Goal: Task Accomplishment & Management: Use online tool/utility

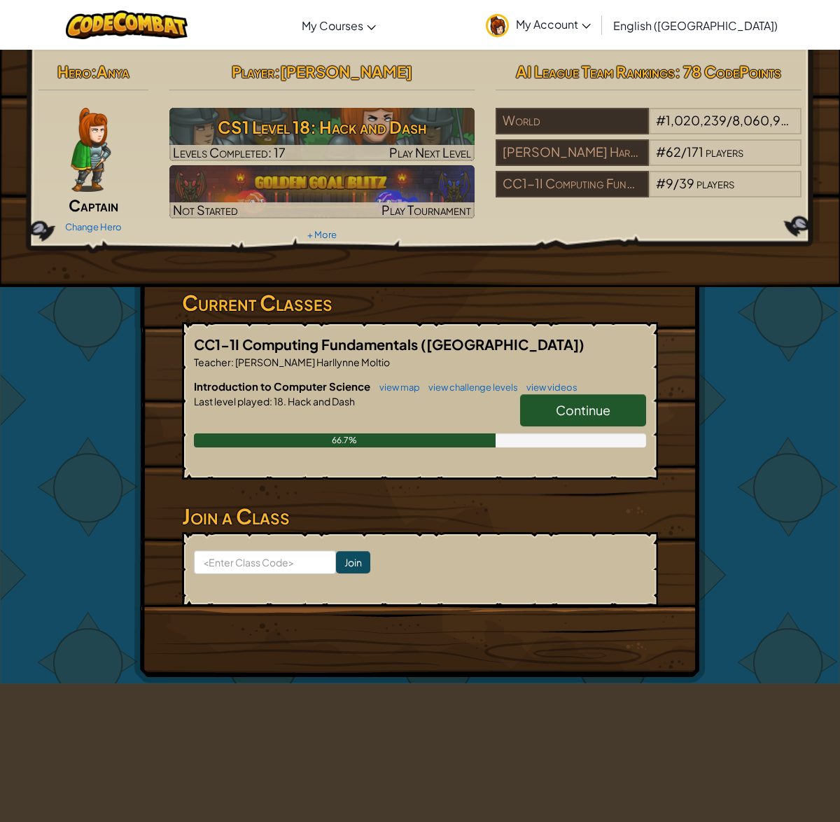
scroll to position [0, 1]
click at [607, 406] on span "Continue" at bounding box center [582, 410] width 55 height 16
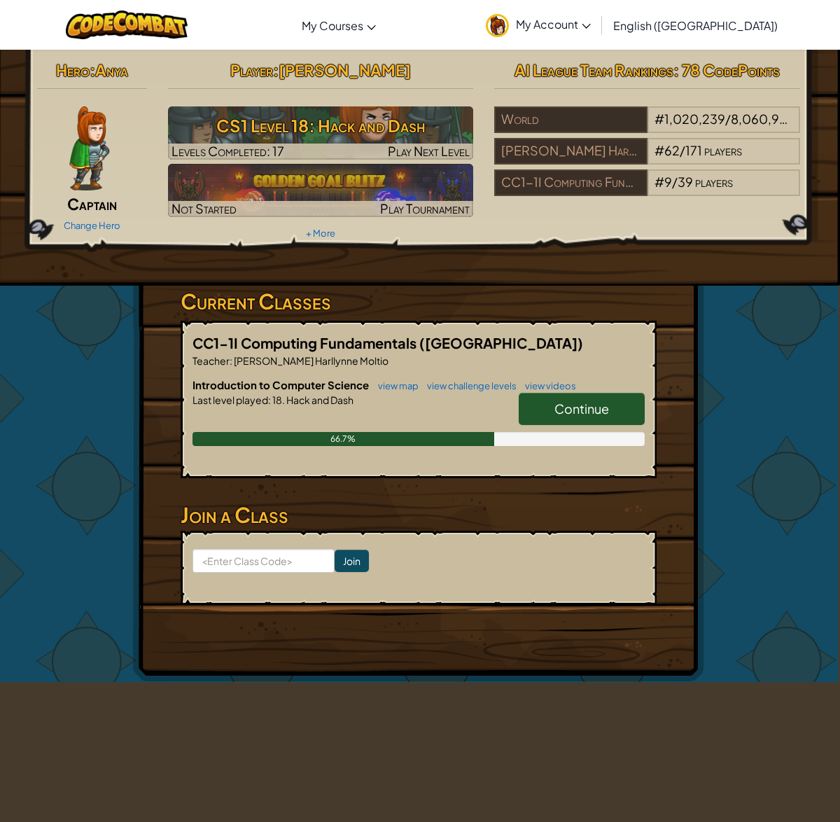
scroll to position [1, 0]
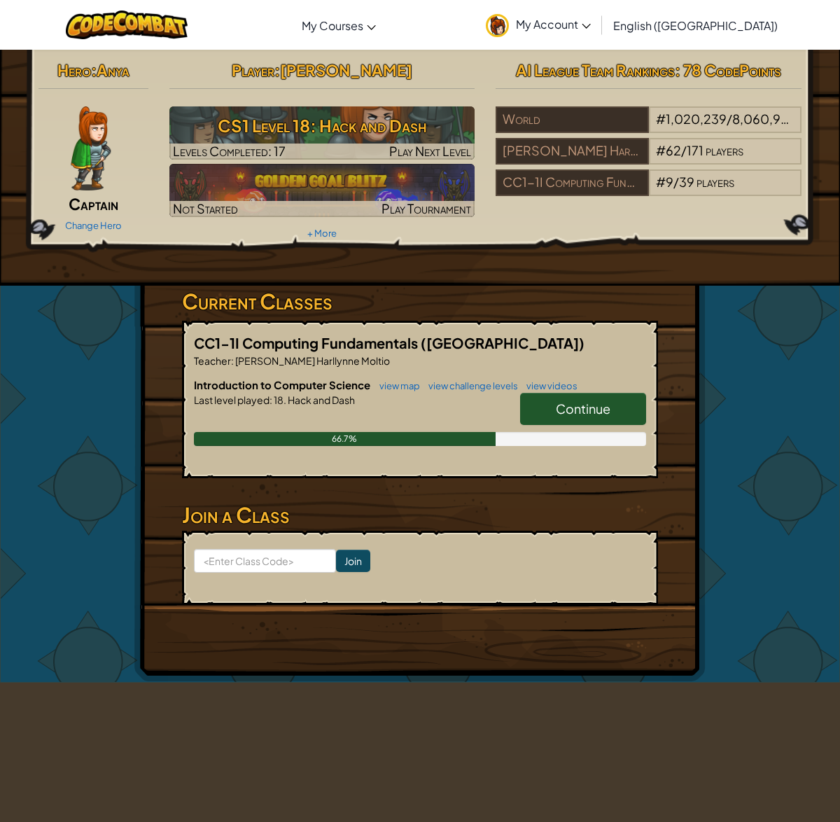
click at [549, 416] on link "Continue" at bounding box center [583, 409] width 126 height 32
click at [569, 409] on span "Continue" at bounding box center [583, 408] width 55 height 16
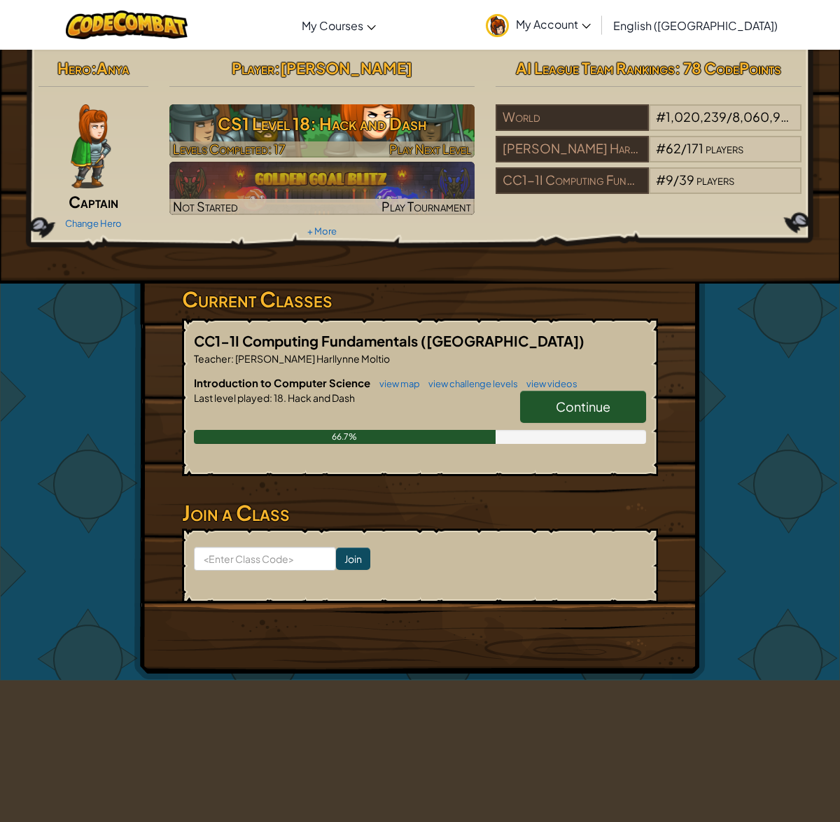
scroll to position [0, 0]
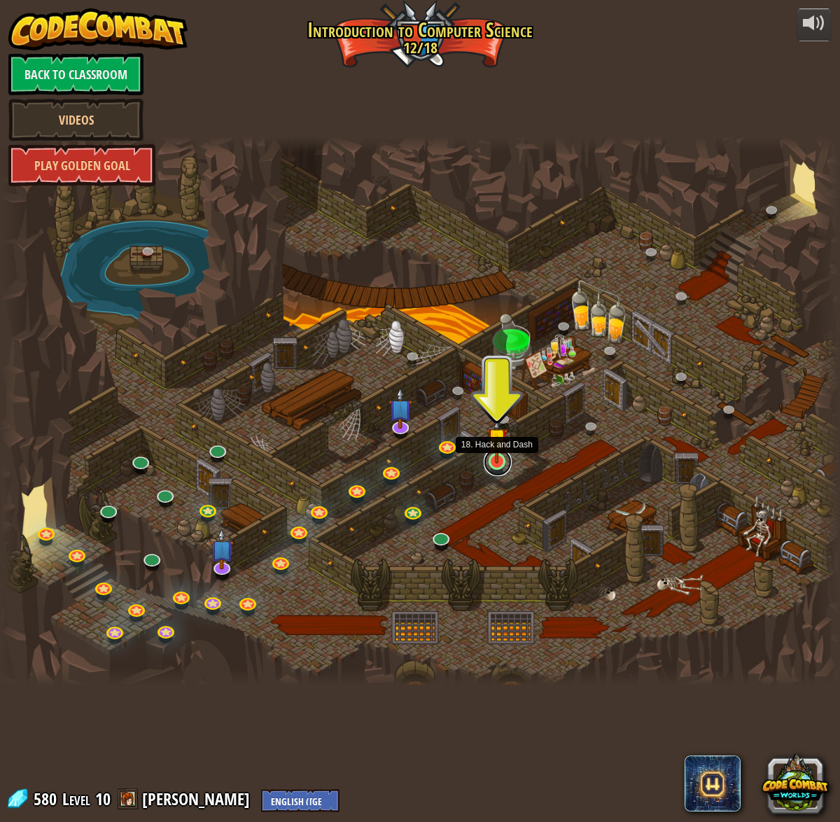
click at [493, 468] on link at bounding box center [498, 462] width 28 height 28
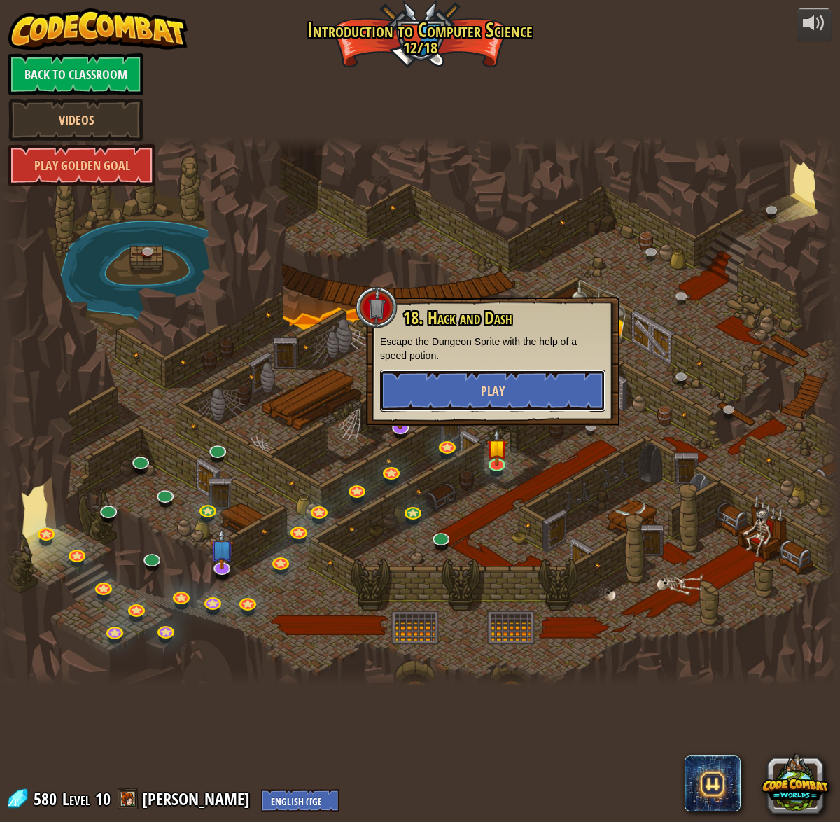
click at [533, 382] on button "Play" at bounding box center [492, 391] width 225 height 42
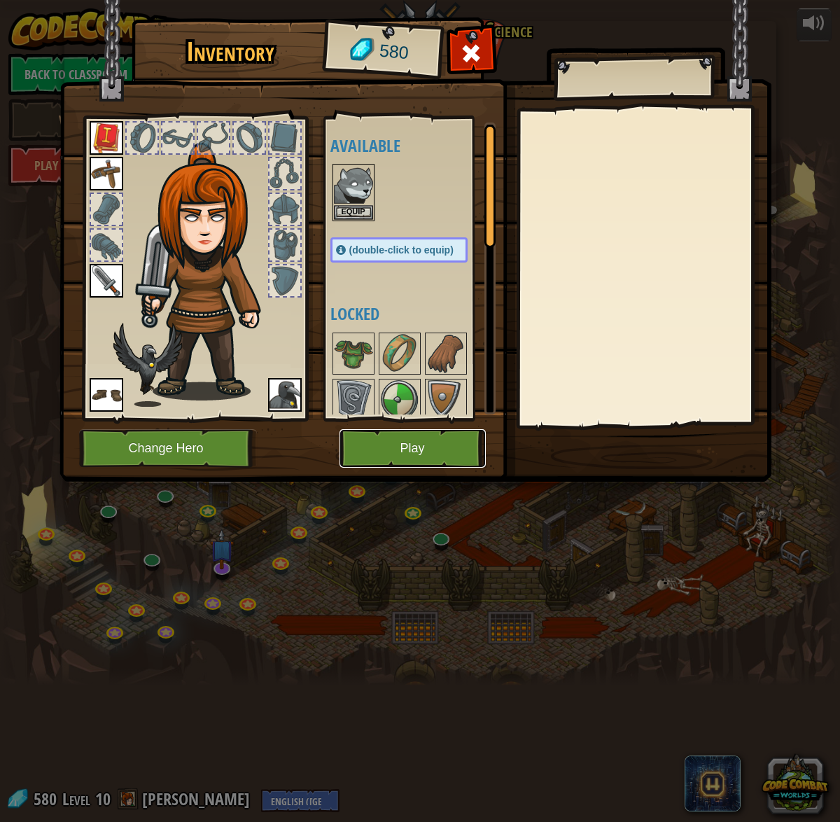
click at [426, 437] on button "Play" at bounding box center [412, 448] width 146 height 38
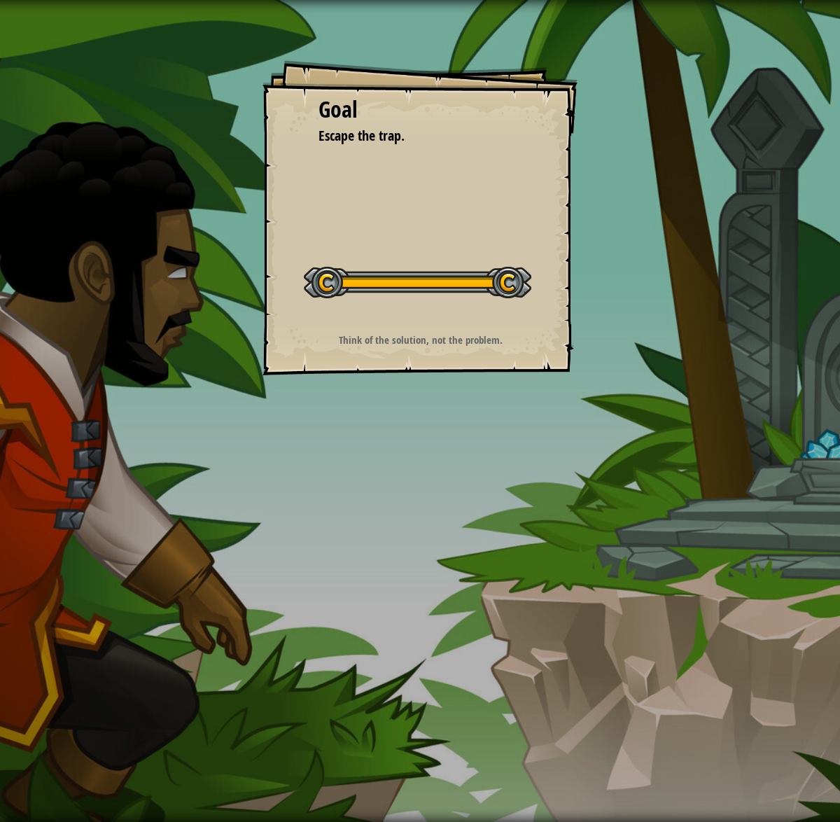
click at [510, 270] on div "Goal Escape the trap. Start Level Error loading from server. Try refreshing the…" at bounding box center [419, 217] width 315 height 315
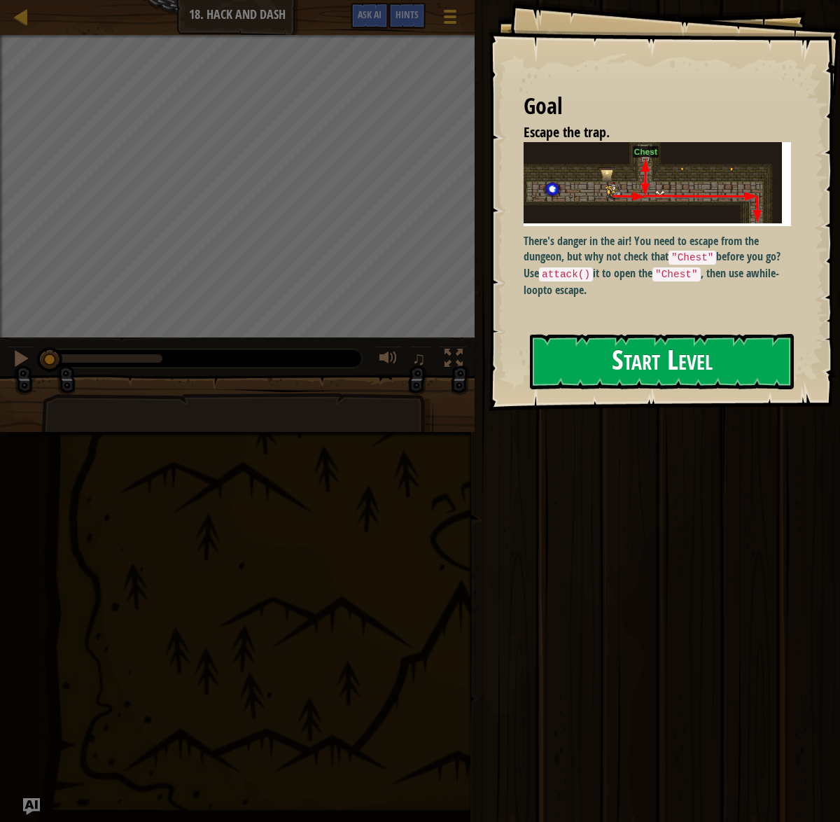
click at [589, 366] on button "Start Level" at bounding box center [662, 361] width 264 height 55
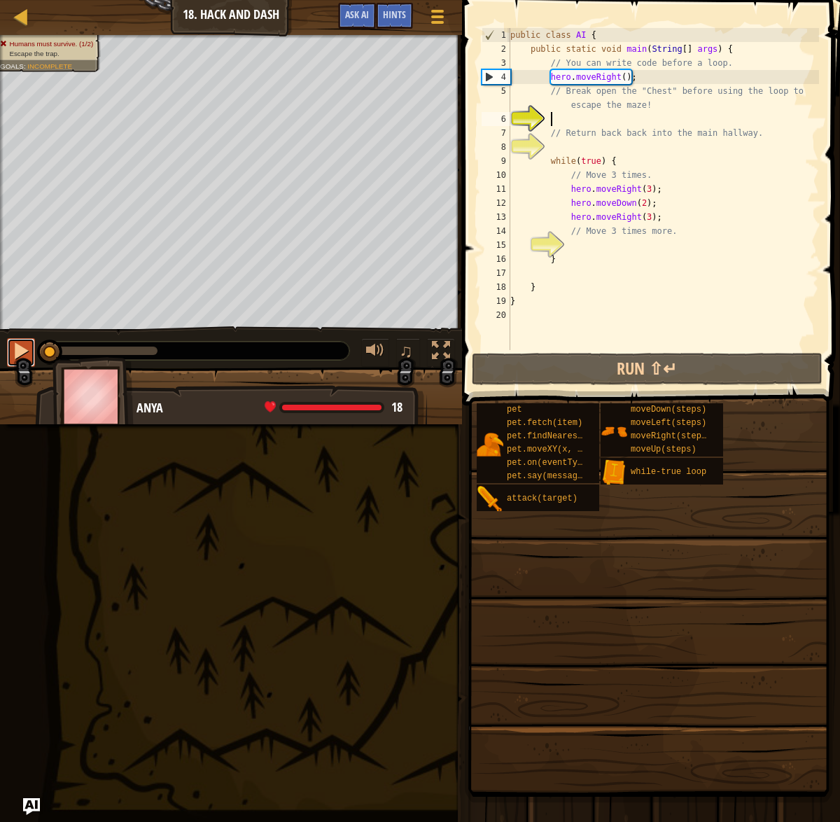
click at [27, 343] on div at bounding box center [21, 351] width 18 height 18
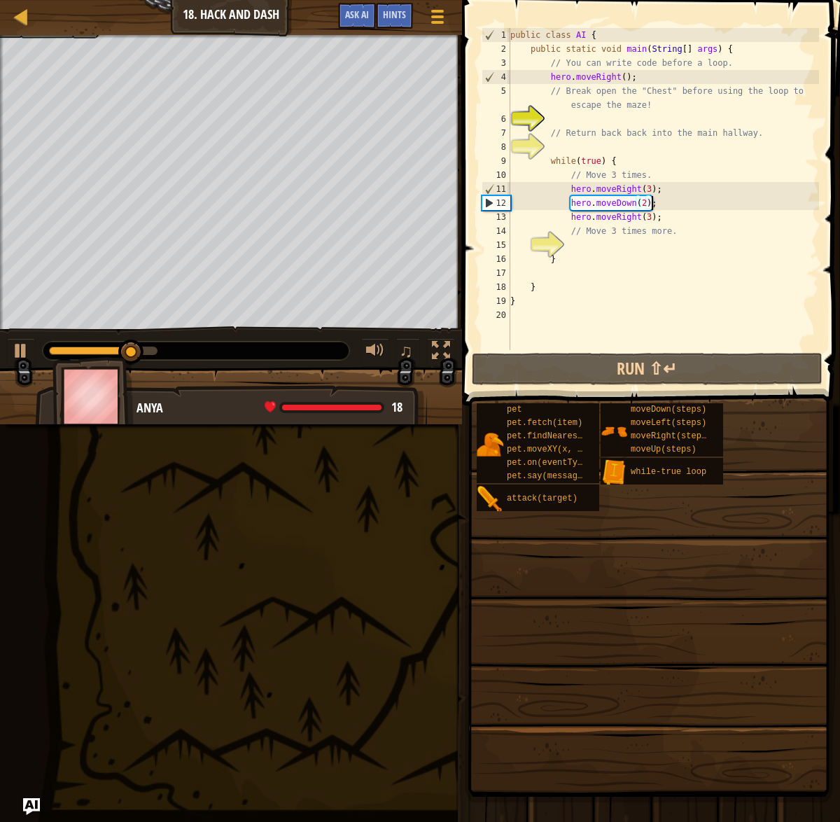
click at [649, 203] on div "public class AI { public static void main ( String [ ] args ) { // You can writ…" at bounding box center [662, 203] width 311 height 350
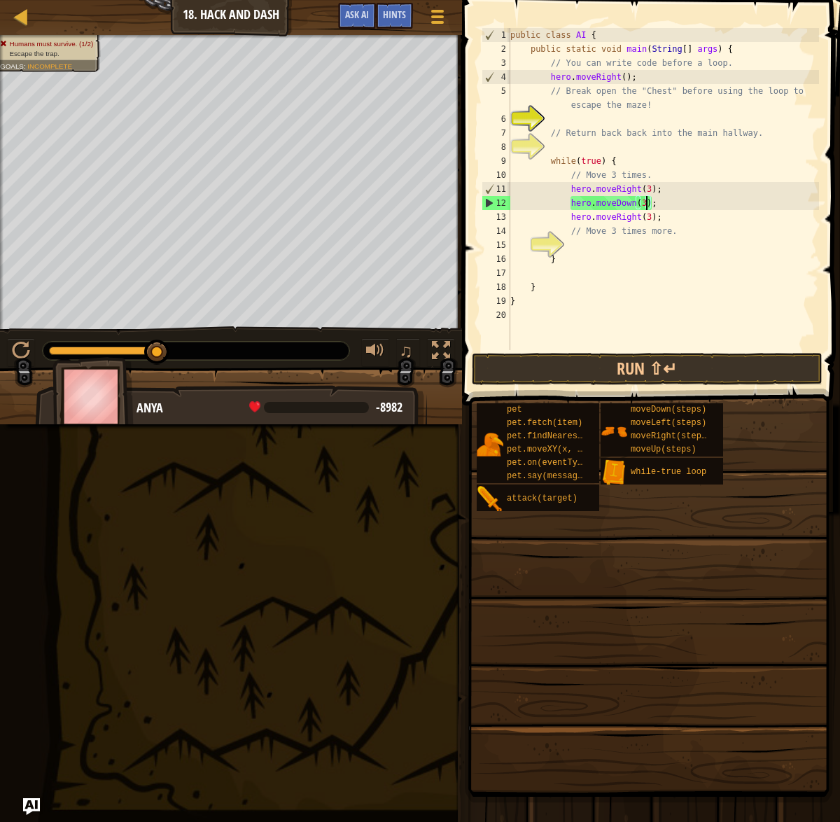
scroll to position [6, 11]
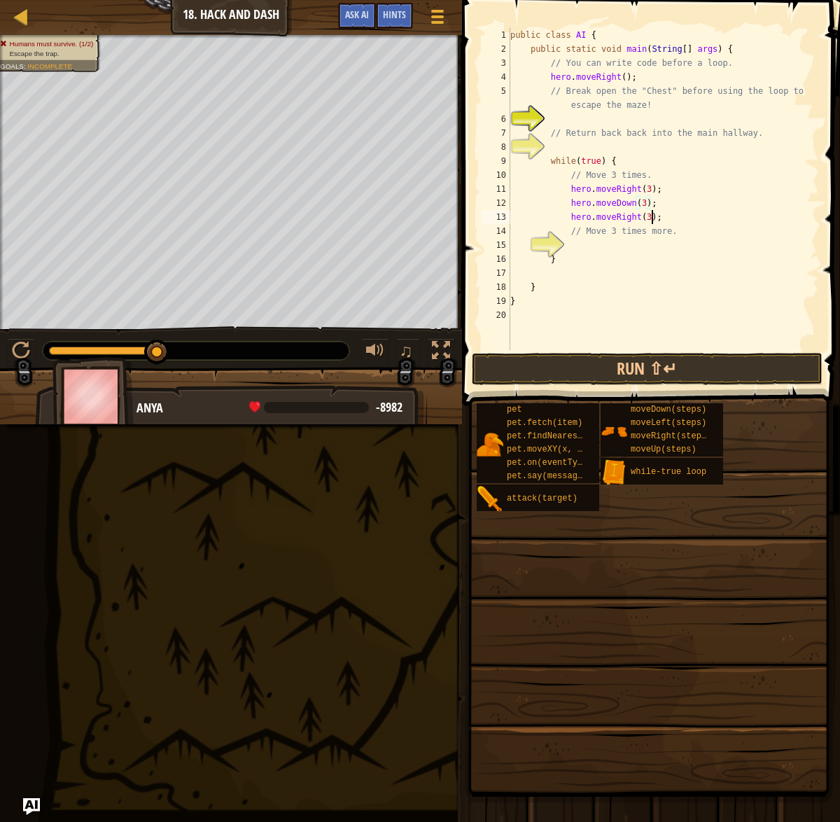
click at [651, 216] on div "public class AI { public static void main ( String [ ] args ) { // You can writ…" at bounding box center [662, 203] width 311 height 350
click at [680, 216] on div "public class AI { public static void main ( String [ ] args ) { // You can writ…" at bounding box center [662, 203] width 311 height 350
click at [509, 359] on button "Run ⇧↵" at bounding box center [647, 369] width 351 height 32
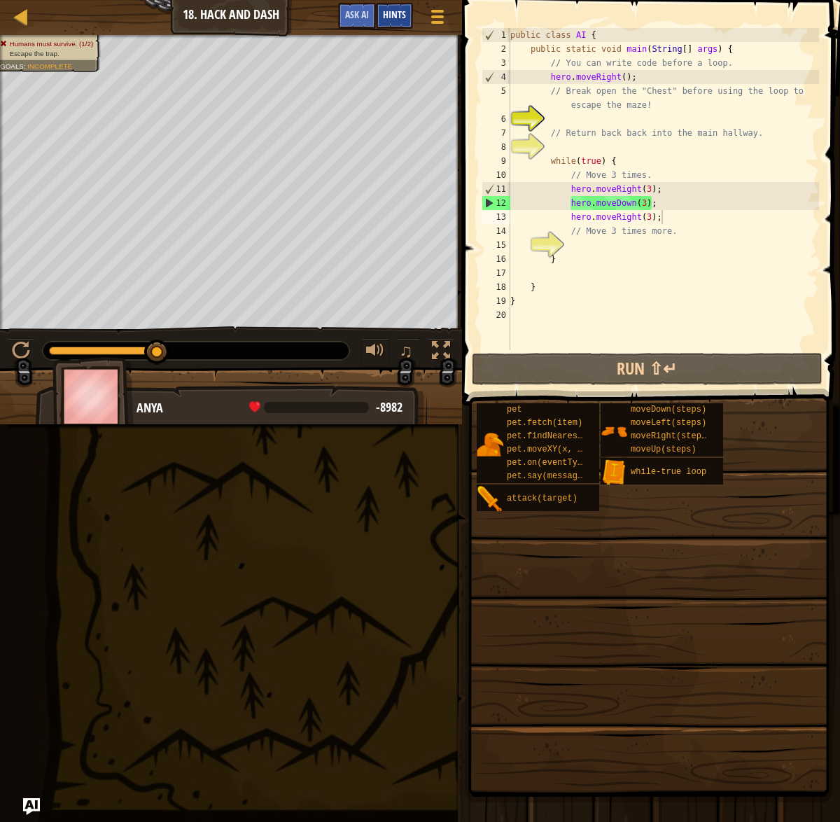
click at [383, 13] on span "Hints" at bounding box center [394, 14] width 23 height 13
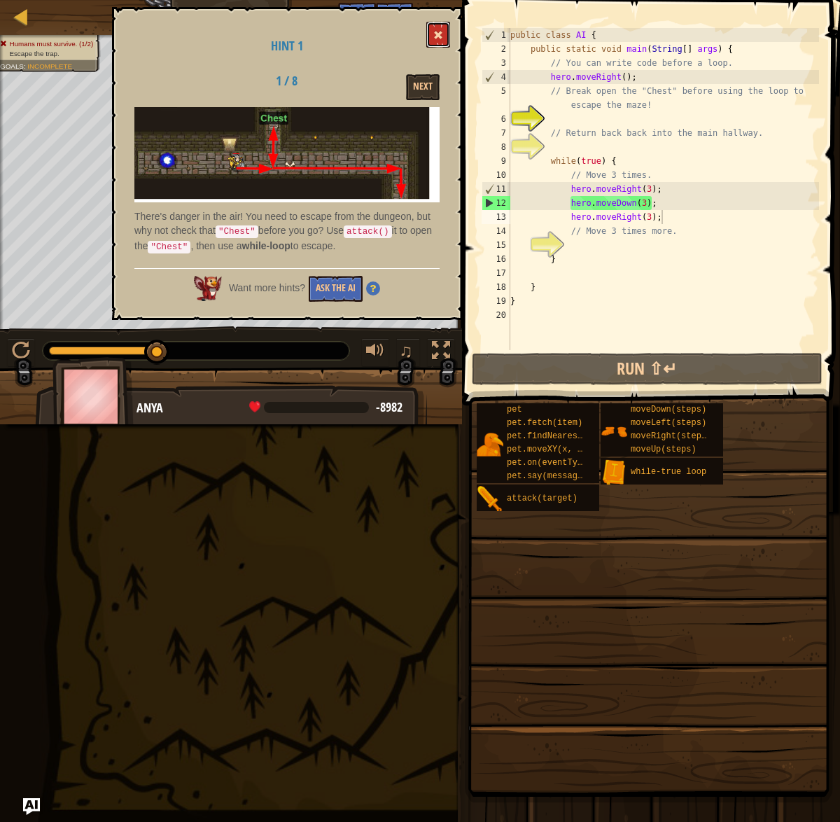
click at [438, 25] on button at bounding box center [438, 35] width 24 height 26
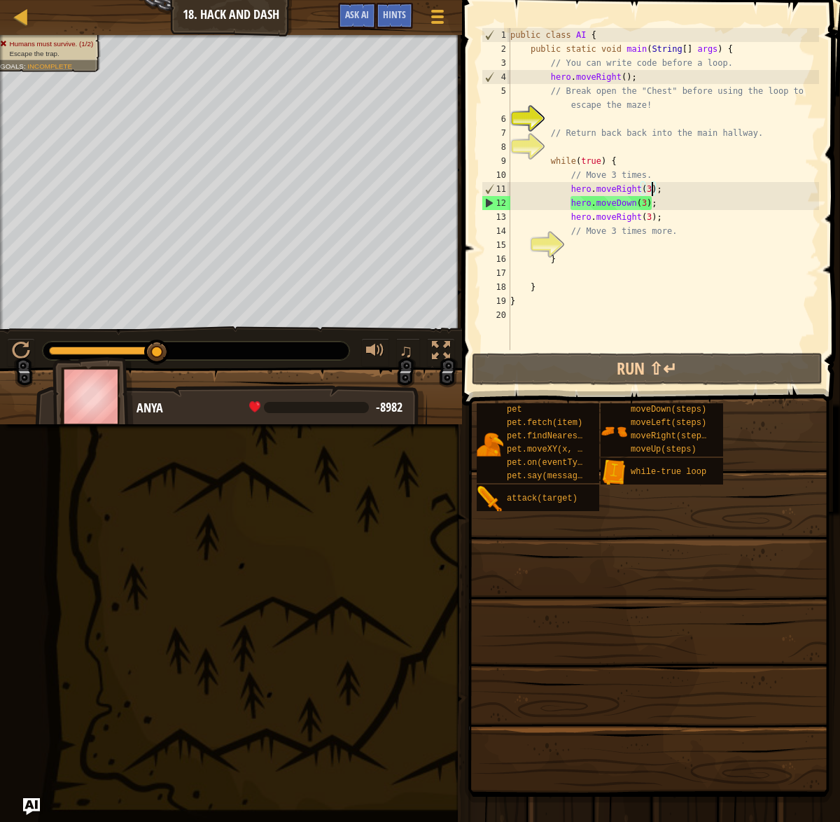
click at [651, 188] on div "public class AI { public static void main ( String [ ] args ) { // You can writ…" at bounding box center [662, 203] width 311 height 350
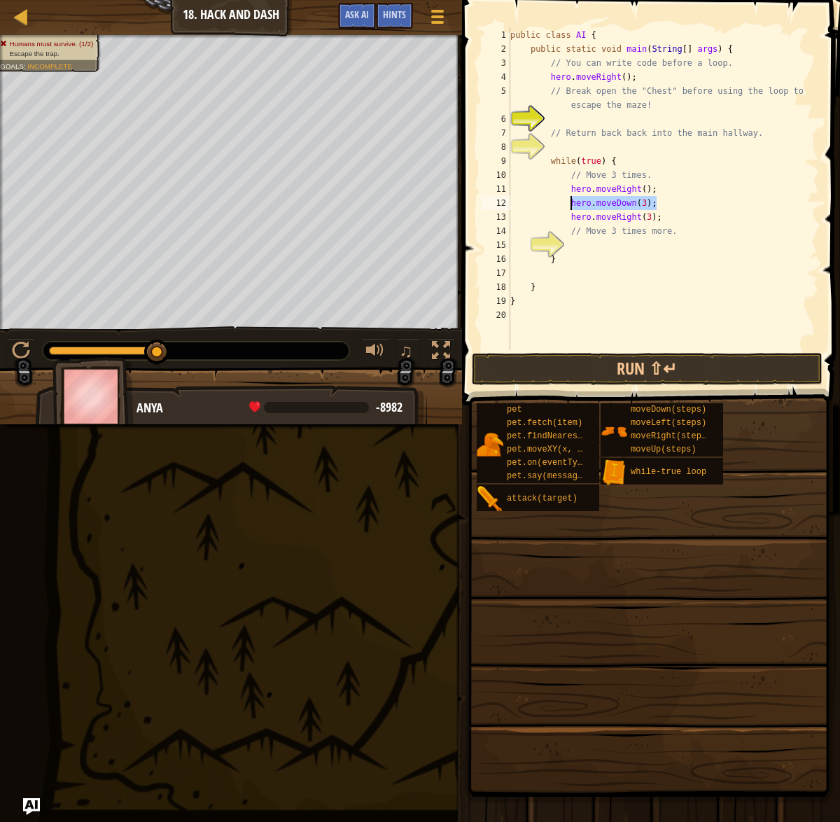
drag, startPoint x: 661, startPoint y: 201, endPoint x: 568, endPoint y: 196, distance: 93.2
click at [568, 196] on div "public class AI { public static void main ( String [ ] args ) { // You can writ…" at bounding box center [662, 203] width 311 height 350
click at [573, 202] on div "public class AI { public static void main ( String [ ] args ) { // You can writ…" at bounding box center [662, 203] width 311 height 350
type textarea "hero.moveDown(3);"
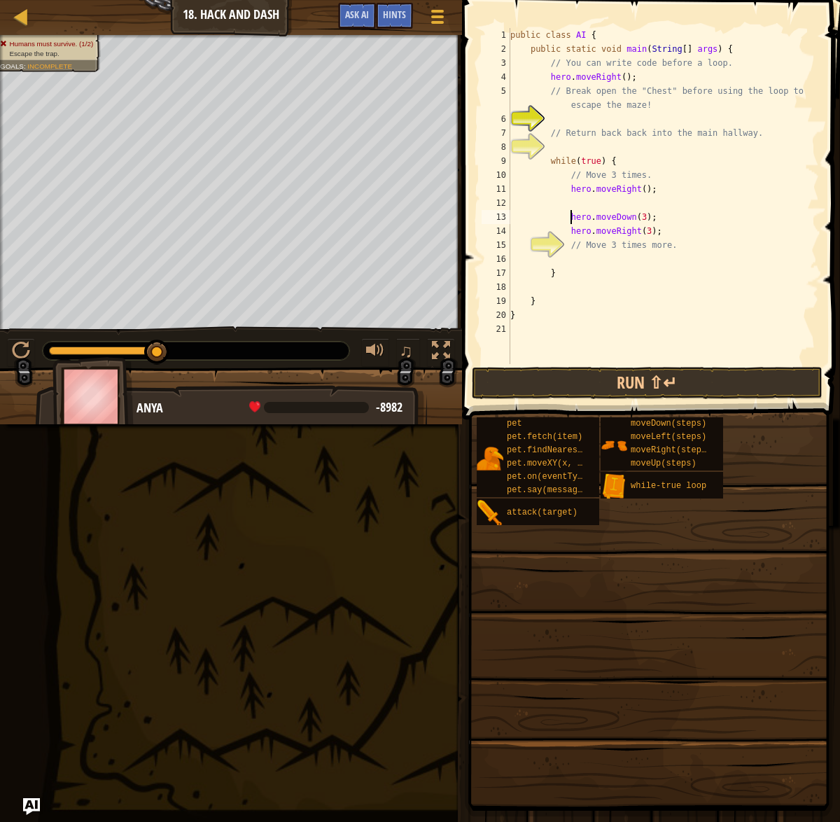
scroll to position [6, 4]
paste textarea "hero.moveDown(3);"
click at [638, 199] on div "public class AI { public static void main ( String [ ] args ) { // You can writ…" at bounding box center [662, 210] width 311 height 364
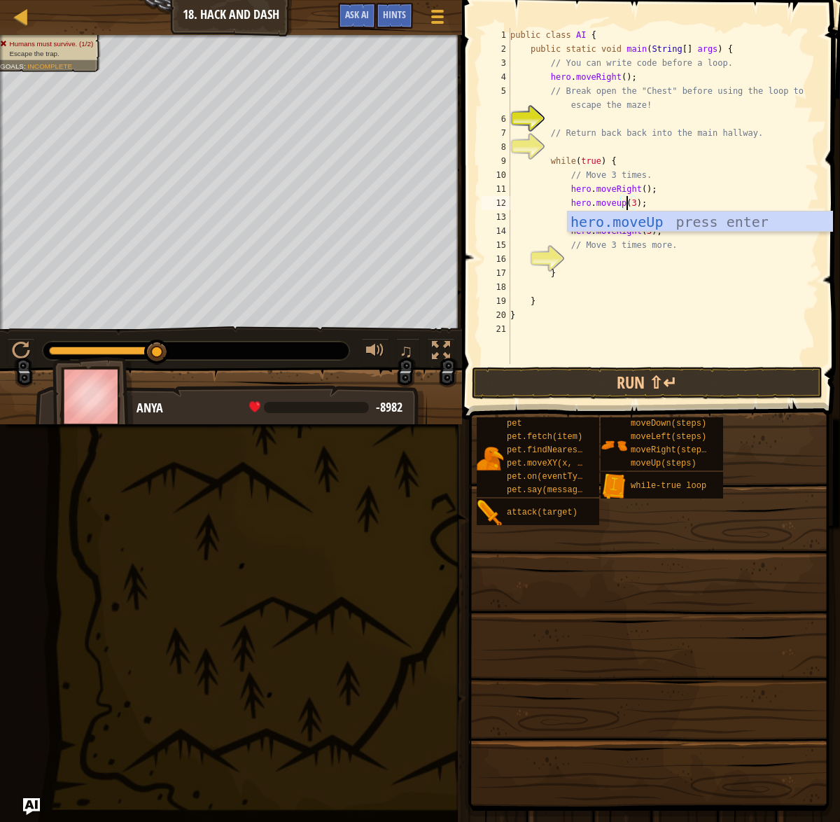
scroll to position [6, 10]
click at [633, 200] on div "public class AI { public static void main ( String [ ] args ) { // You can writ…" at bounding box center [662, 210] width 311 height 364
type textarea "hero.moveup(2);"
click at [669, 206] on div "public class AI { public static void main ( String [ ] args ) { // You can writ…" at bounding box center [662, 210] width 311 height 364
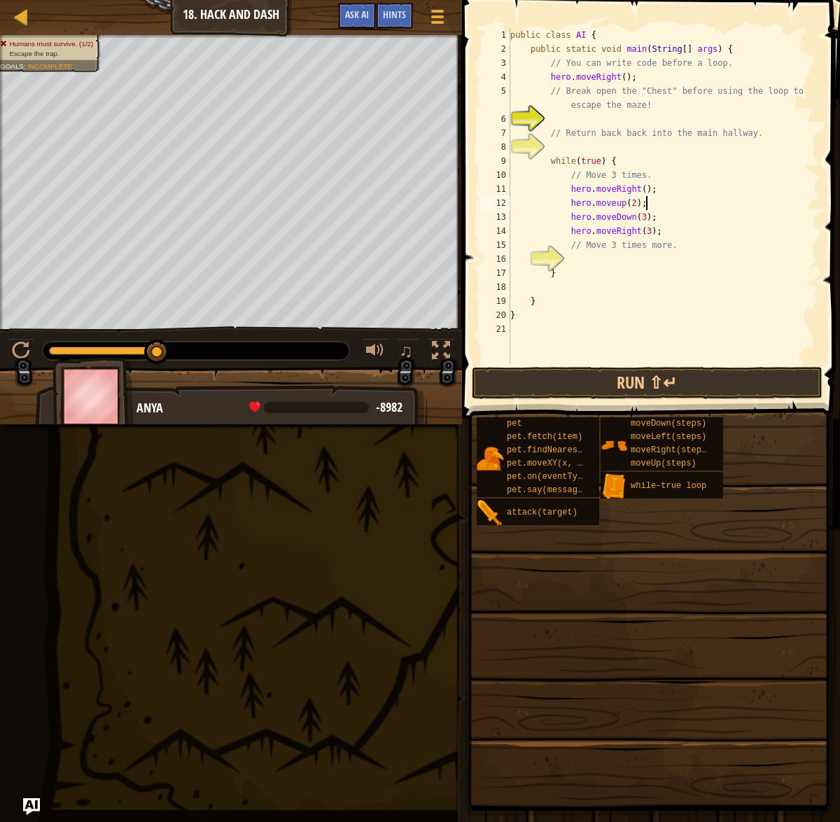
scroll to position [6, 4]
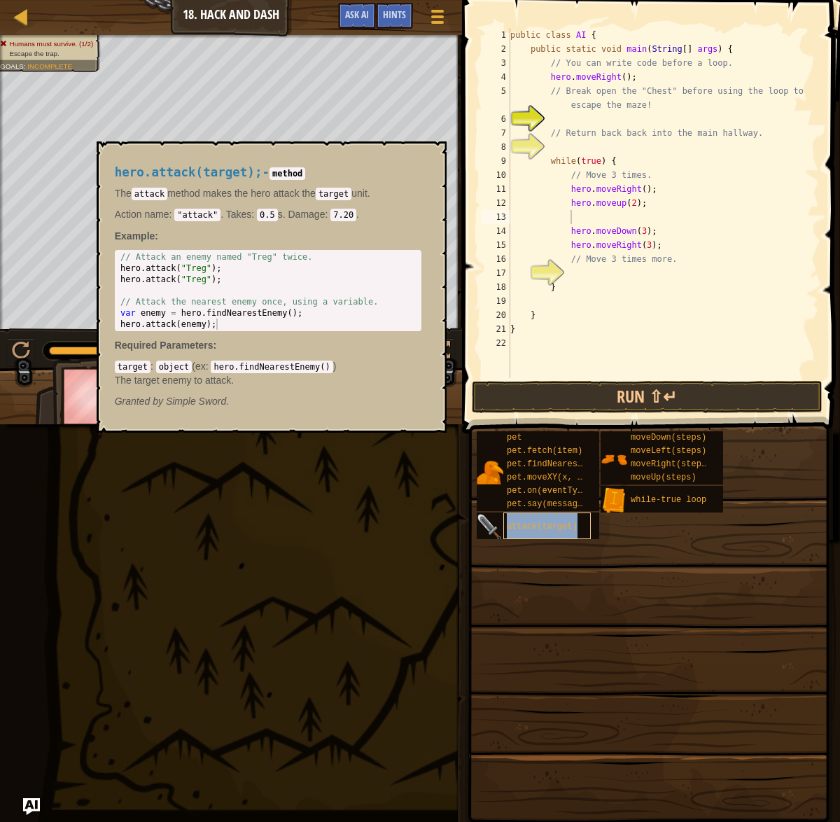
click at [543, 528] on span "attack(target)" at bounding box center [542, 526] width 71 height 10
type textarea "hero.attack("Treg");"
drag, startPoint x: 228, startPoint y: 269, endPoint x: 118, endPoint y: 266, distance: 110.6
click at [118, 266] on div "// Attack an enemy named "Treg" twice. hero . attack ( "Treg" ) ; hero . attack…" at bounding box center [268, 301] width 301 height 101
click at [630, 216] on div "public class AI { public static void main ( String [ ] args ) { // You can writ…" at bounding box center [662, 217] width 311 height 378
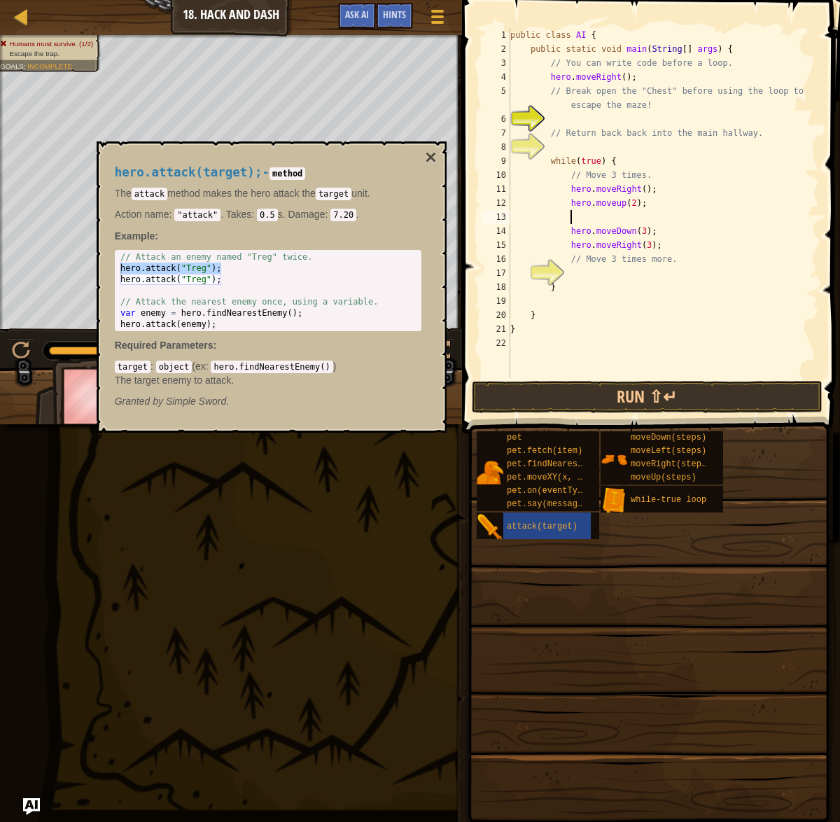
paste textarea "hero.attack("Treg");"
drag, startPoint x: 430, startPoint y: 154, endPoint x: 475, endPoint y: 168, distance: 46.3
click at [435, 153] on button "×" at bounding box center [430, 158] width 11 height 20
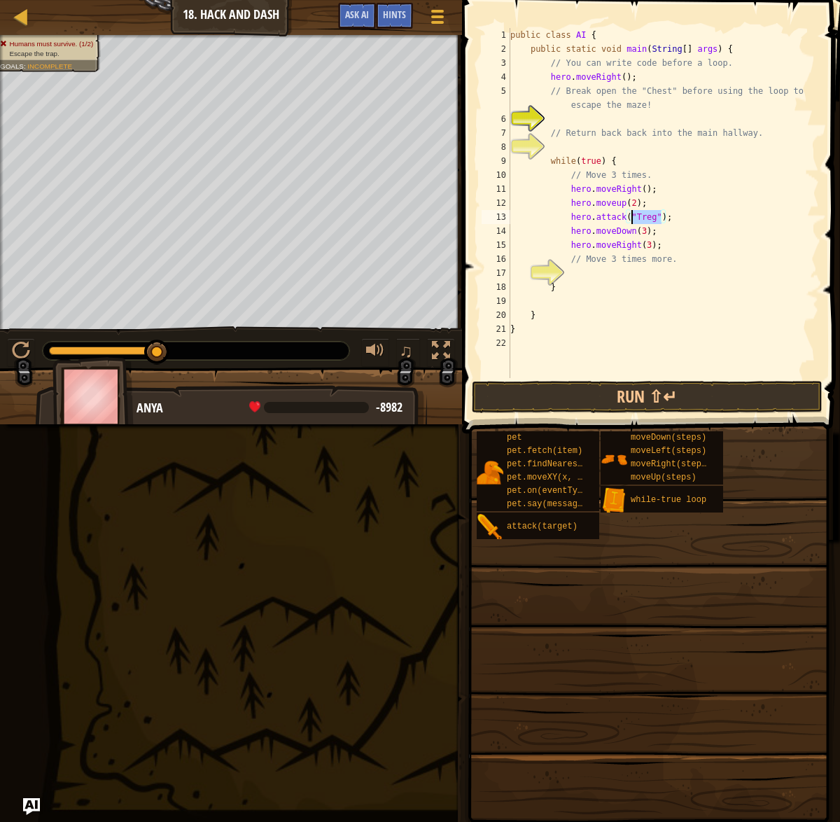
drag, startPoint x: 664, startPoint y: 215, endPoint x: 633, endPoint y: 216, distance: 30.8
click at [633, 216] on div "public class AI { public static void main ( String [ ] args ) { // You can writ…" at bounding box center [662, 217] width 311 height 378
click at [695, 381] on button "Run ⇧↵" at bounding box center [647, 397] width 351 height 32
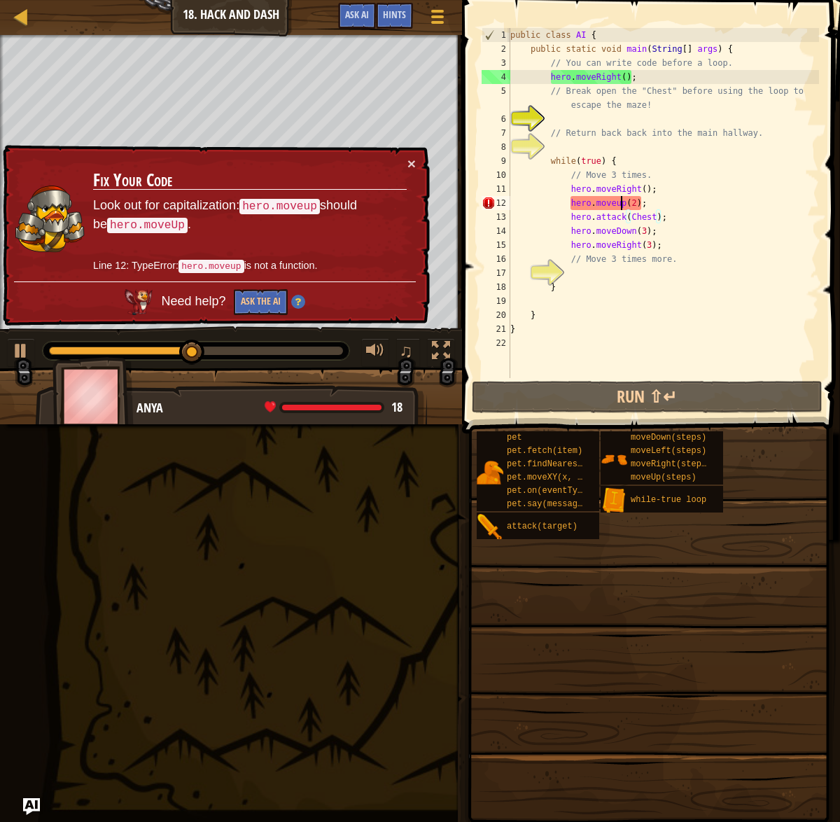
click at [621, 201] on div "public class AI { public static void main ( String [ ] args ) { // You can writ…" at bounding box center [662, 217] width 311 height 378
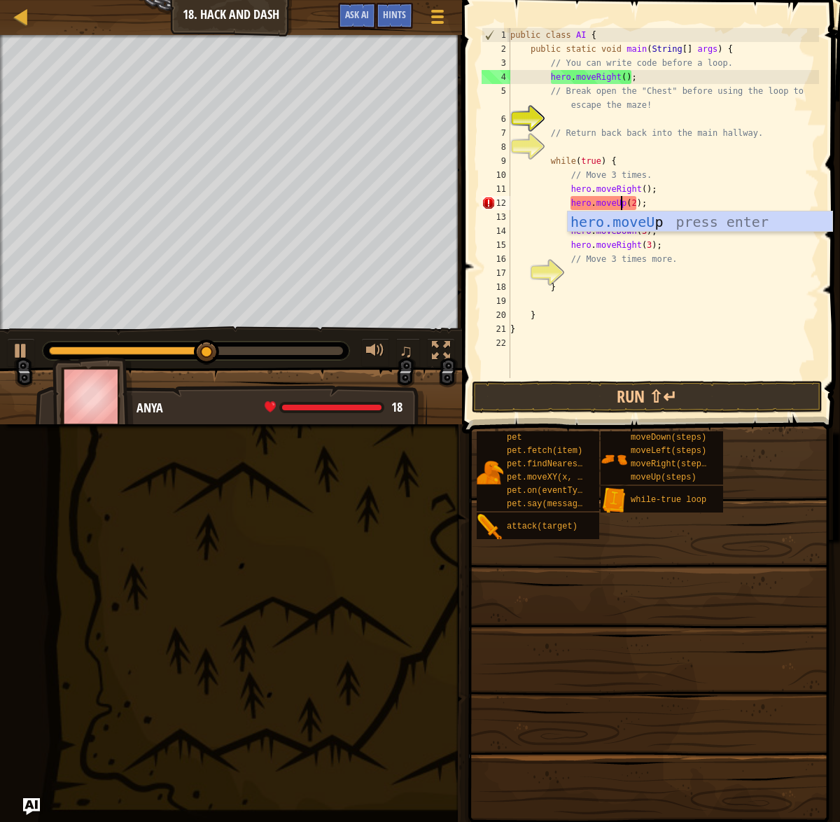
scroll to position [6, 9]
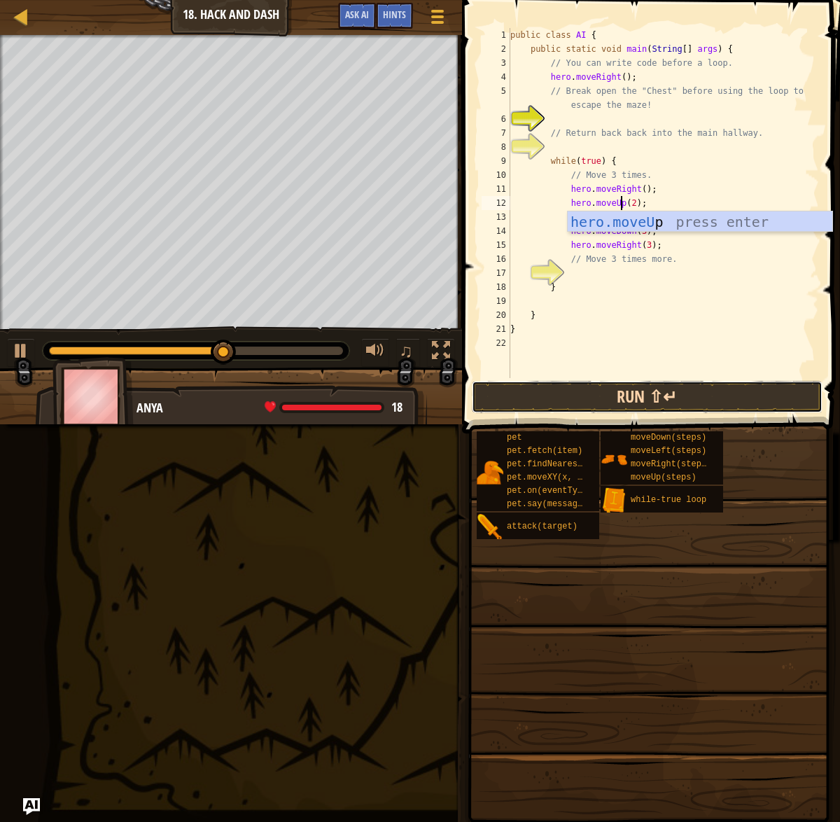
click at [641, 390] on button "Run ⇧↵" at bounding box center [647, 397] width 351 height 32
click at [535, 398] on button "Run ⇧↵" at bounding box center [647, 397] width 351 height 32
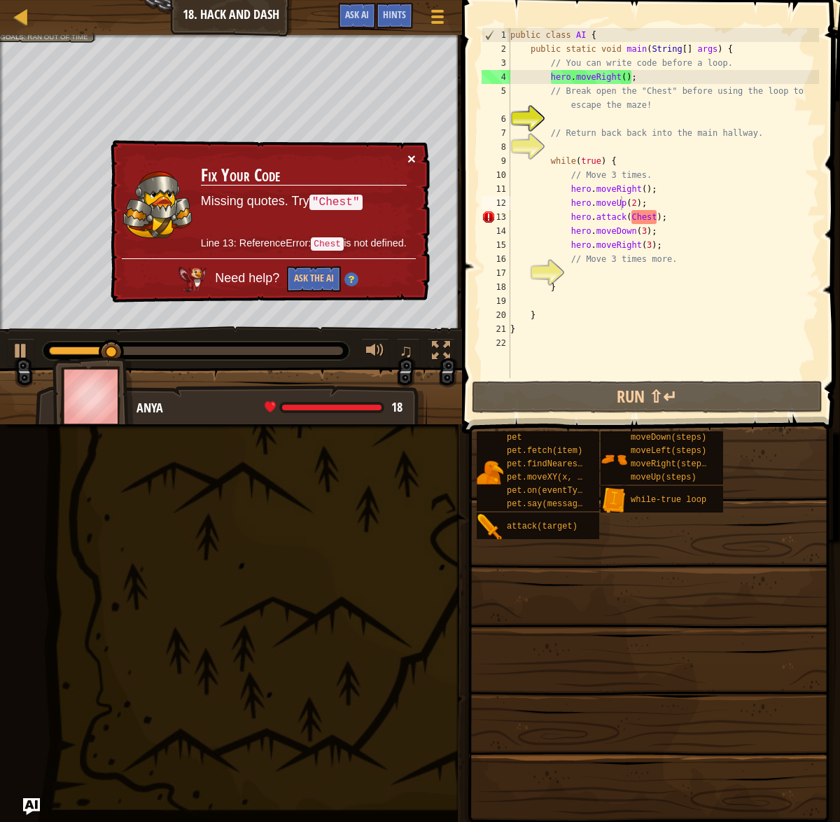
click at [407, 155] on button "×" at bounding box center [411, 158] width 8 height 15
drag, startPoint x: 657, startPoint y: 189, endPoint x: 571, endPoint y: 183, distance: 86.3
click at [571, 183] on div "public class AI { public static void main ( String [ ] args ) { // You can writ…" at bounding box center [662, 217] width 311 height 378
type textarea "hero.moveRight();"
click at [584, 141] on div "public class AI { public static void main ( String [ ] args ) { // You can writ…" at bounding box center [662, 217] width 311 height 378
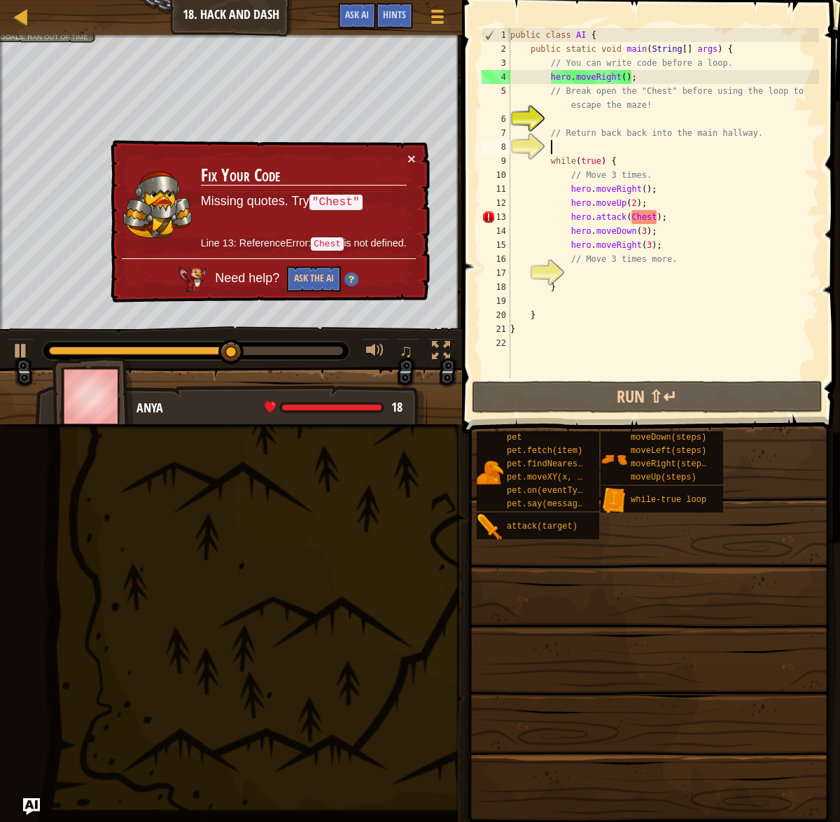
scroll to position [6, 3]
click at [590, 120] on div "public class AI { public static void main ( String [ ] args ) { // You can writ…" at bounding box center [662, 217] width 311 height 378
paste textarea "hero.moveRight();"
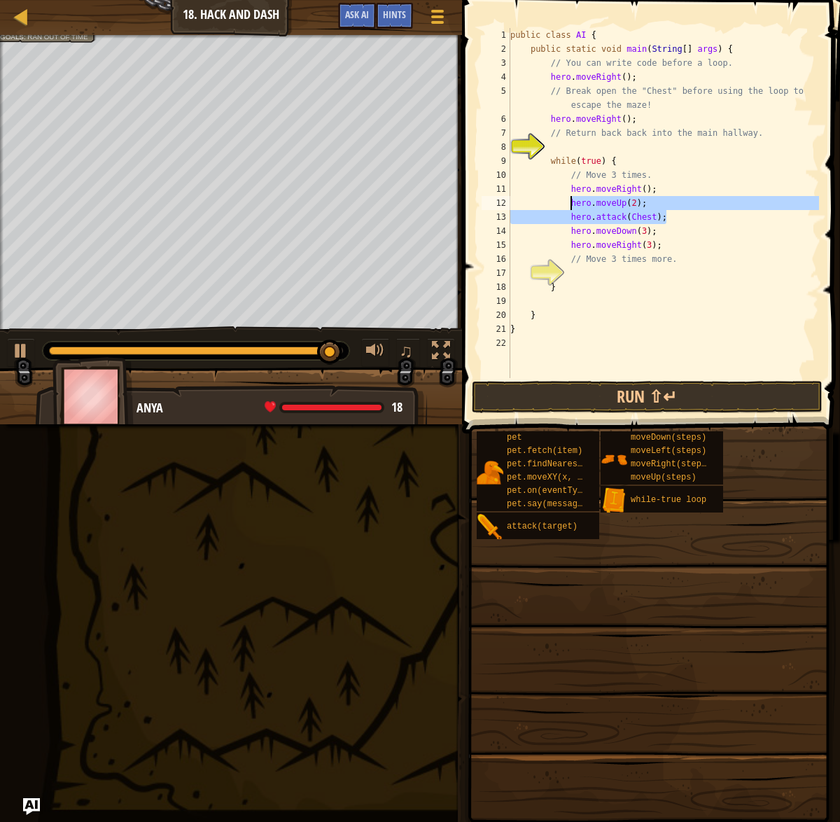
drag, startPoint x: 673, startPoint y: 214, endPoint x: 569, endPoint y: 202, distance: 105.0
click at [569, 202] on div "public class AI { public static void main ( String [ ] args ) { // You can writ…" at bounding box center [662, 217] width 311 height 378
type textarea "hero.moveUp(2); hero.attack(Chest);"
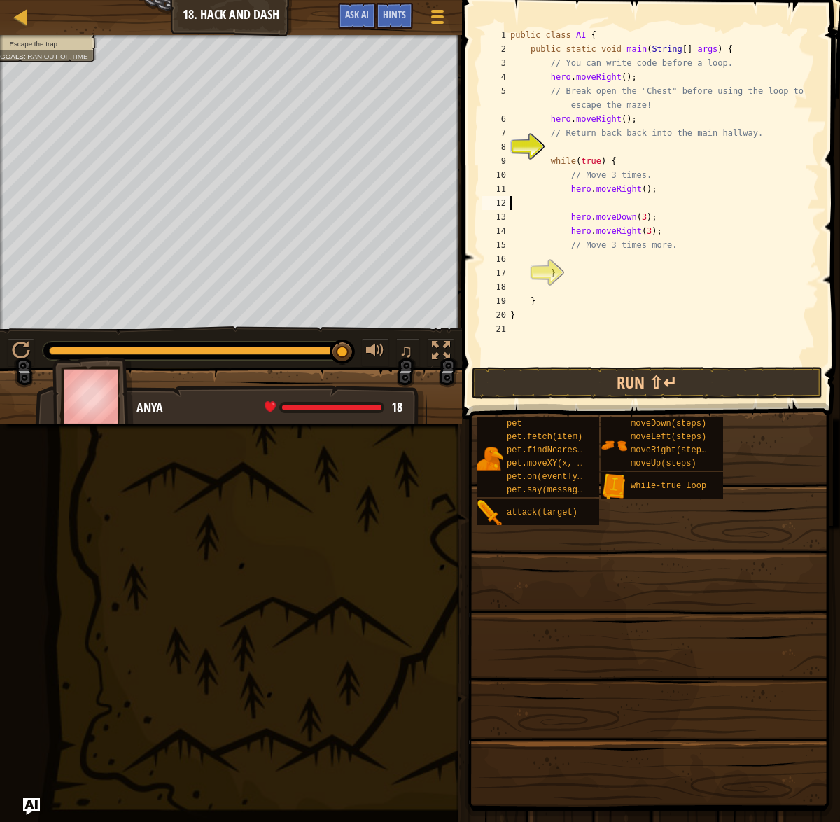
scroll to position [6, 0]
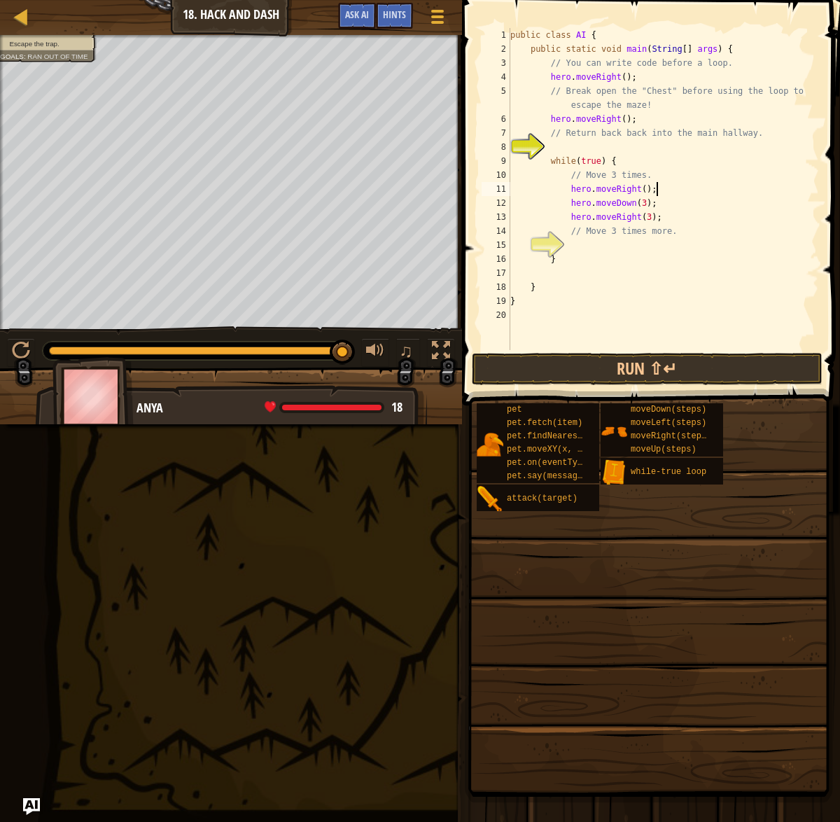
click at [650, 118] on div "public class AI { public static void main ( String [ ] args ) { // You can writ…" at bounding box center [662, 203] width 311 height 350
type textarea "hero.moveRight();"
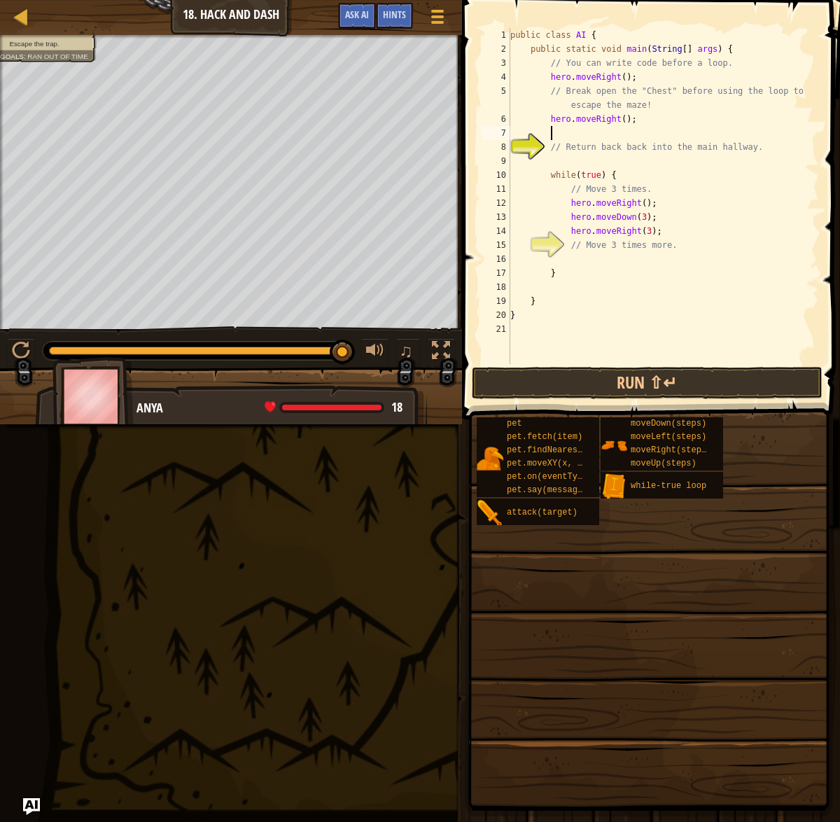
paste textarea "hero.attack(Chest);"
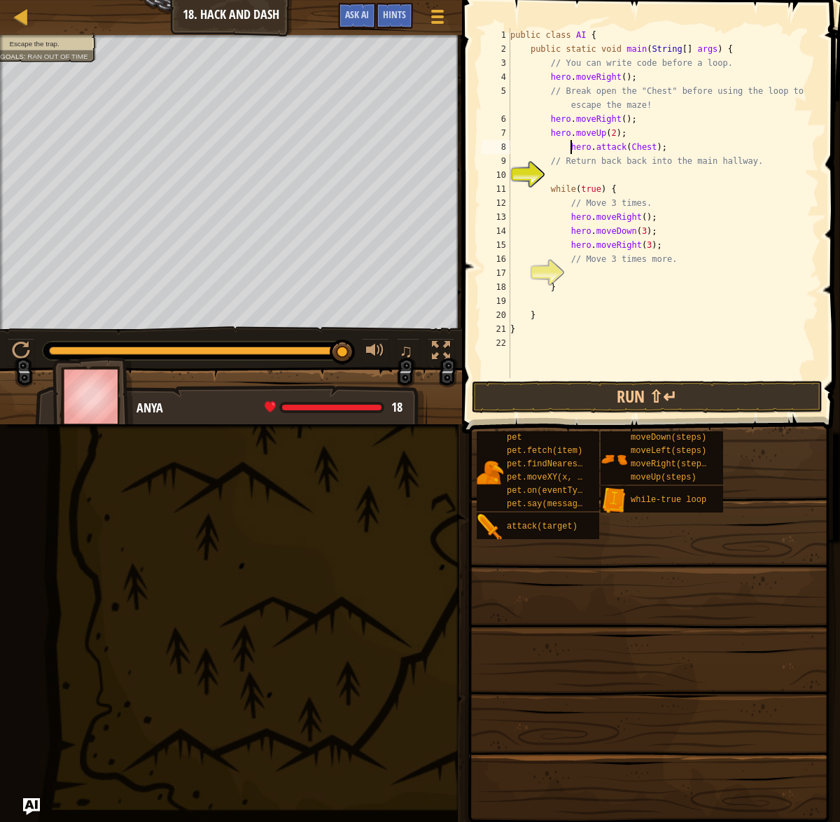
drag, startPoint x: 568, startPoint y: 146, endPoint x: 818, endPoint y: 166, distance: 250.0
click at [570, 146] on div "public class AI { public static void main ( String [ ] args ) { // You can writ…" at bounding box center [662, 217] width 311 height 378
type textarea "hero.attack(Chest);"
click at [684, 171] on div "public class AI { public static void main ( String [ ] args ) { // You can writ…" at bounding box center [662, 217] width 311 height 378
drag, startPoint x: 662, startPoint y: 232, endPoint x: 566, endPoint y: 232, distance: 95.9
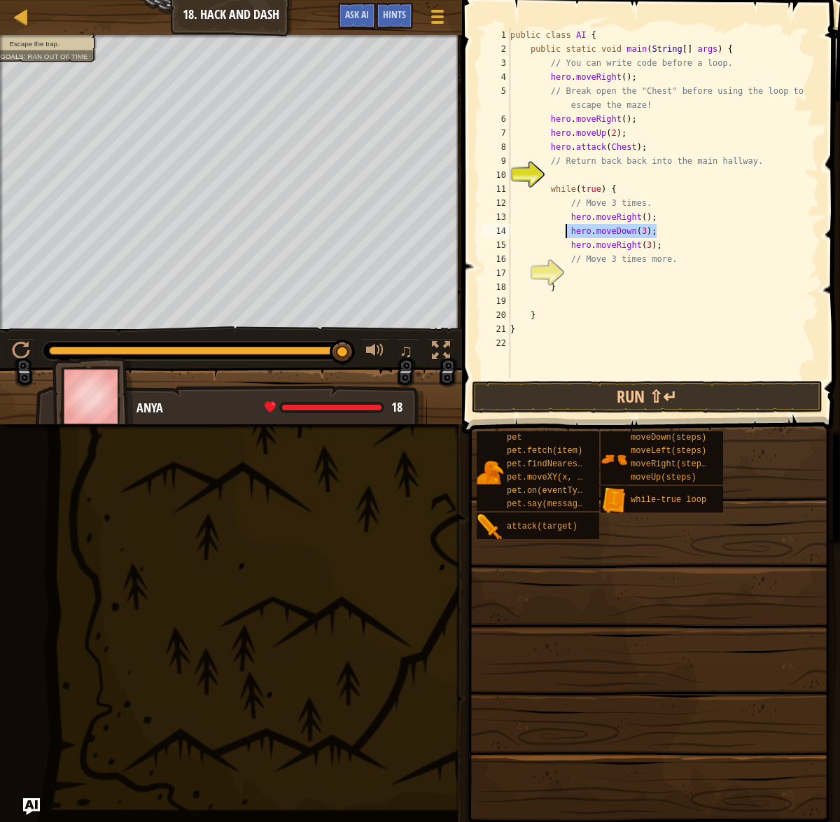
click at [566, 232] on div "public class AI { public static void main ( String [ ] args ) { // You can writ…" at bounding box center [662, 217] width 311 height 378
type textarea "hero.moveDown(3);"
click at [594, 176] on div "public class AI { public static void main ( String [ ] args ) { // You can writ…" at bounding box center [662, 217] width 311 height 378
paste textarea "hero.moveDown(3);"
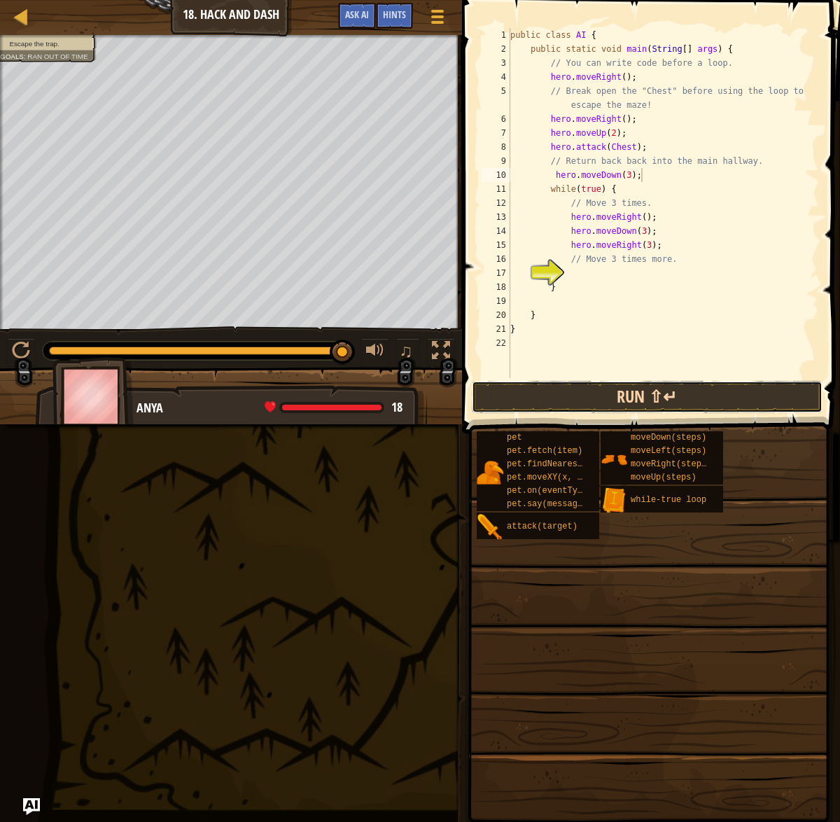
click at [584, 394] on button "Run ⇧↵" at bounding box center [647, 397] width 351 height 32
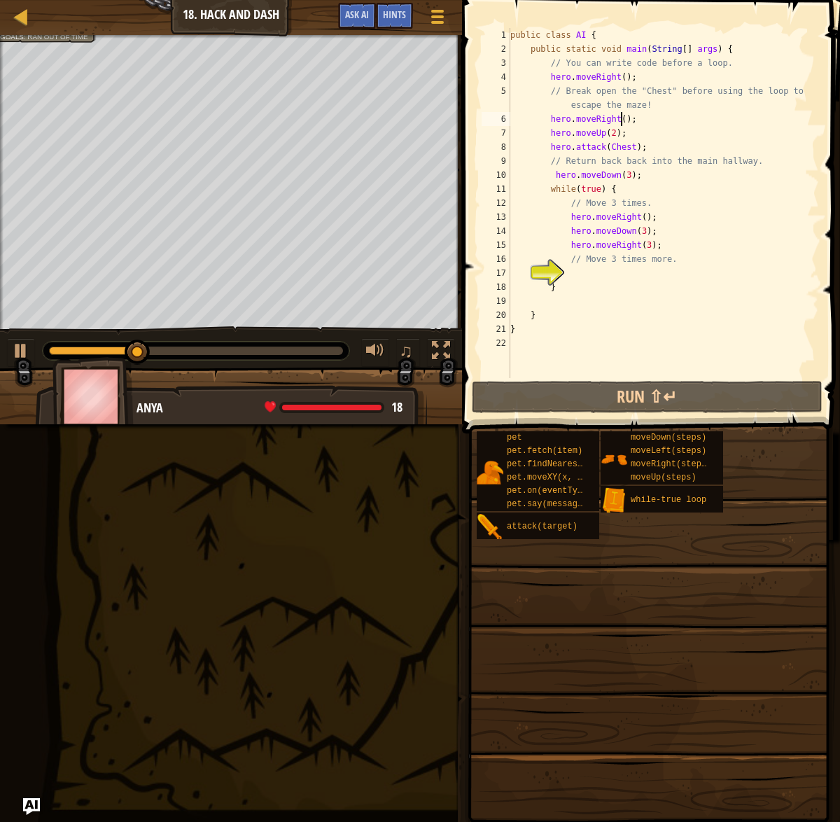
drag, startPoint x: 623, startPoint y: 115, endPoint x: 637, endPoint y: 115, distance: 14.0
click at [623, 115] on div "public class AI { public static void main ( String [ ] args ) { // You can writ…" at bounding box center [662, 217] width 311 height 378
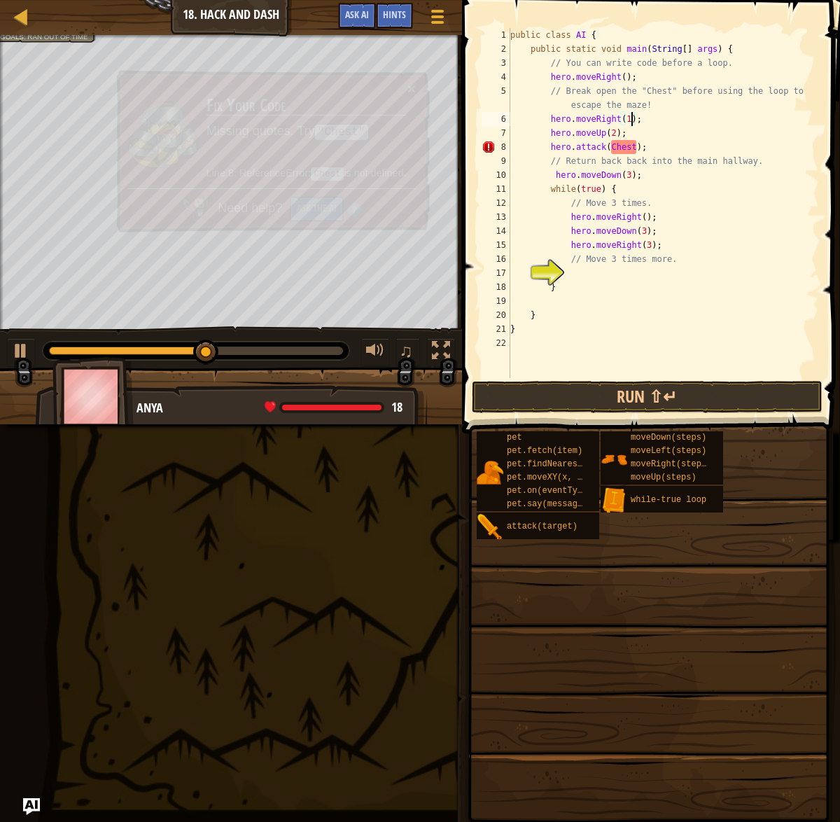
scroll to position [6, 10]
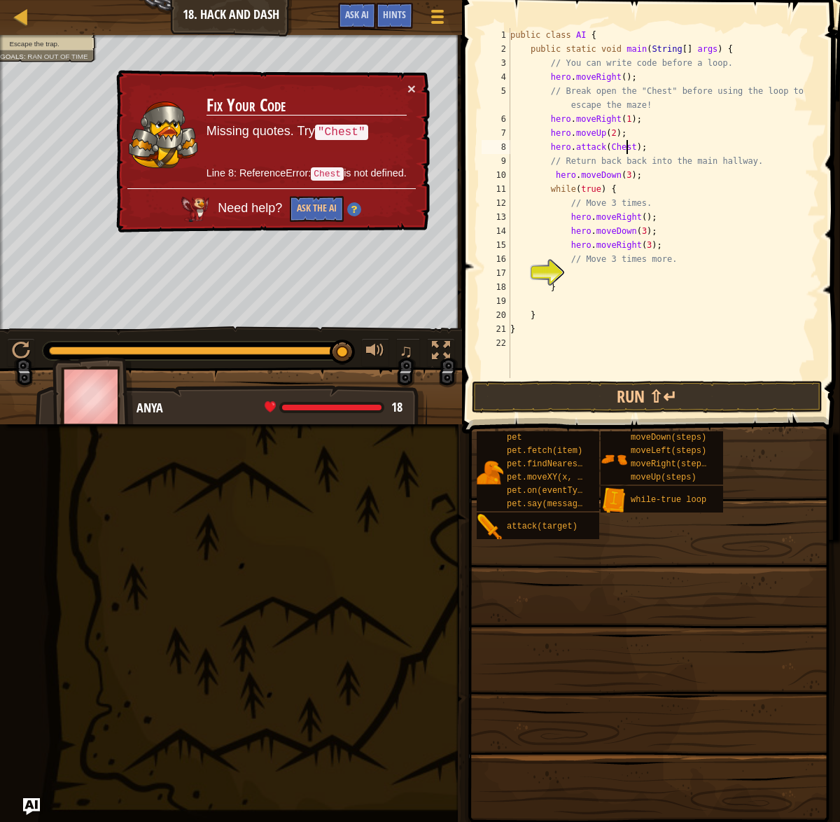
click at [624, 148] on div "public class AI { public static void main ( String [ ] args ) { // You can writ…" at bounding box center [662, 217] width 311 height 378
click at [415, 85] on button "×" at bounding box center [411, 89] width 8 height 15
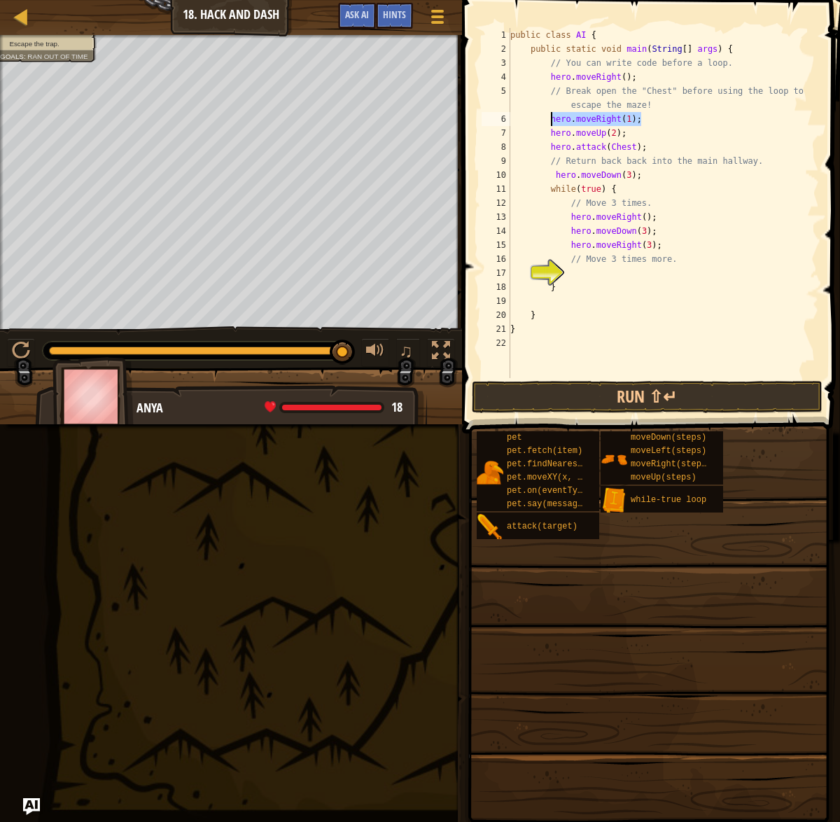
drag, startPoint x: 650, startPoint y: 115, endPoint x: 551, endPoint y: 114, distance: 98.7
click at [550, 117] on div "public class AI { public static void main ( String [ ] args ) { // You can writ…" at bounding box center [662, 217] width 311 height 378
type textarea "hero.moveRight(1);"
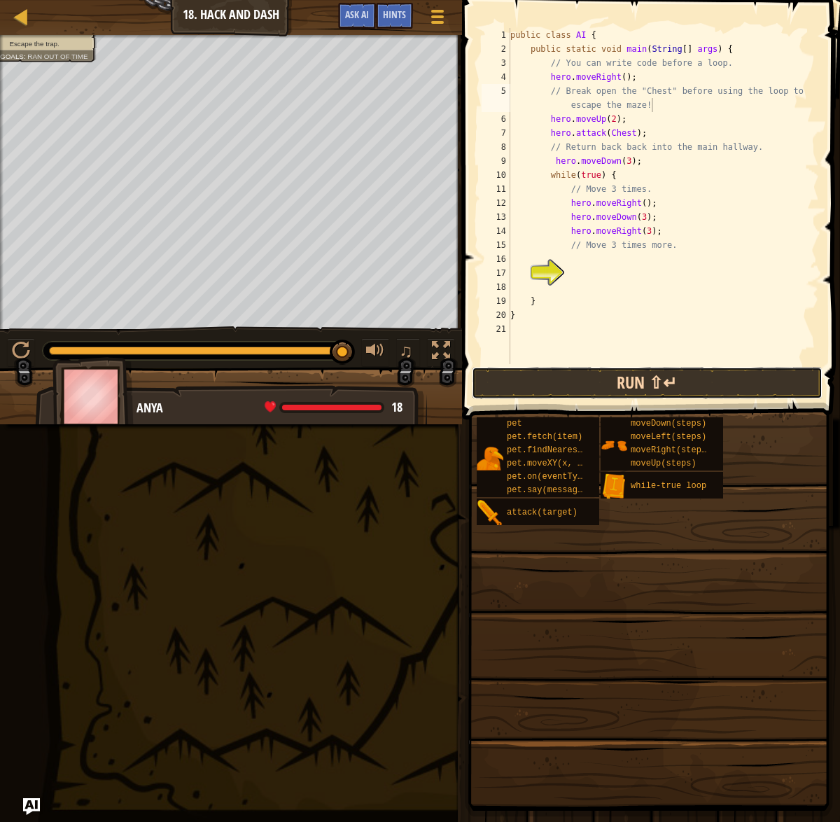
click at [592, 379] on button "Run ⇧↵" at bounding box center [647, 383] width 351 height 32
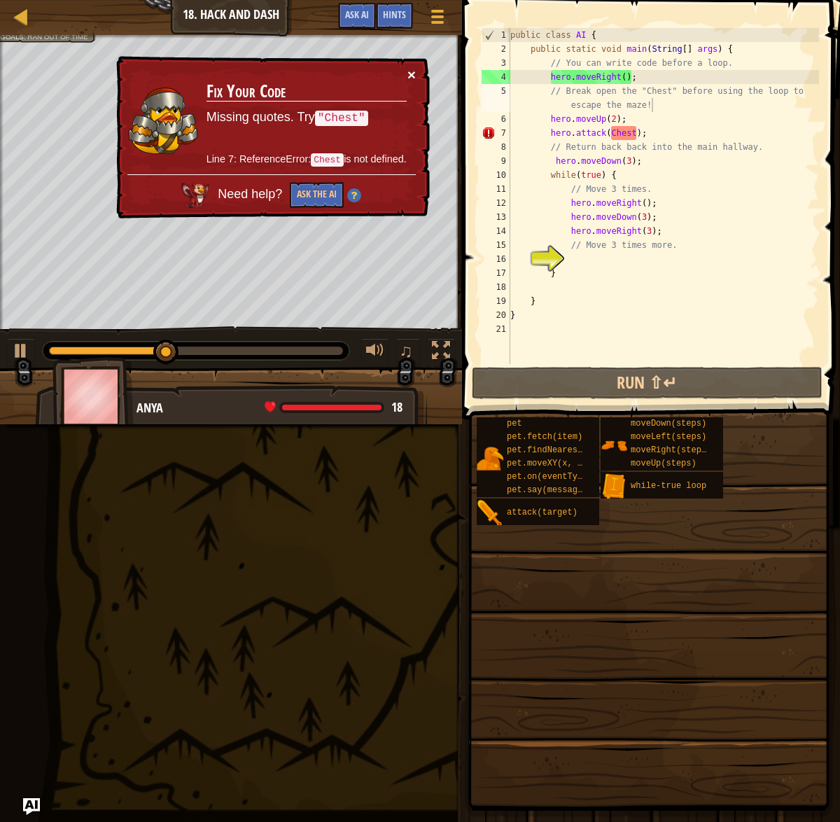
click at [412, 71] on button "×" at bounding box center [411, 74] width 8 height 15
click at [300, 197] on button "Ask the AI" at bounding box center [317, 195] width 54 height 26
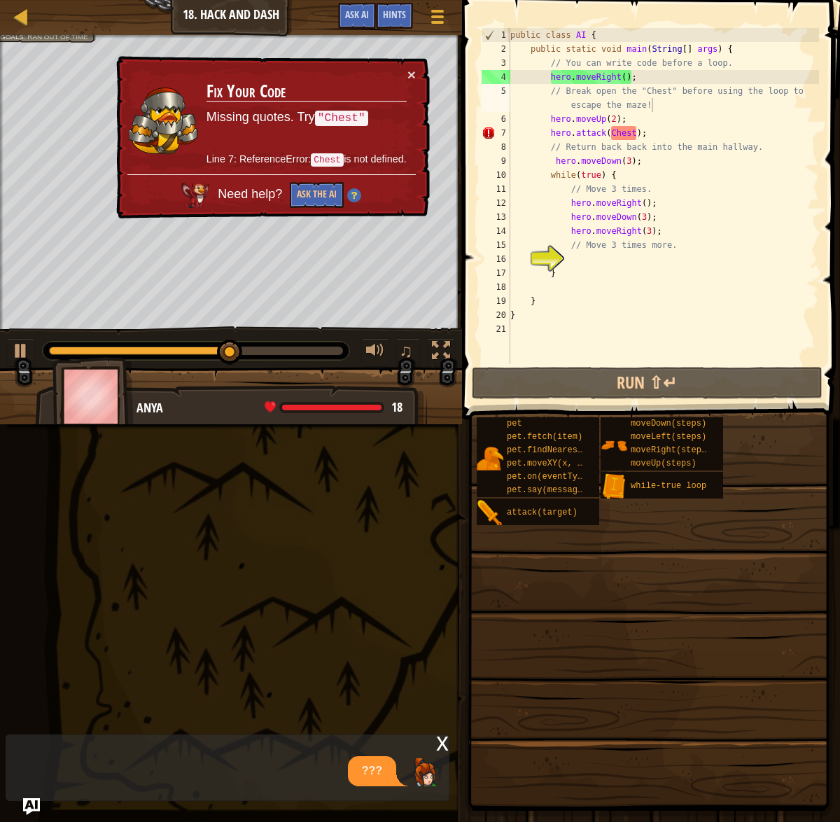
click at [391, 756] on div "???" at bounding box center [223, 771] width 435 height 30
click at [349, 780] on div "???" at bounding box center [223, 771] width 435 height 30
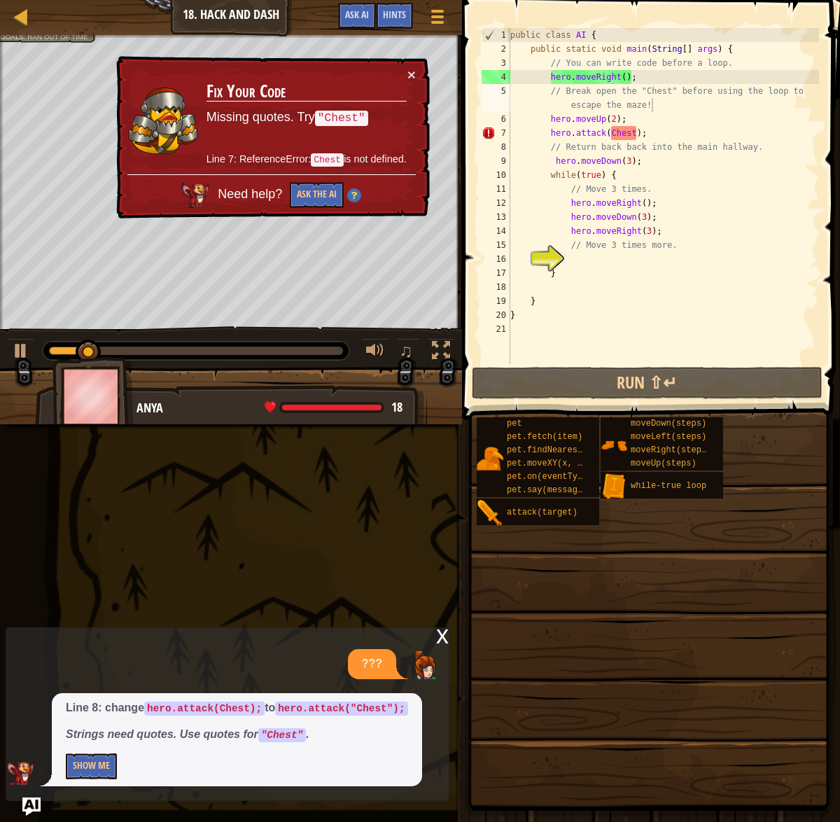
click at [27, 802] on img "Ask AI" at bounding box center [31, 806] width 18 height 18
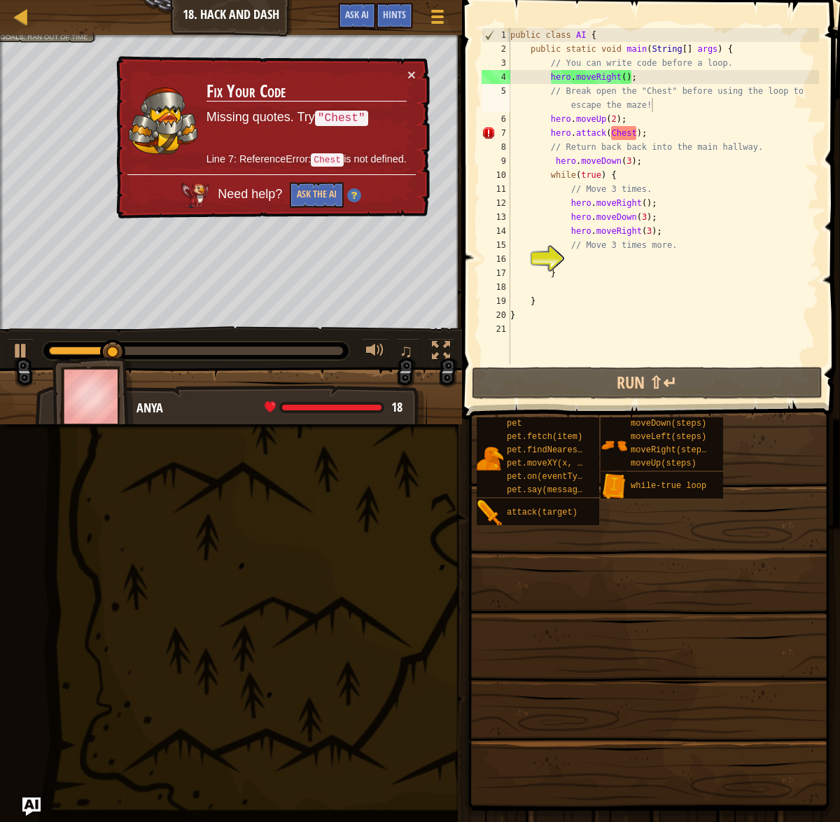
click at [27, 802] on img "Ask AI" at bounding box center [31, 806] width 18 height 18
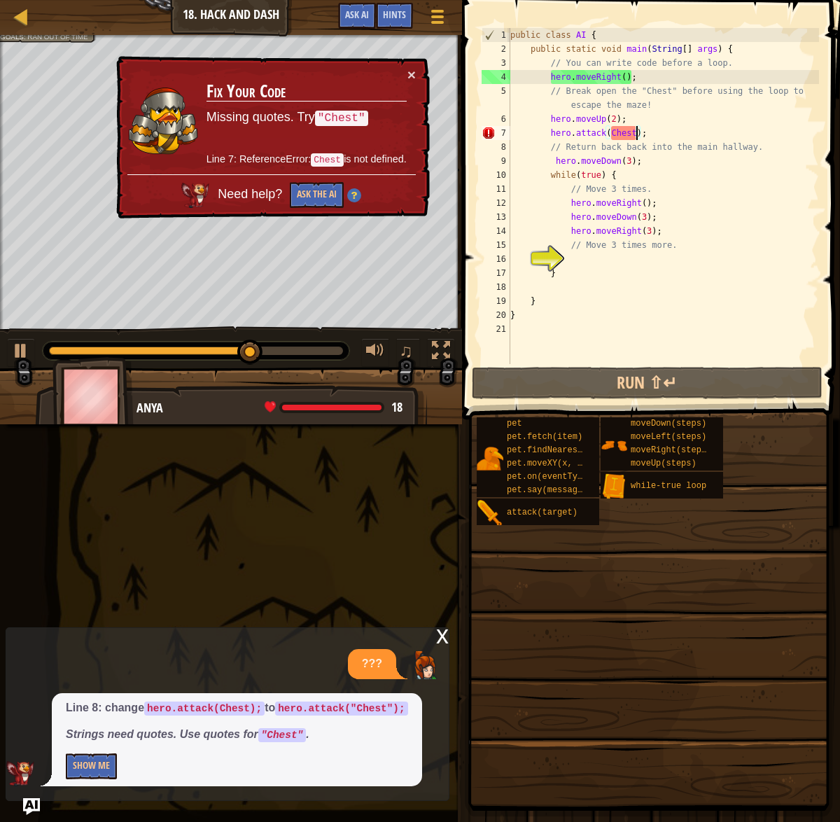
click at [638, 131] on div "public class AI { public static void main ( String [ ] args ) { // You can writ…" at bounding box center [662, 210] width 311 height 364
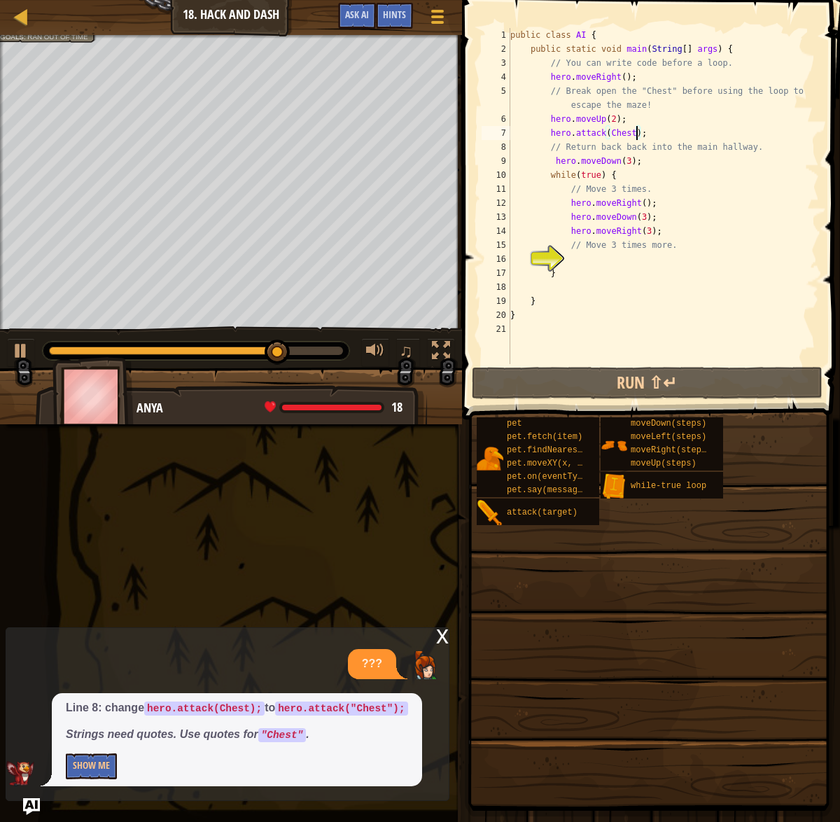
scroll to position [6, 10]
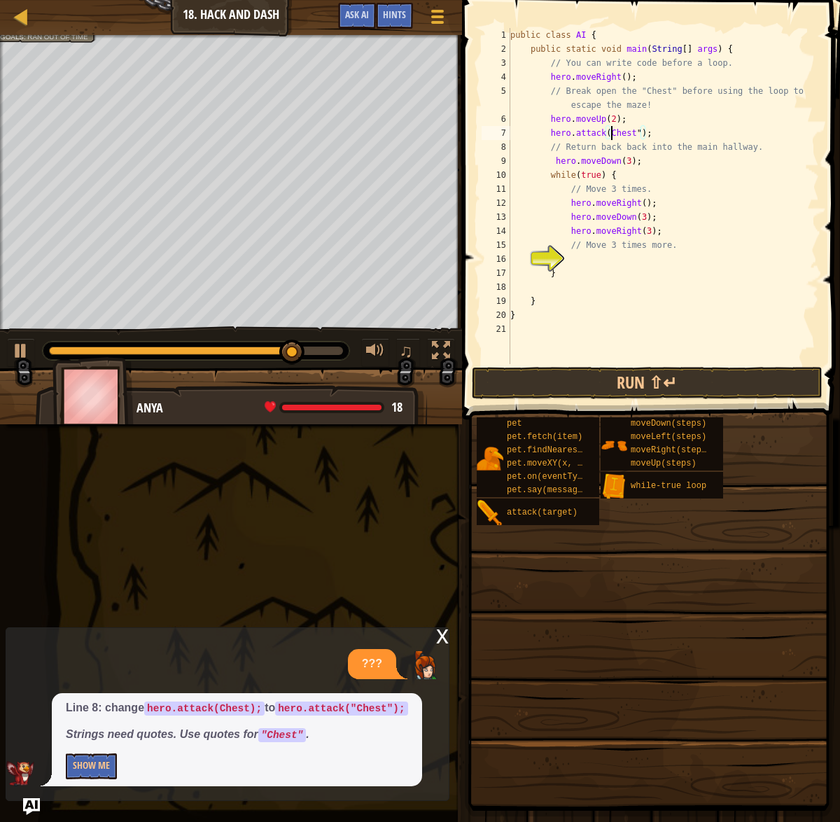
drag, startPoint x: 610, startPoint y: 132, endPoint x: 623, endPoint y: 130, distance: 12.8
click at [611, 132] on div "public class AI { public static void main ( String [ ] args ) { // You can writ…" at bounding box center [662, 210] width 311 height 364
click at [632, 379] on button "Run ⇧↵" at bounding box center [647, 383] width 351 height 32
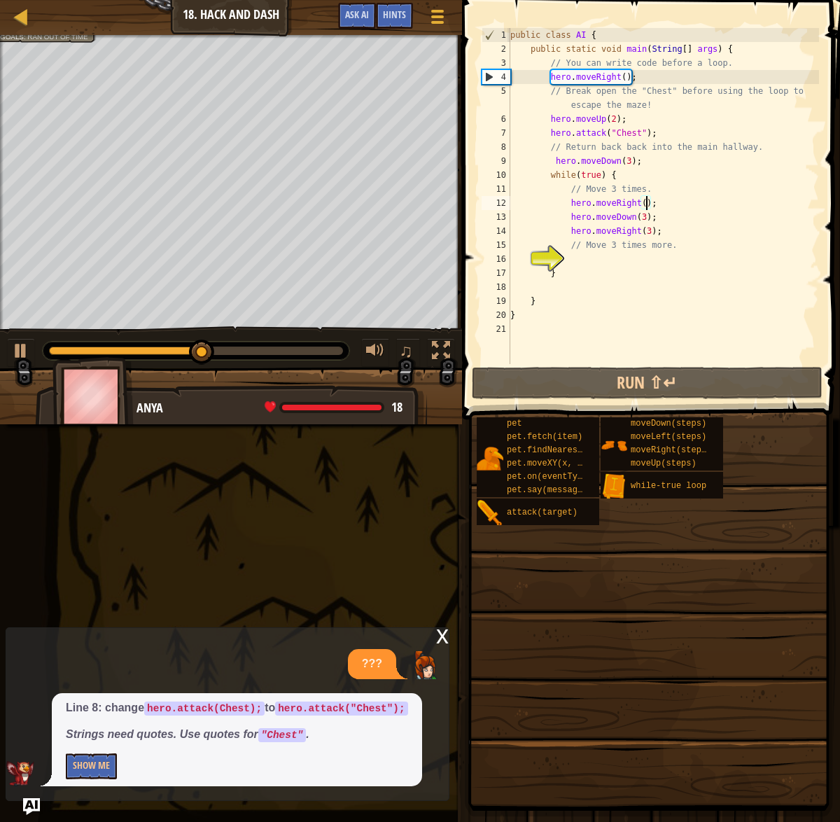
click at [647, 201] on div "public class AI { public static void main ( String [ ] args ) { // You can writ…" at bounding box center [662, 210] width 311 height 364
click at [633, 162] on div "public class AI { public static void main ( String [ ] args ) { // You can writ…" at bounding box center [662, 210] width 311 height 364
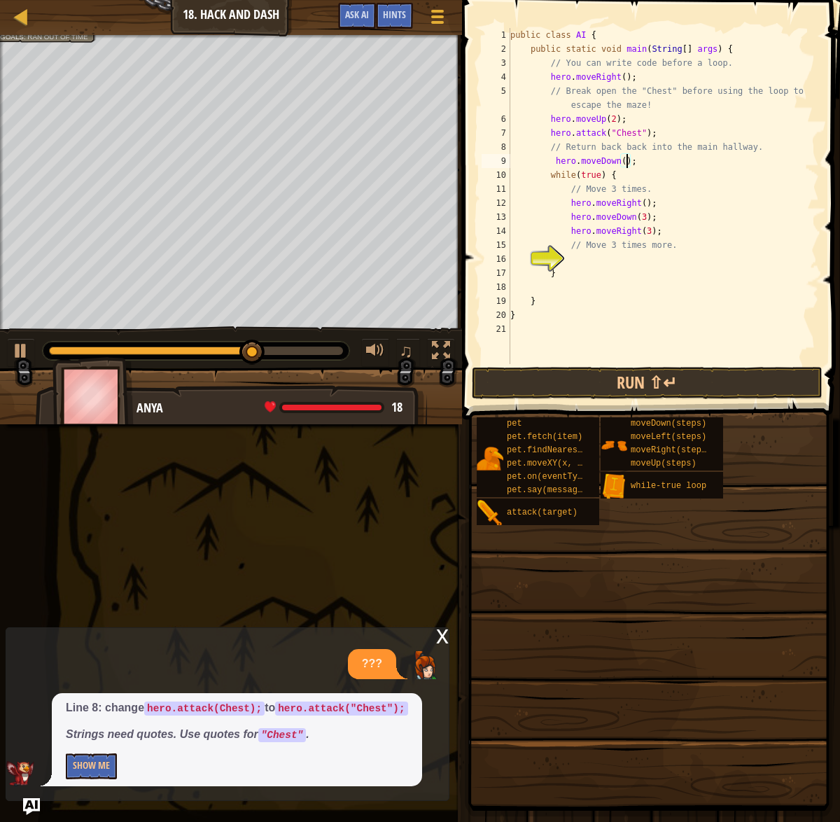
click at [646, 202] on div "public class AI { public static void main ( String [ ] args ) { // You can writ…" at bounding box center [662, 210] width 311 height 364
click at [642, 376] on button "Run ⇧↵" at bounding box center [647, 383] width 351 height 32
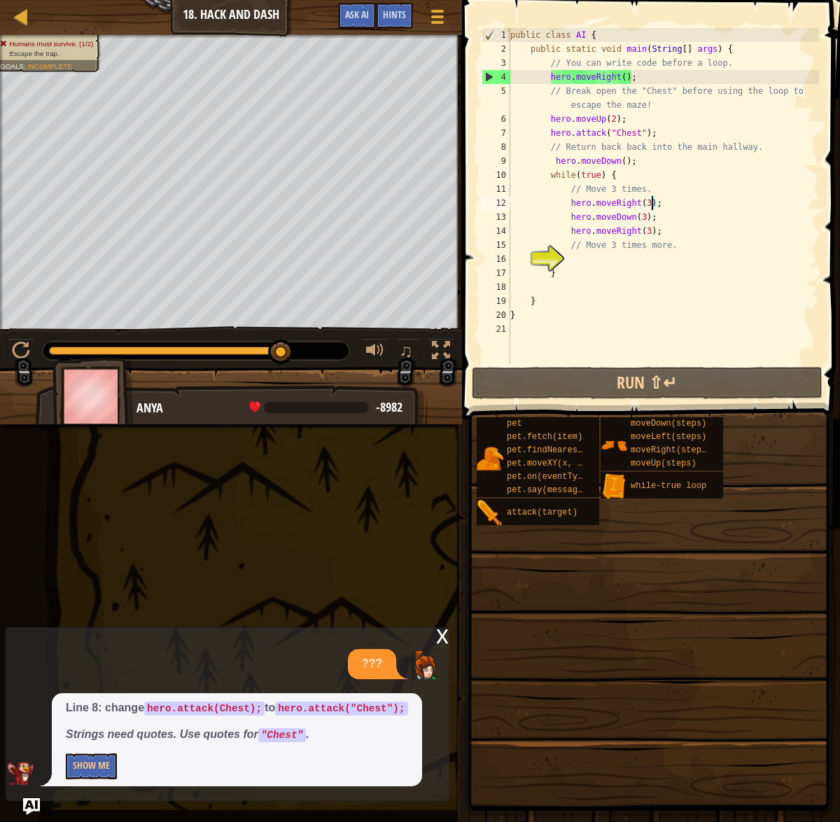
click at [653, 203] on div "public class AI { public static void main ( String [ ] args ) { // You can writ…" at bounding box center [662, 210] width 311 height 364
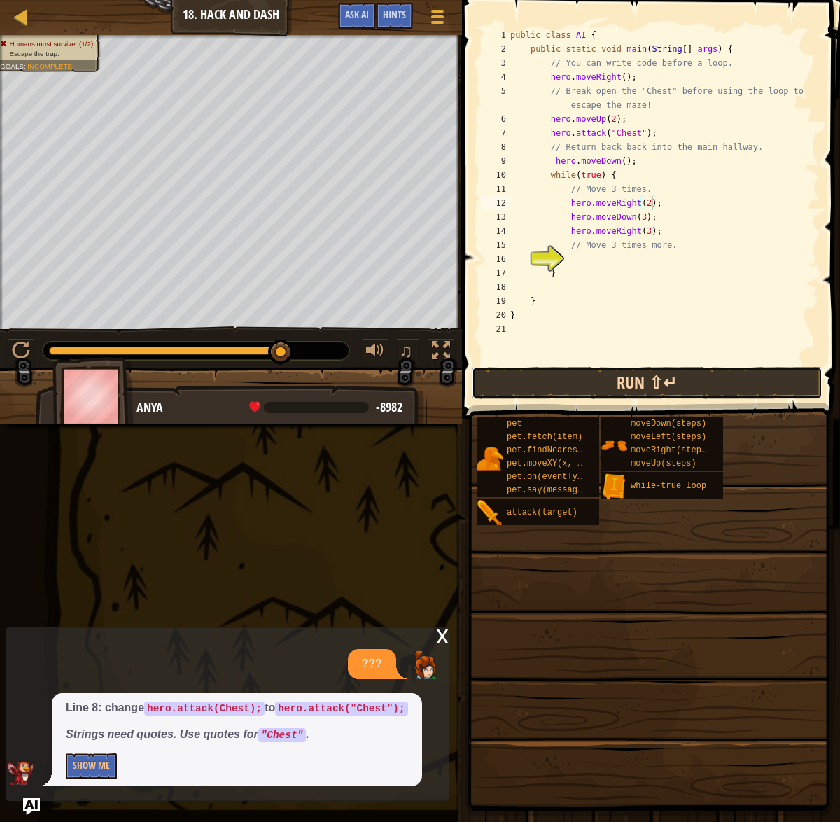
click at [542, 384] on button "Run ⇧↵" at bounding box center [647, 383] width 351 height 32
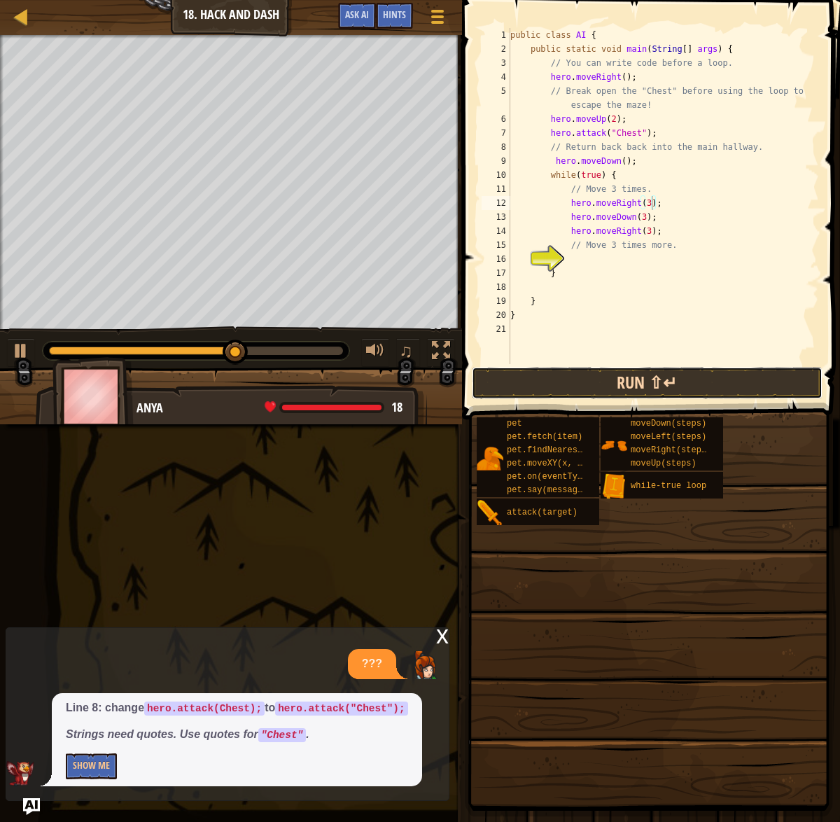
click at [567, 370] on button "Run ⇧↵" at bounding box center [647, 383] width 351 height 32
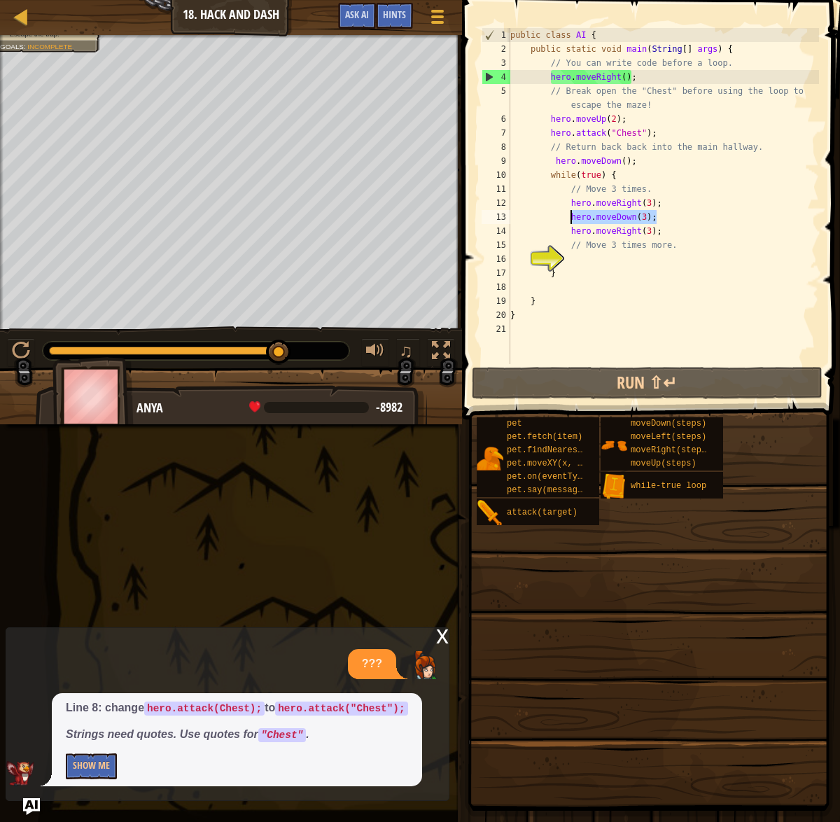
drag, startPoint x: 658, startPoint y: 215, endPoint x: 582, endPoint y: 216, distance: 76.3
click at [573, 216] on div "public class AI { public static void main ( String [ ] args ) { // You can writ…" at bounding box center [662, 210] width 311 height 364
type textarea "hero.moveDown(3);"
click at [575, 253] on div "public class AI { public static void main ( String [ ] args ) { // You can writ…" at bounding box center [662, 210] width 311 height 364
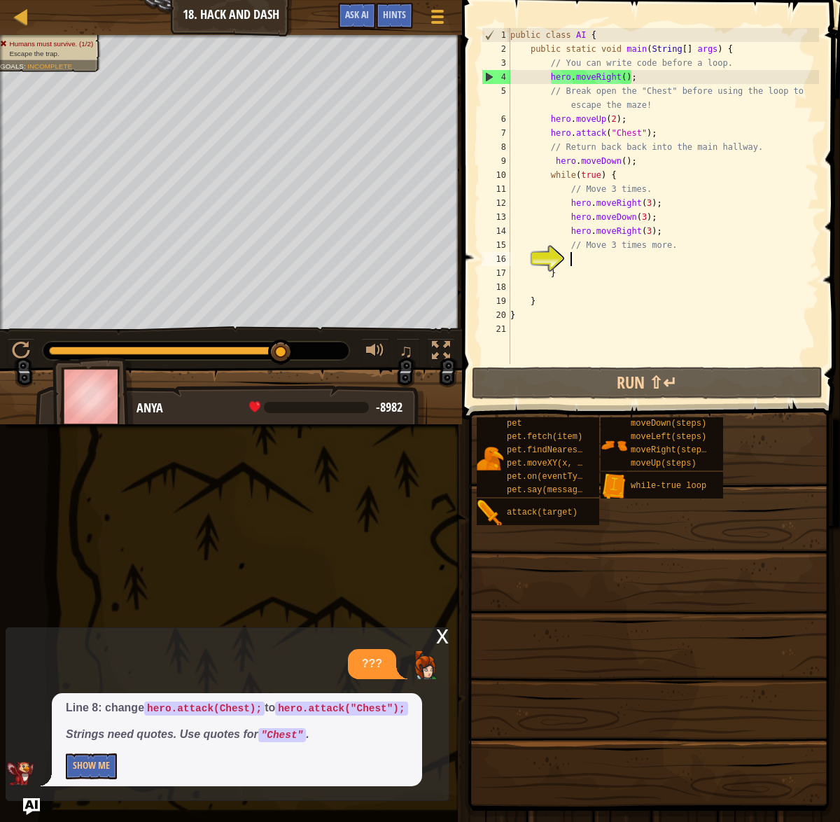
scroll to position [6, 4]
paste textarea "hero.moveDown(3);"
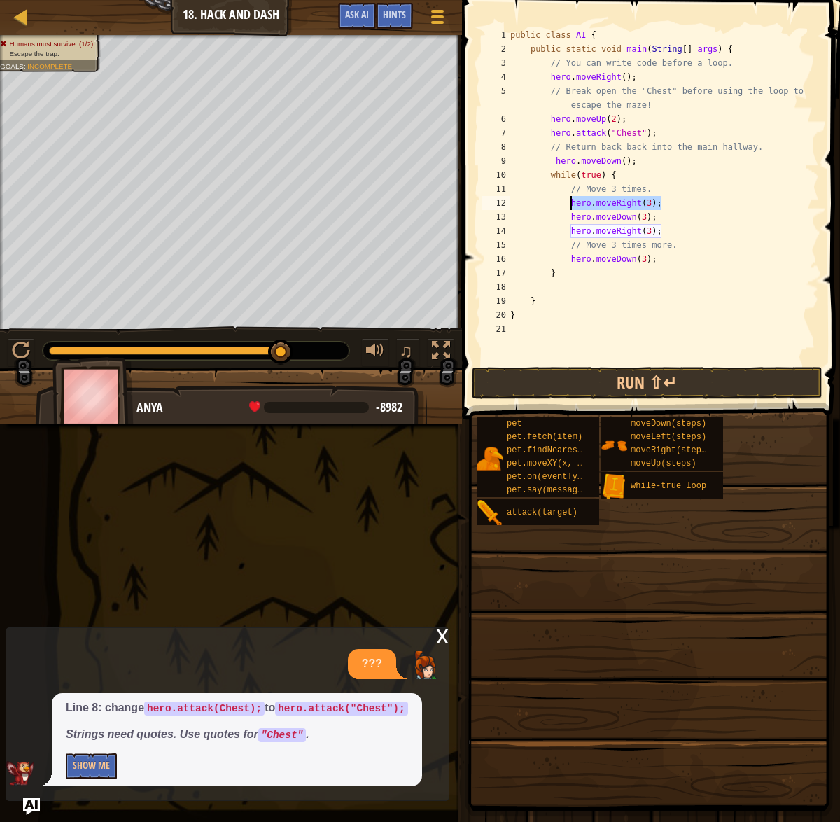
drag, startPoint x: 652, startPoint y: 206, endPoint x: 571, endPoint y: 203, distance: 81.2
click at [571, 203] on div "public class AI { public static void main ( String [ ] args ) { // You can writ…" at bounding box center [662, 210] width 311 height 364
click at [670, 260] on div "public class AI { public static void main ( String [ ] args ) { // You can writ…" at bounding box center [662, 210] width 311 height 364
type textarea "hero.moveDown(3);"
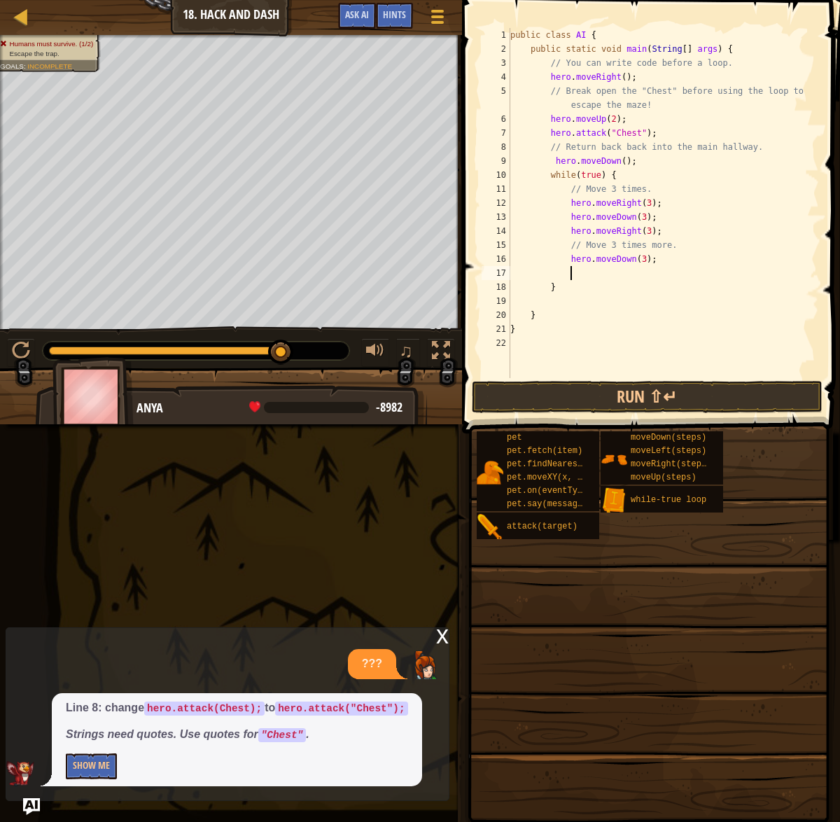
paste textarea "hero.moveRight(3);"
drag, startPoint x: 645, startPoint y: 260, endPoint x: 572, endPoint y: 257, distance: 72.9
click at [572, 257] on div "public class AI { public static void main ( String [ ] args ) { // You can writ…" at bounding box center [662, 217] width 311 height 378
click at [589, 284] on div "public class AI { public static void main ( String [ ] args ) { // You can writ…" at bounding box center [662, 217] width 311 height 378
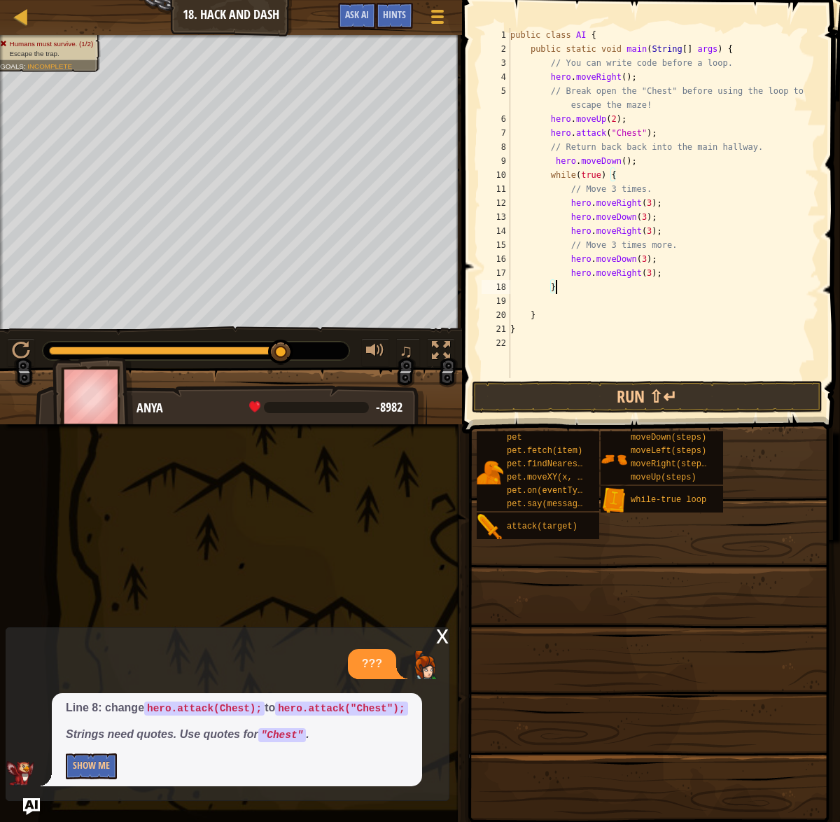
click at [708, 267] on div "public class AI { public static void main ( String [ ] args ) { // You can writ…" at bounding box center [662, 217] width 311 height 378
type textarea "hero.moveRight(3);"
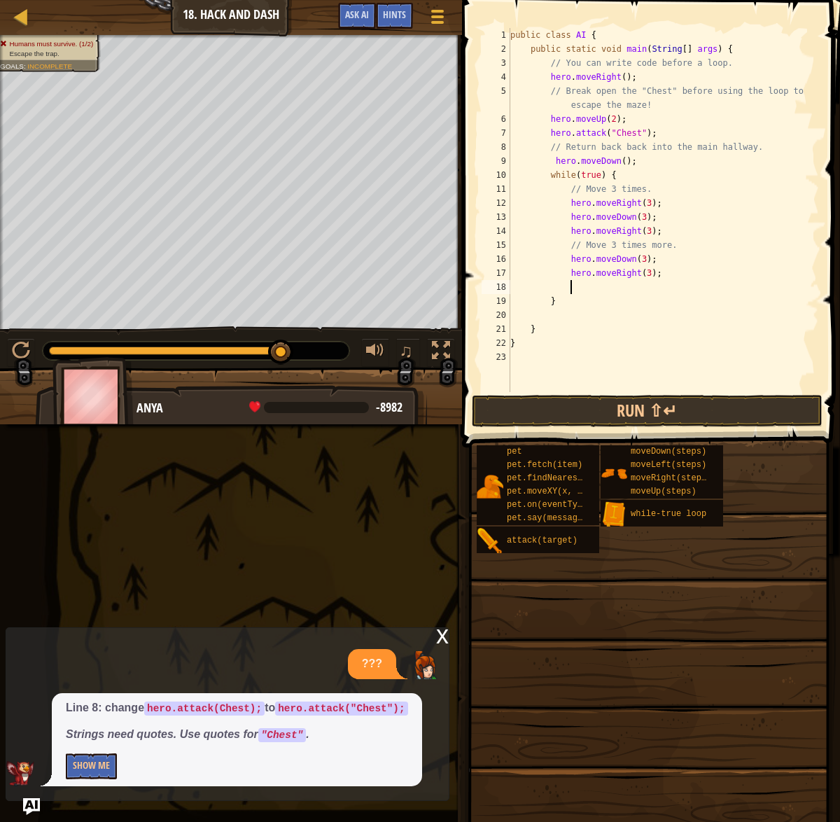
paste textarea "hero.moveDown(3);"
type textarea "hero.moveDown(3);"
drag, startPoint x: 640, startPoint y: 412, endPoint x: 640, endPoint y: 403, distance: 8.4
click at [639, 412] on button "Run ⇧↵" at bounding box center [647, 411] width 351 height 32
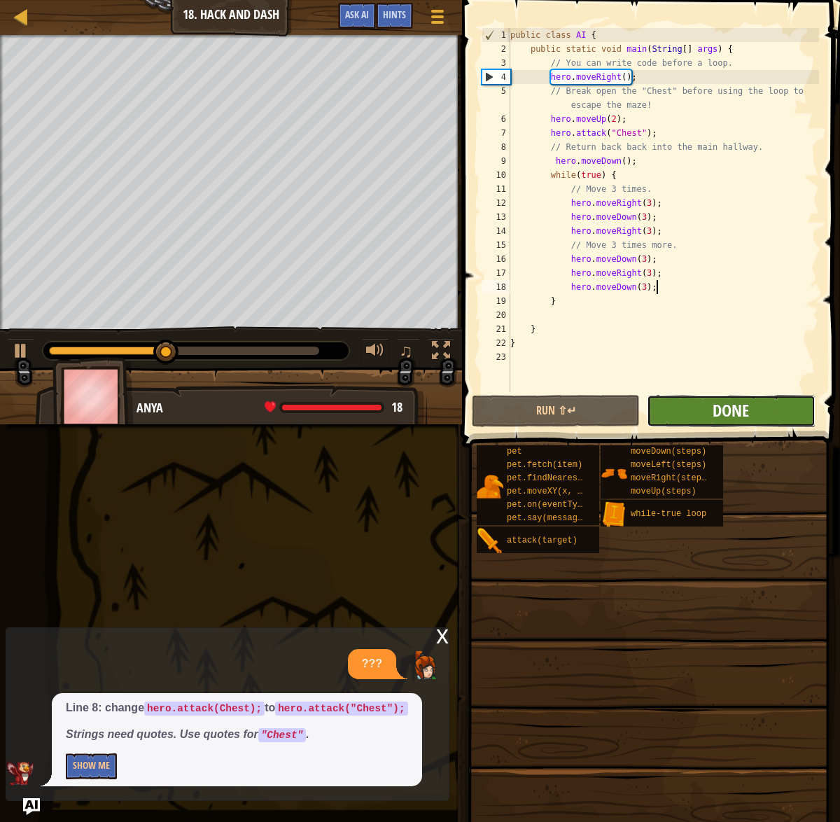
click at [724, 410] on span "Done" at bounding box center [731, 410] width 36 height 22
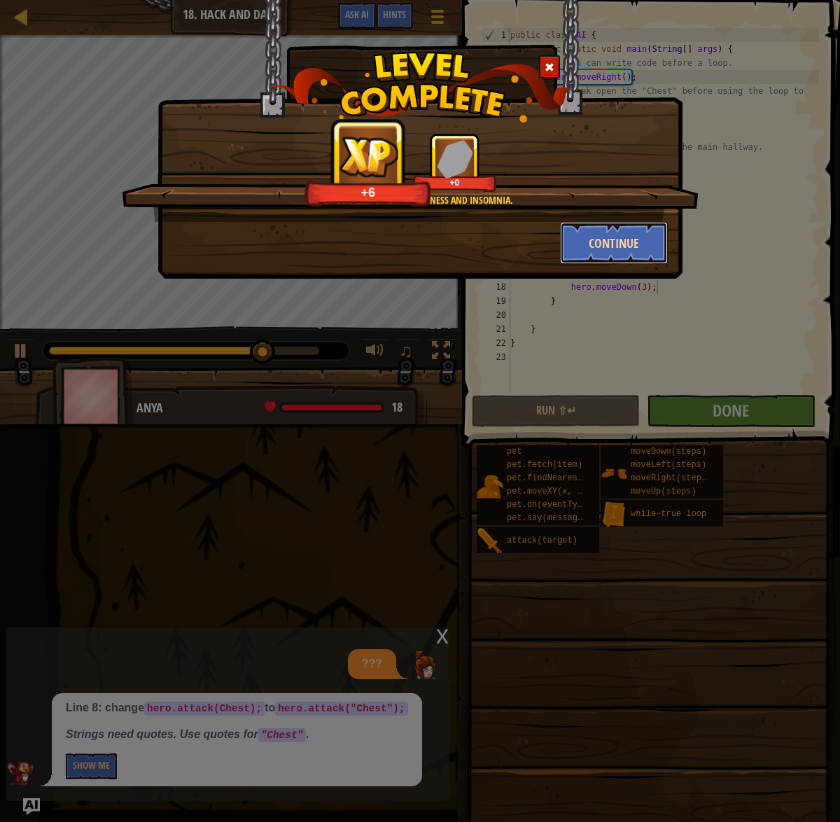
click at [598, 245] on button "Continue" at bounding box center [614, 243] width 108 height 42
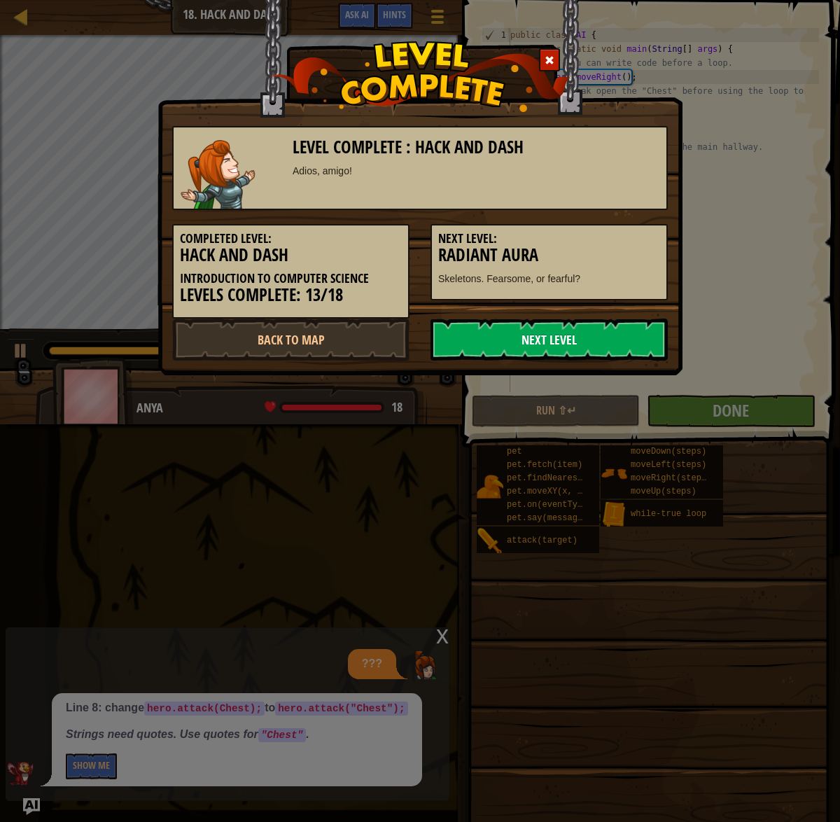
click at [542, 335] on link "Next Level" at bounding box center [548, 339] width 237 height 42
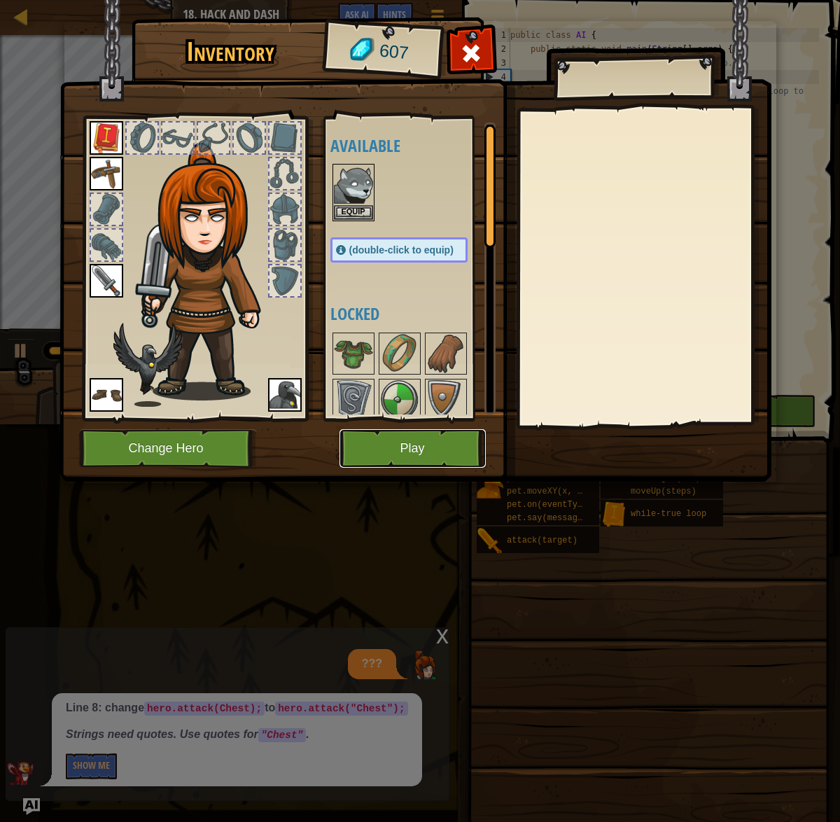
click at [437, 446] on button "Play" at bounding box center [412, 448] width 146 height 38
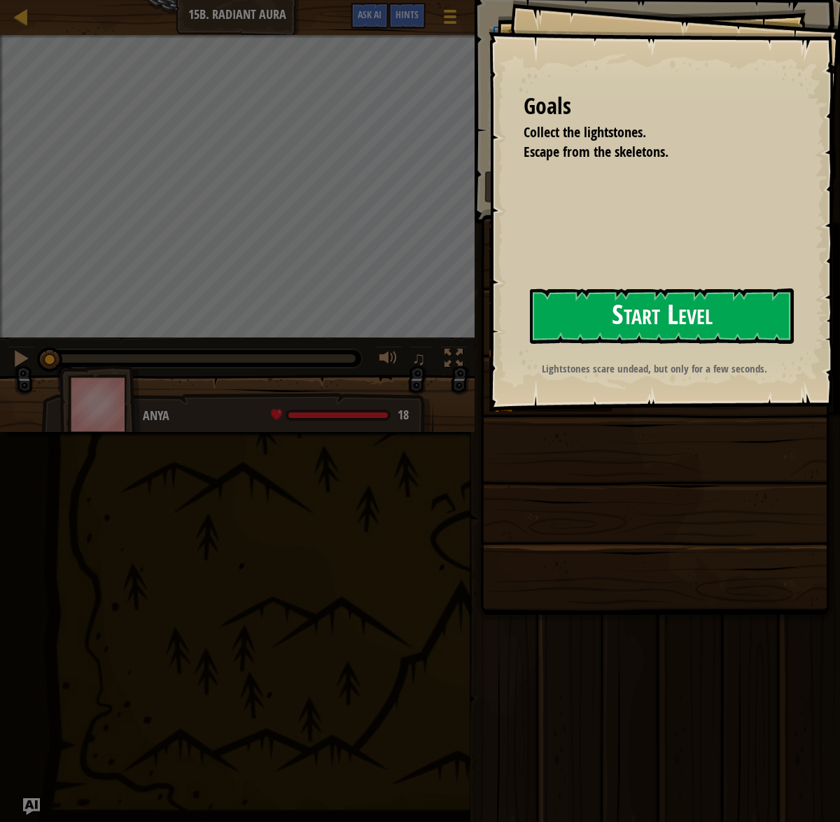
click at [713, 324] on button "Start Level" at bounding box center [662, 315] width 264 height 55
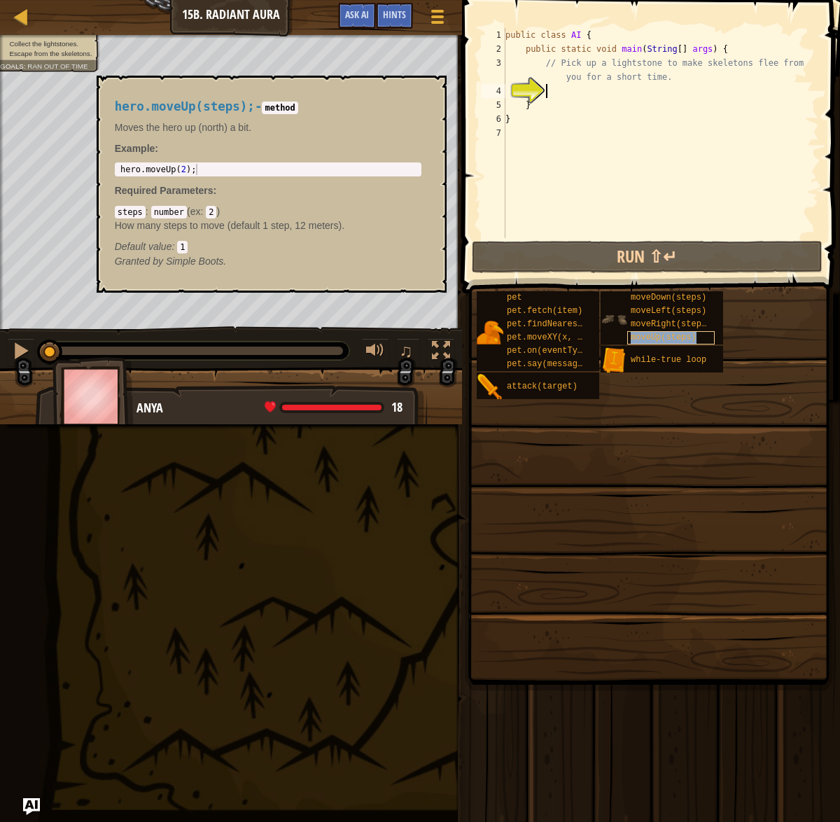
click at [661, 334] on span "moveUp(steps)" at bounding box center [664, 337] width 66 height 10
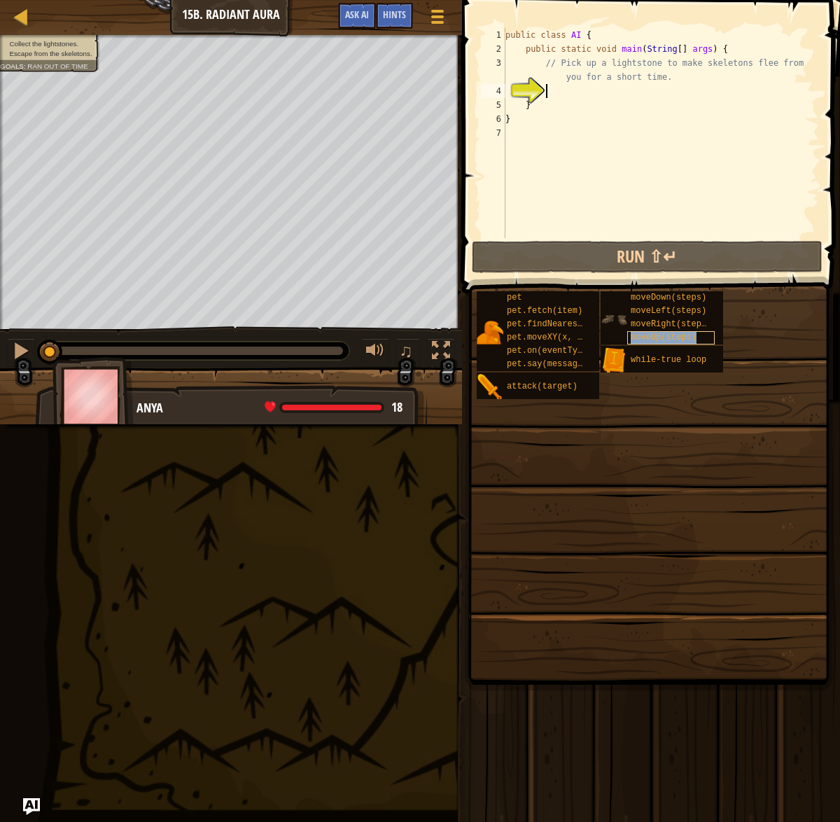
click at [661, 334] on span "moveUp(steps)" at bounding box center [664, 337] width 66 height 10
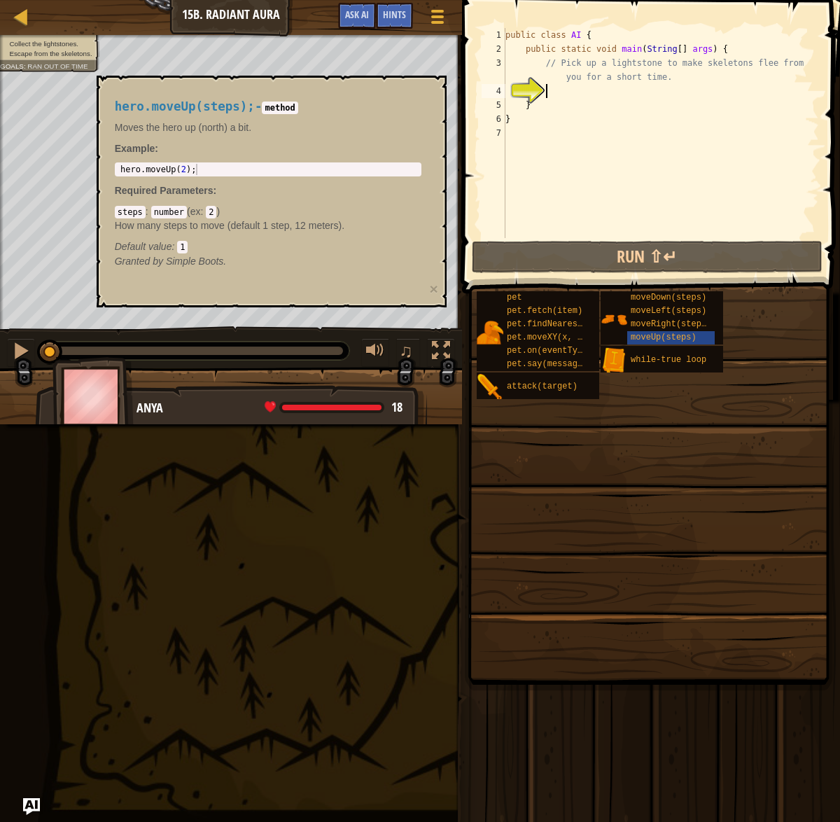
type textarea "hero.moveUp(2);"
click at [82, 0] on body "Map Introduction to Computer Science 15b. Radiant Aura Game Menu Done Hints Ask…" at bounding box center [420, 0] width 840 height 0
click at [567, 85] on div "public class AI { public static void main ( String [ ] args ) { // Pick up a li…" at bounding box center [661, 147] width 316 height 238
paste textarea "hero.moveUp(2);"
type textarea "hero.moveUp(2);"
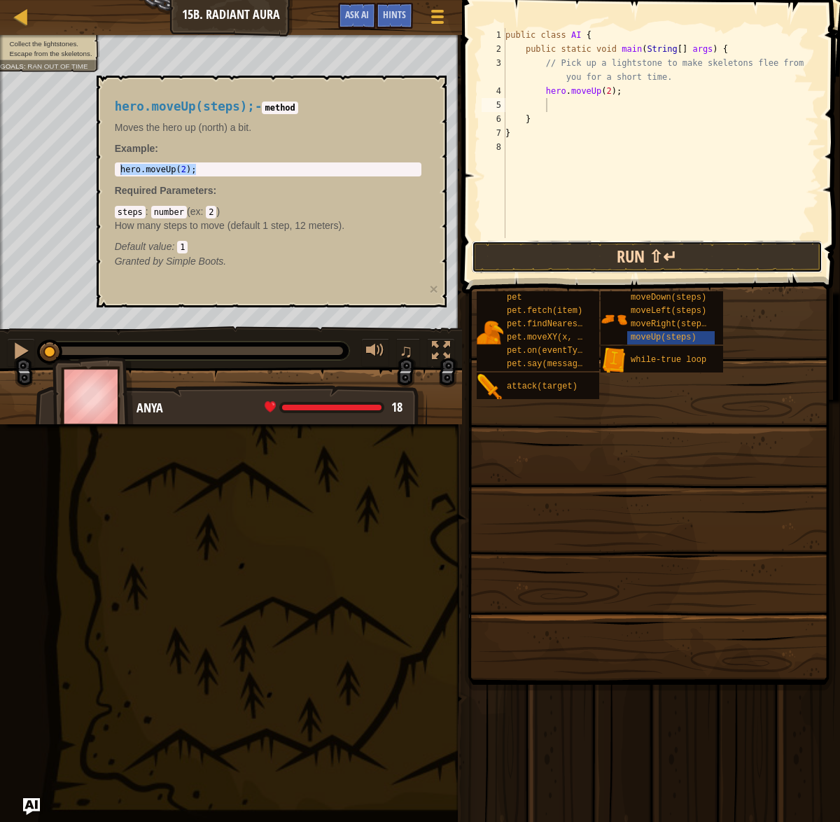
click at [582, 250] on button "Run ⇧↵" at bounding box center [647, 257] width 351 height 32
click at [434, 295] on button "×" at bounding box center [433, 288] width 8 height 15
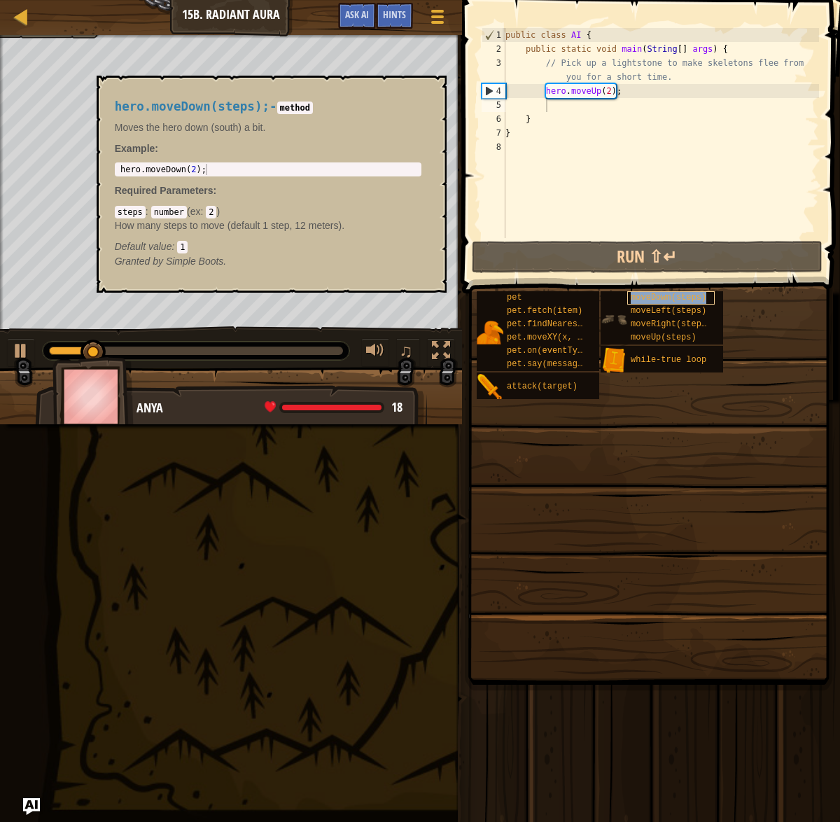
click at [679, 293] on span "moveDown(steps)" at bounding box center [669, 298] width 76 height 10
type textarea "hero.moveDown(2);"
drag, startPoint x: 256, startPoint y: 167, endPoint x: 115, endPoint y: 170, distance: 141.4
click at [113, 171] on div "hero.moveDown(steps); - method Moves the hero down (south) a bit. Example : her…" at bounding box center [268, 184] width 326 height 195
click at [598, 111] on div "public class AI { public static void main ( String [ ] args ) { // Pick up a li…" at bounding box center [661, 147] width 316 height 238
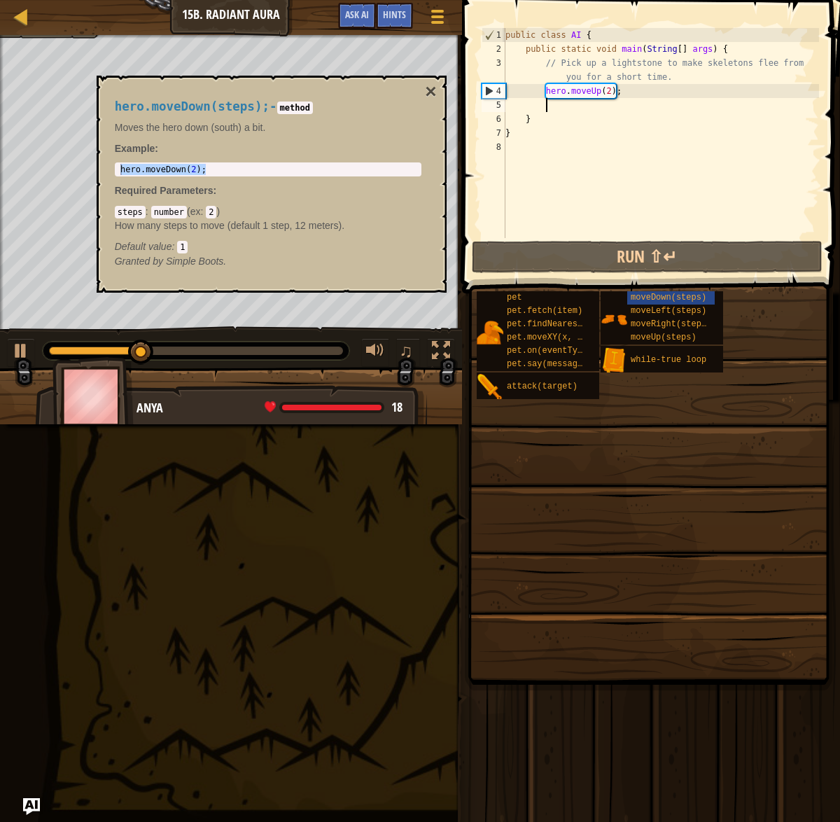
paste textarea "hero.moveDown(2);"
type textarea "hero.moveDown(2);"
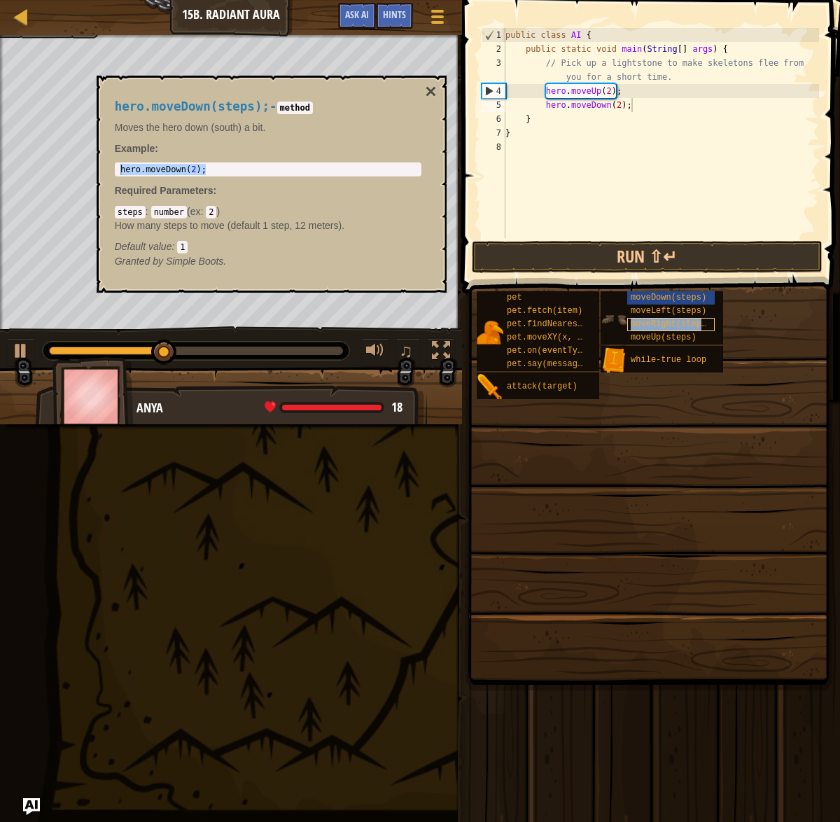
click at [669, 323] on span "moveRight(steps)" at bounding box center [671, 324] width 80 height 10
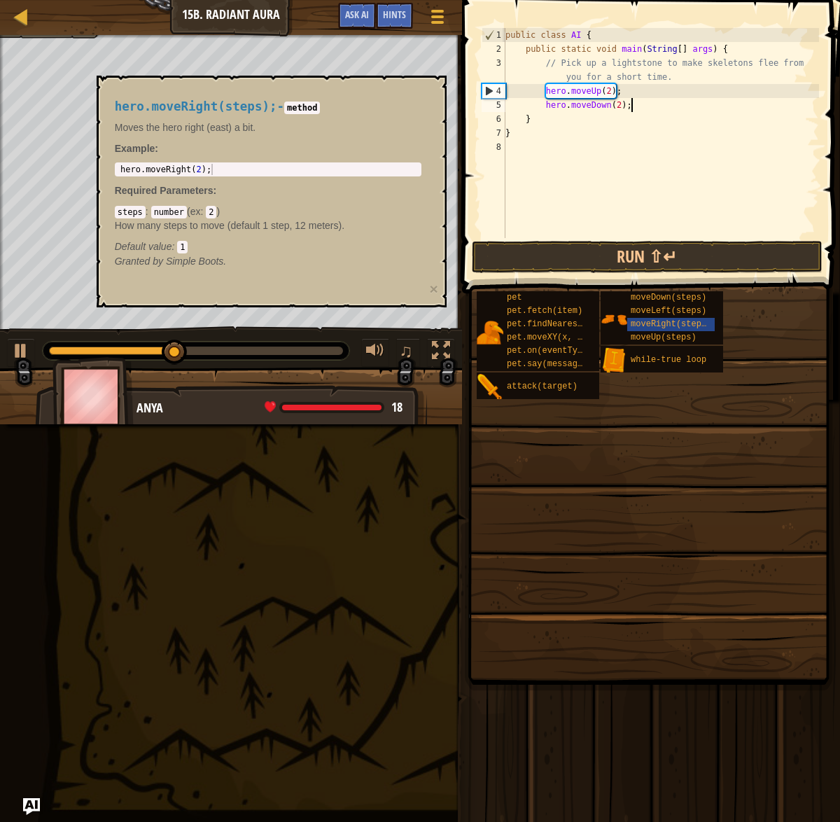
type textarea "hero.moveRight(2);"
drag, startPoint x: 226, startPoint y: 165, endPoint x: 100, endPoint y: 166, distance: 126.0
click at [99, 166] on div "hero.moveRight(steps); - method Moves the hero right (east) a bit. Example : he…" at bounding box center [272, 192] width 350 height 232
click at [657, 101] on div "public class AI { public static void main ( String [ ] args ) { // Pick up a li…" at bounding box center [661, 147] width 316 height 238
paste textarea "hero.moveRight(2);"
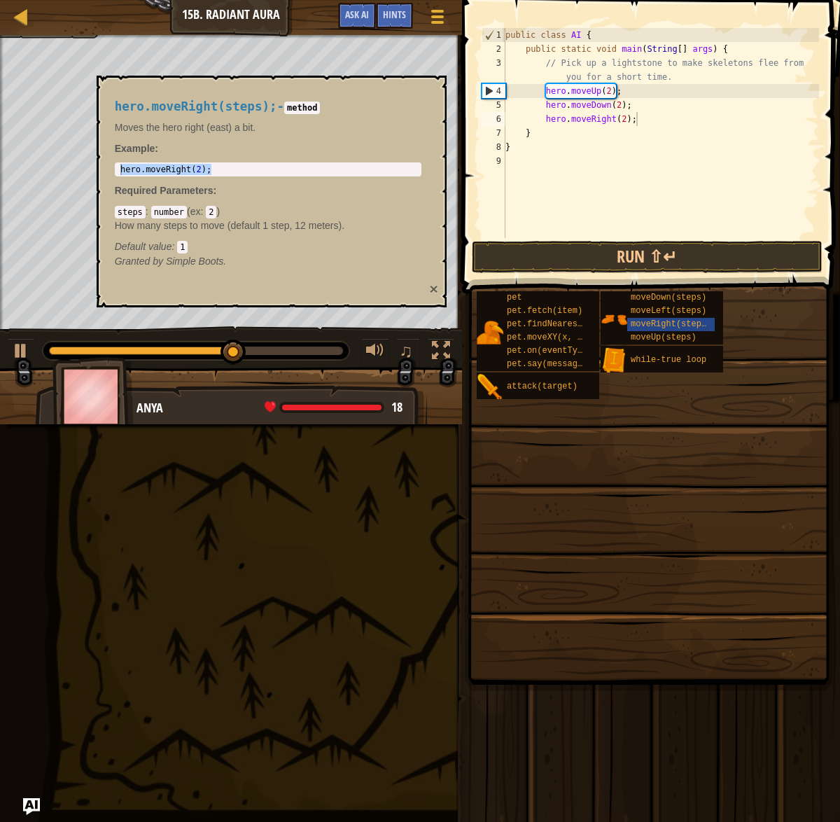
click at [434, 288] on button "×" at bounding box center [433, 288] width 8 height 15
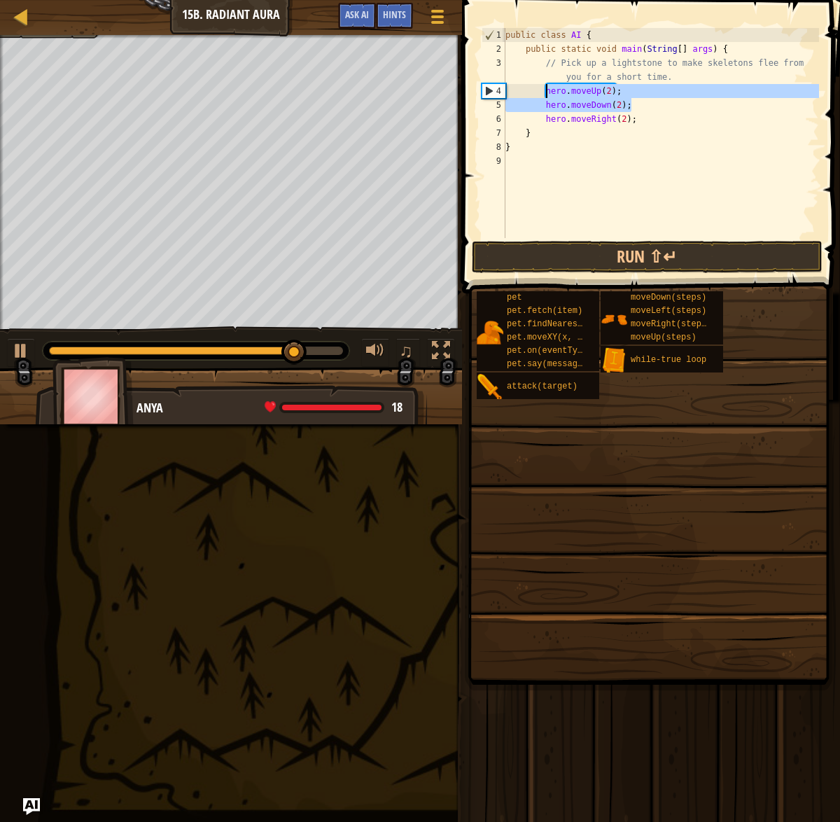
drag, startPoint x: 642, startPoint y: 101, endPoint x: 543, endPoint y: 94, distance: 98.9
click at [543, 94] on div "public class AI { public static void main ( String [ ] args ) { // Pick up a li…" at bounding box center [661, 147] width 316 height 238
click at [636, 116] on div "public class AI { public static void main ( String [ ] args ) { // Pick up a li…" at bounding box center [661, 147] width 316 height 238
type textarea "hero.moveRight(2);"
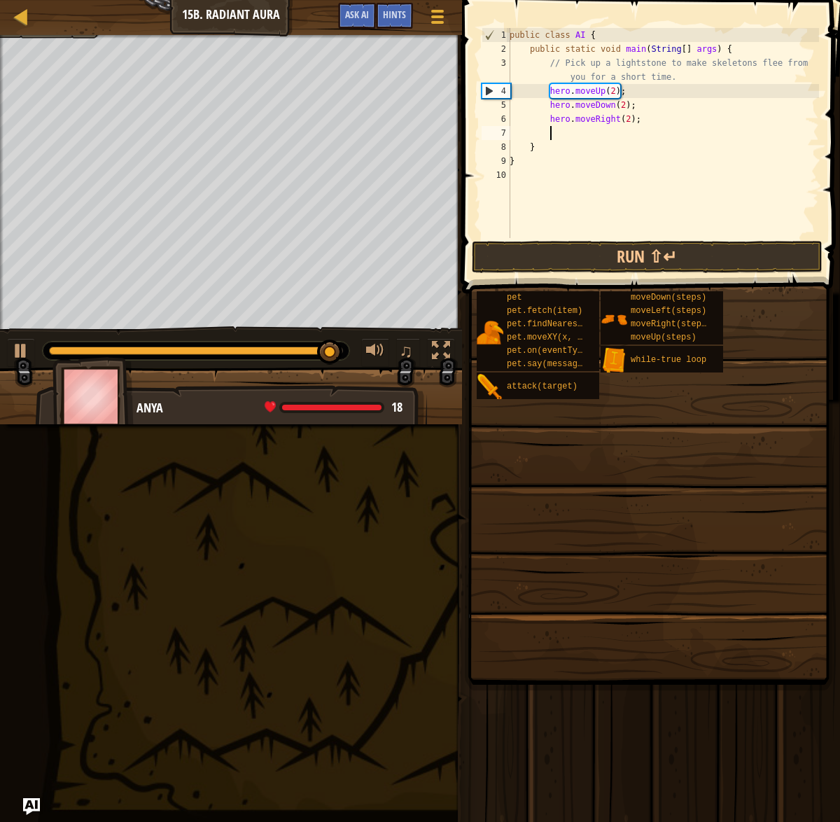
paste textarea "hero.moveDown(2);"
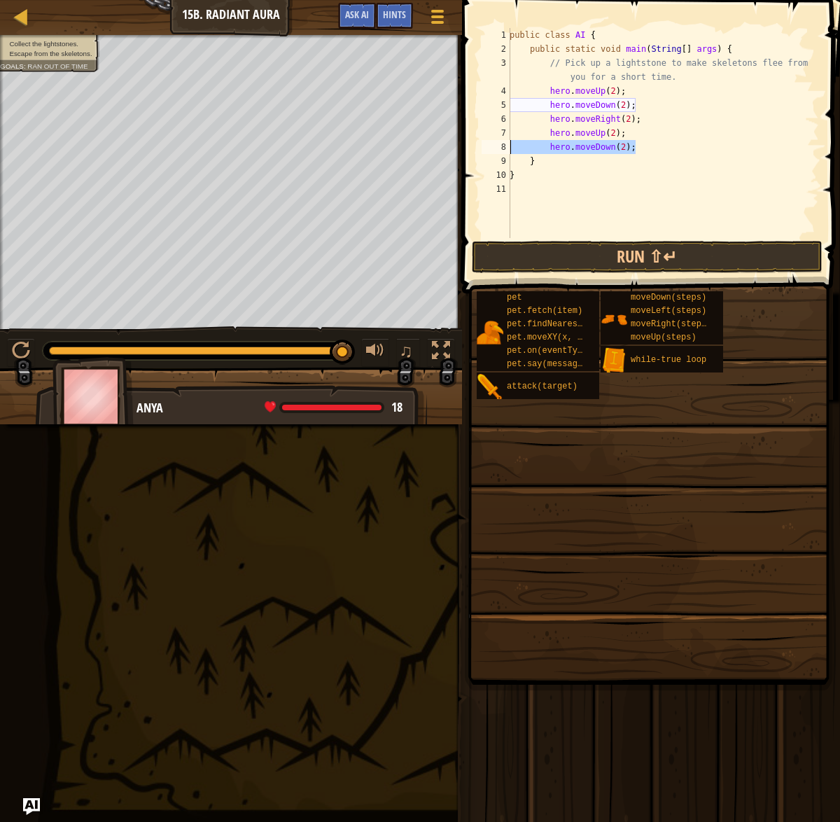
drag, startPoint x: 640, startPoint y: 146, endPoint x: 553, endPoint y: 136, distance: 87.3
click at [517, 141] on div "public class AI { public static void main ( String [ ] args ) { // Pick up a li…" at bounding box center [663, 147] width 312 height 238
drag, startPoint x: 641, startPoint y: 119, endPoint x: 549, endPoint y: 114, distance: 92.5
click at [549, 115] on div "public class AI { public static void main ( String [ ] args ) { // Pick up a li…" at bounding box center [663, 147] width 312 height 238
drag, startPoint x: 661, startPoint y: 152, endPoint x: 669, endPoint y: 148, distance: 9.4
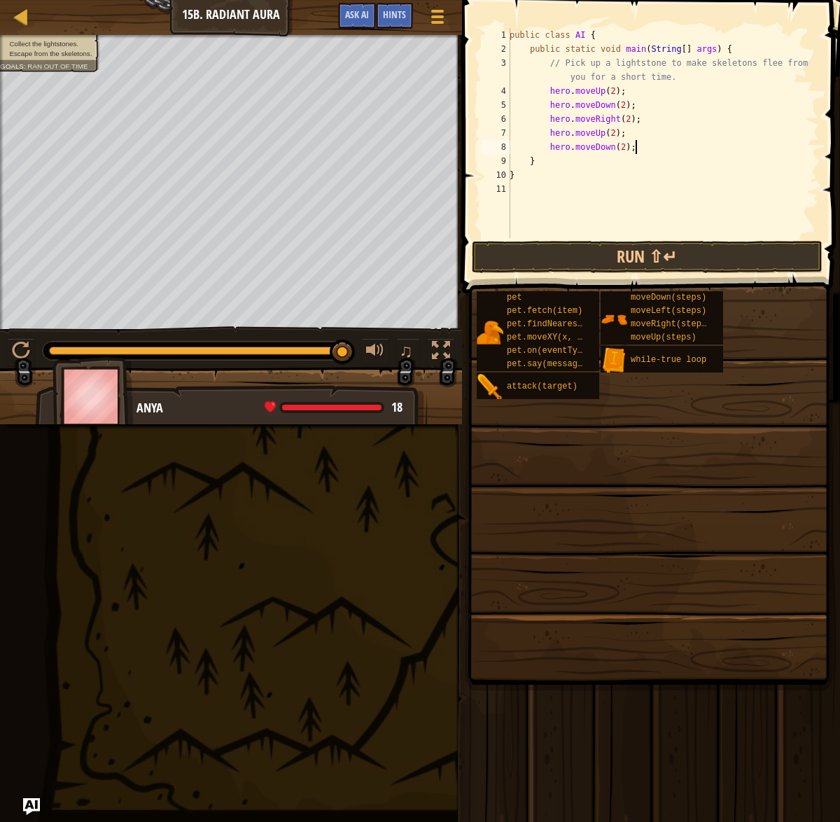
click at [660, 152] on div "public class AI { public static void main ( String [ ] args ) { // Pick up a li…" at bounding box center [663, 147] width 312 height 238
paste textarea "hero.moveRight(2);"
click at [638, 144] on div "public class AI { public static void main ( String [ ] args ) { // Pick up a li…" at bounding box center [663, 147] width 312 height 238
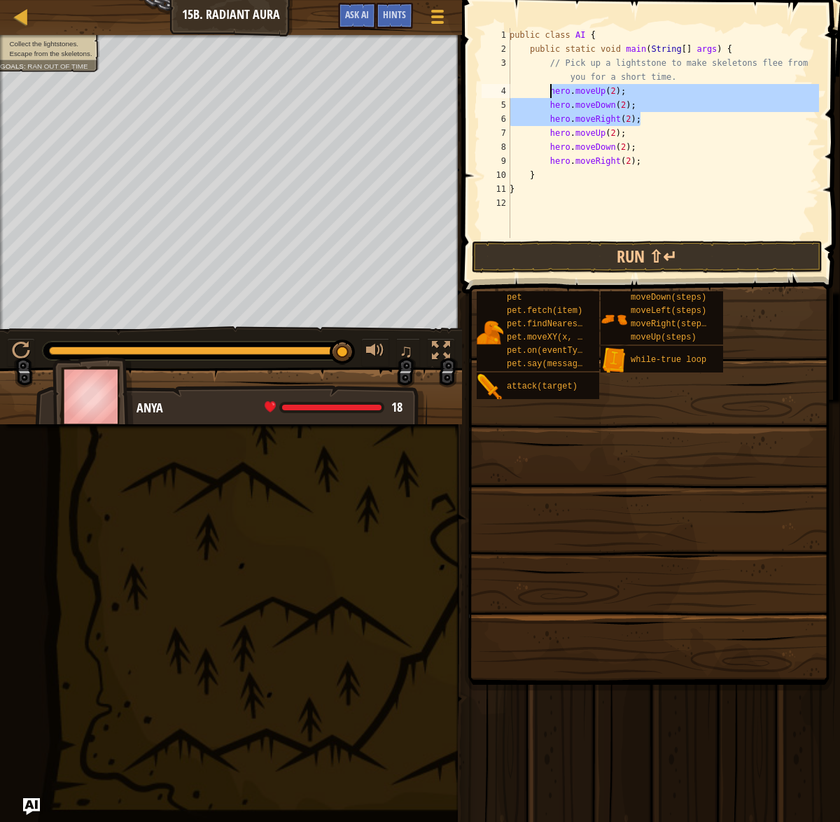
drag, startPoint x: 649, startPoint y: 122, endPoint x: 551, endPoint y: 93, distance: 102.1
click at [551, 93] on div "public class AI { public static void main ( String [ ] args ) { // Pick up a li…" at bounding box center [663, 147] width 312 height 238
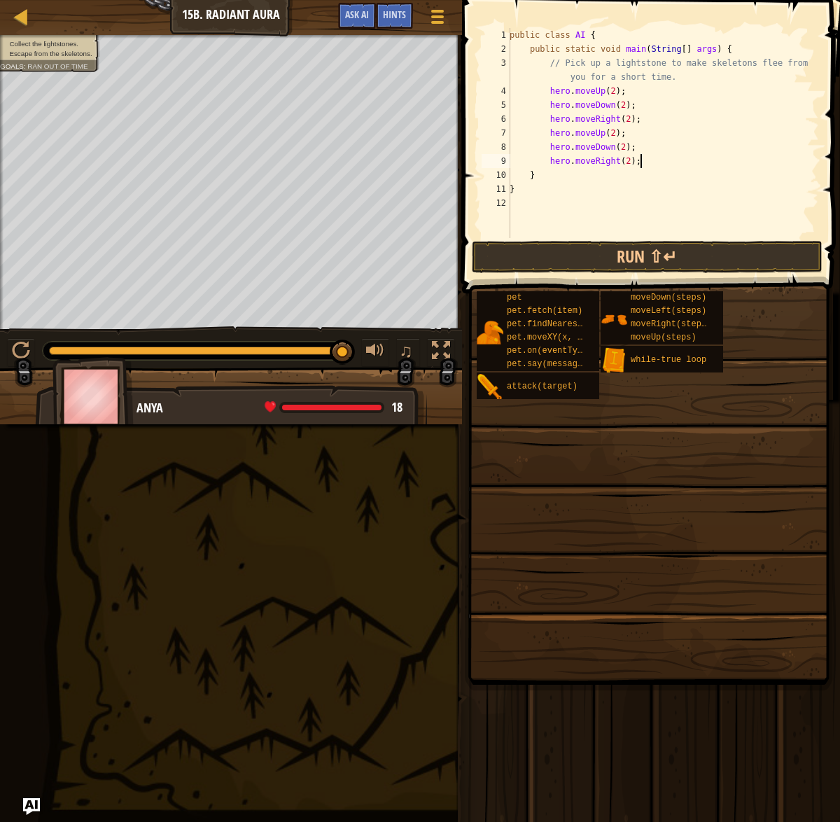
click at [655, 156] on div "public class AI { public static void main ( String [ ] args ) { // Pick up a li…" at bounding box center [663, 147] width 312 height 238
type textarea "hero.moveRight(2);"
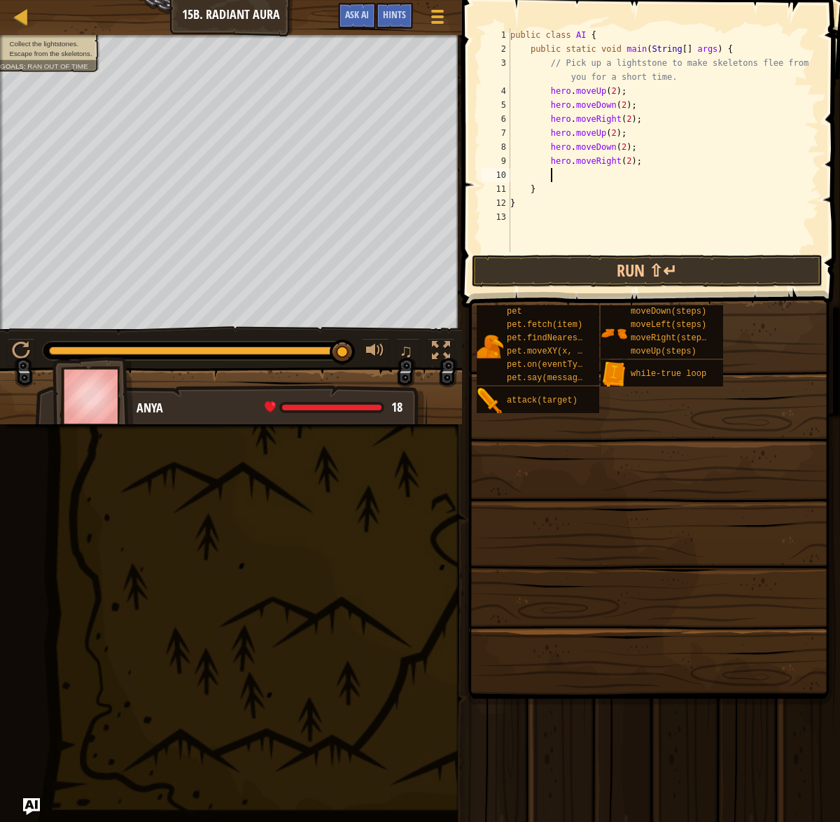
paste textarea "hero.moveRight(2);"
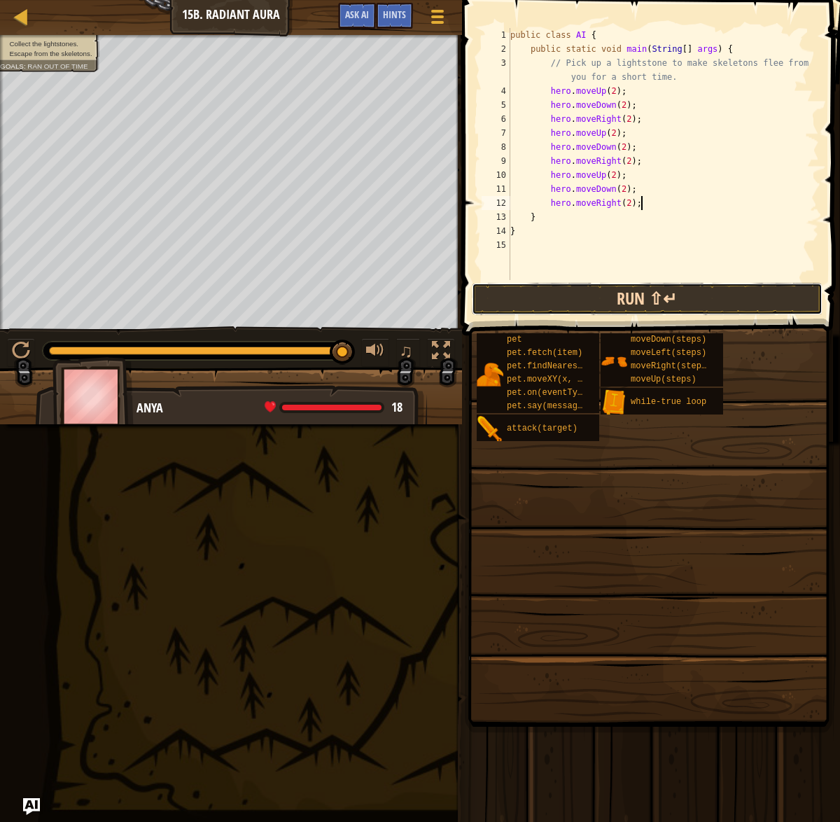
click at [680, 295] on button "Run ⇧↵" at bounding box center [647, 299] width 351 height 32
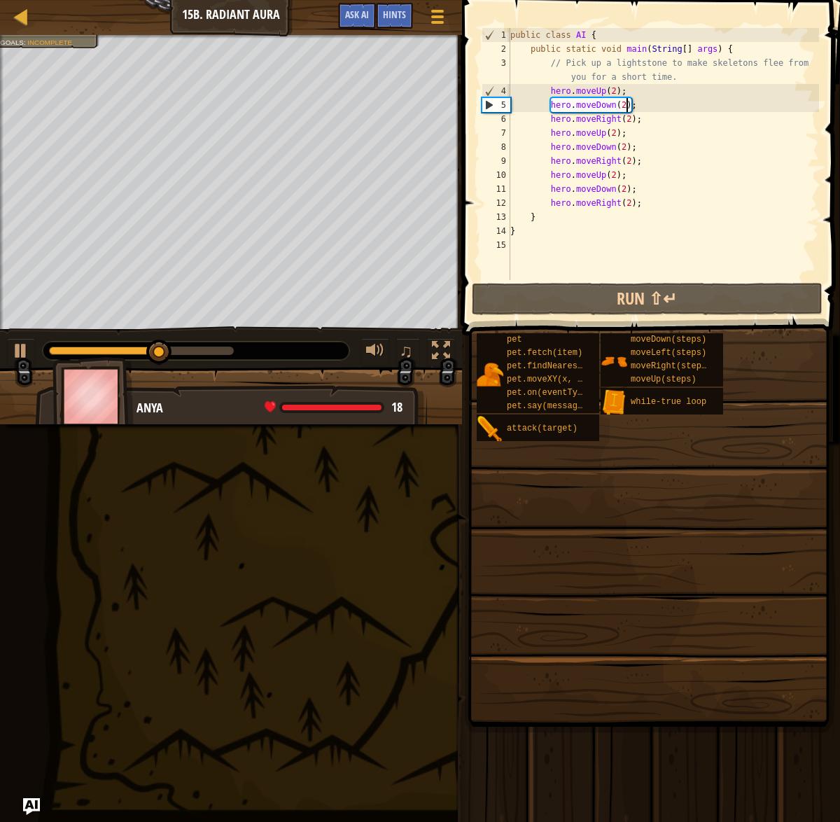
click at [624, 104] on div "public class AI { public static void main ( String [ ] args ) { // Pick up a li…" at bounding box center [662, 168] width 311 height 280
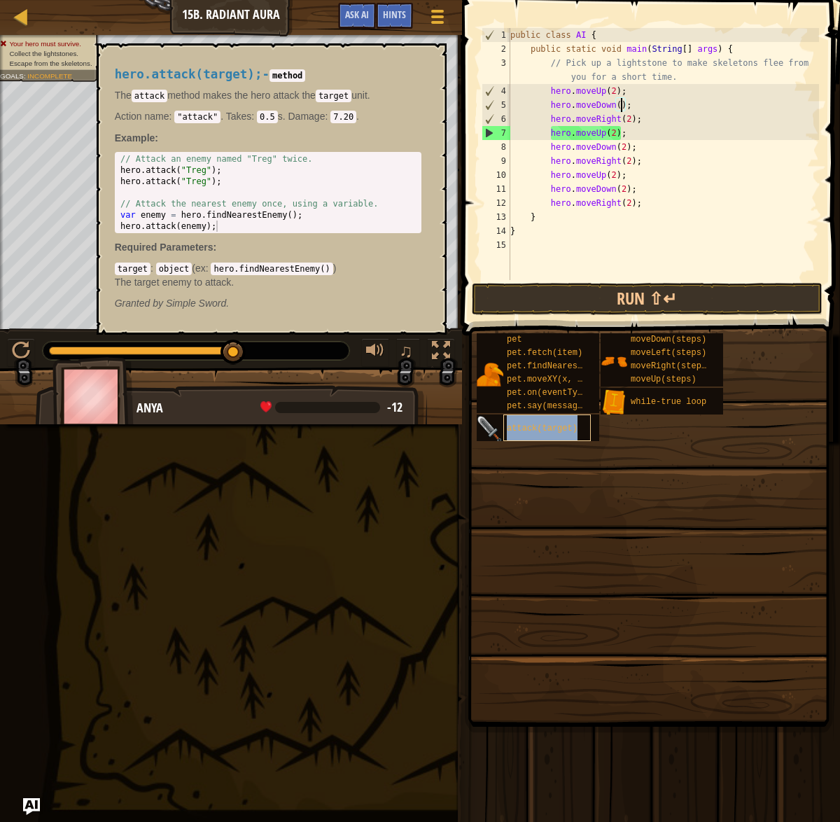
click at [545, 425] on span "attack(target)" at bounding box center [542, 428] width 71 height 10
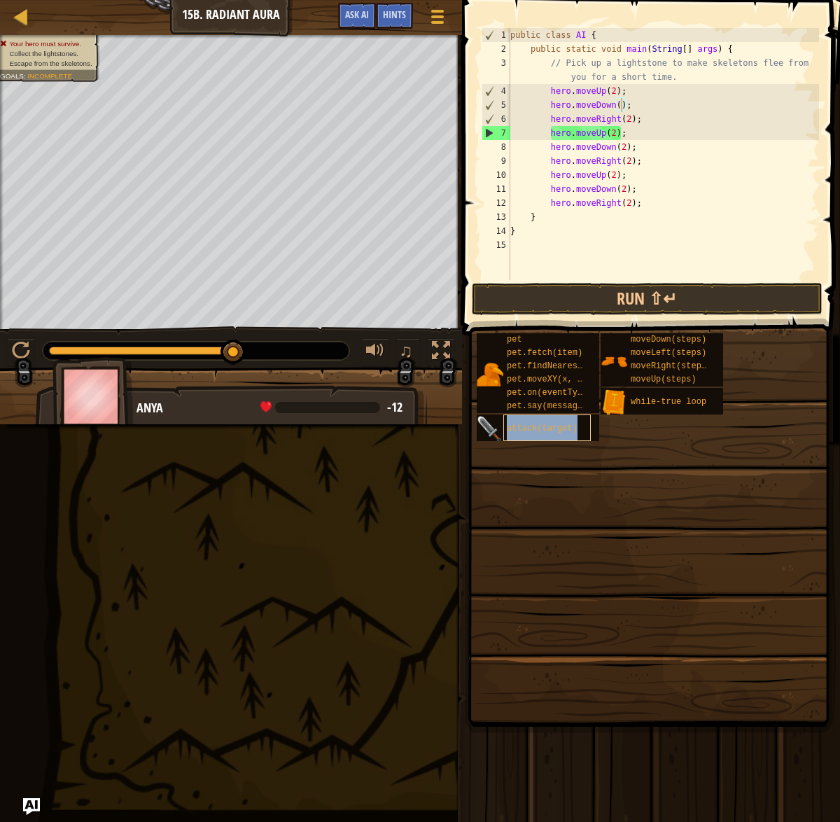
click at [545, 425] on span "attack(target)" at bounding box center [542, 428] width 71 height 10
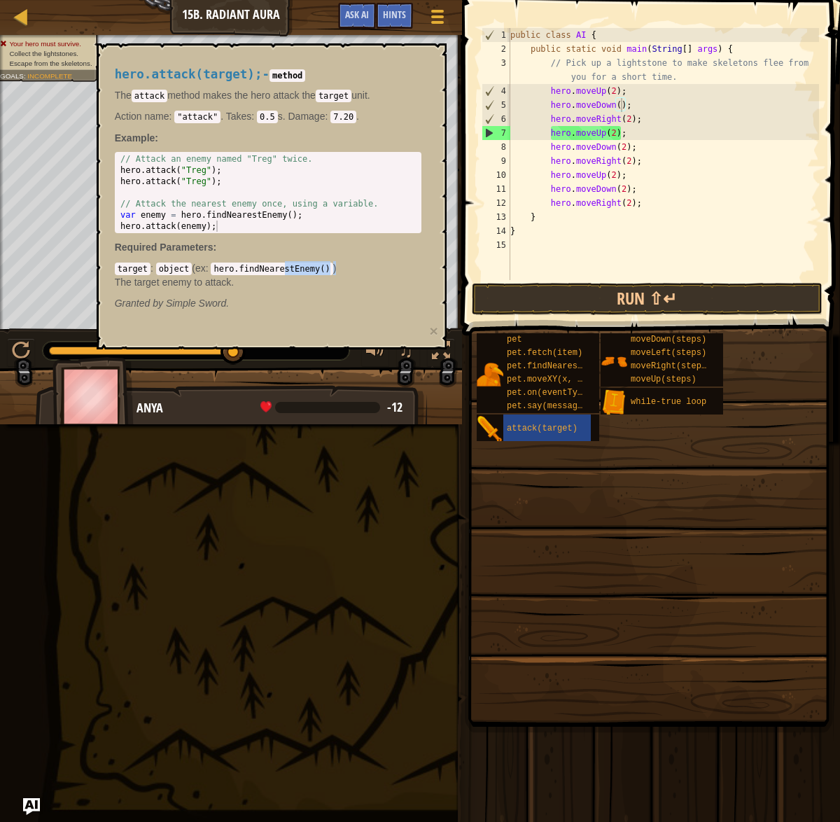
drag, startPoint x: 337, startPoint y: 265, endPoint x: 293, endPoint y: 267, distance: 44.2
click at [290, 268] on div "target : object ( ex : hero.findNearestEnemy() ) The target enemy to attack." at bounding box center [268, 275] width 307 height 28
click at [332, 268] on code "hero.findNearestEnemy()" at bounding box center [272, 268] width 122 height 13
click at [331, 267] on code "hero.findNearestEnemy()" at bounding box center [272, 268] width 122 height 13
drag, startPoint x: 332, startPoint y: 267, endPoint x: 209, endPoint y: 270, distance: 123.2
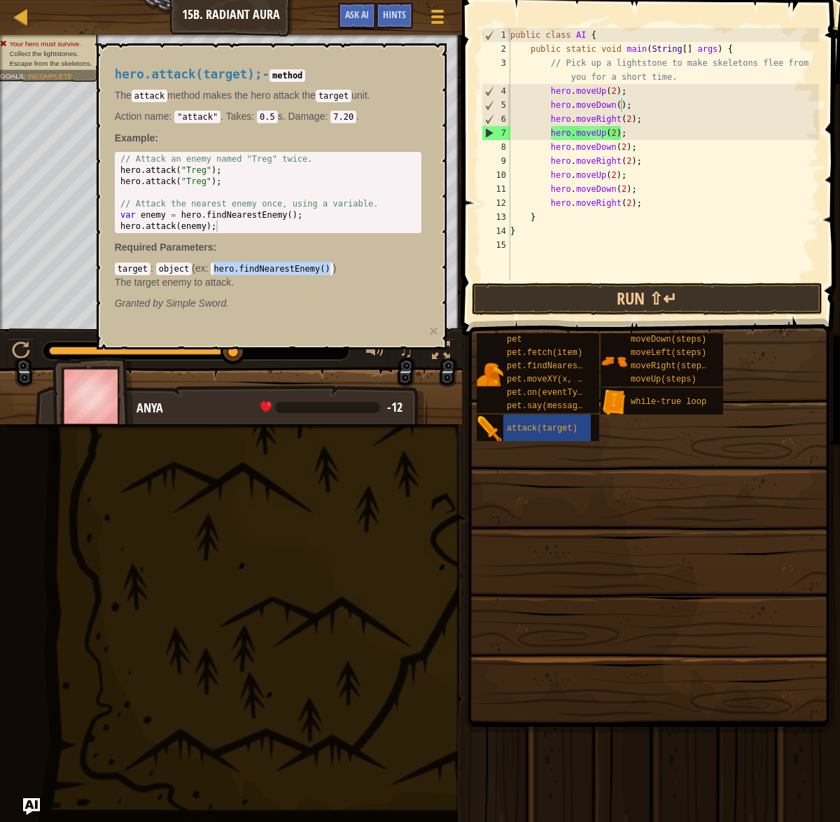
click at [209, 270] on div "target : object ( ex : hero.findNearestEnemy() ) The target enemy to attack." at bounding box center [268, 275] width 307 height 28
copy code "hero.findNearestEnemy()"
type textarea "hero.moveRight(2);"
click at [675, 119] on div "public class AI { public static void main ( String [ ] args ) { // Pick up a li…" at bounding box center [662, 168] width 311 height 280
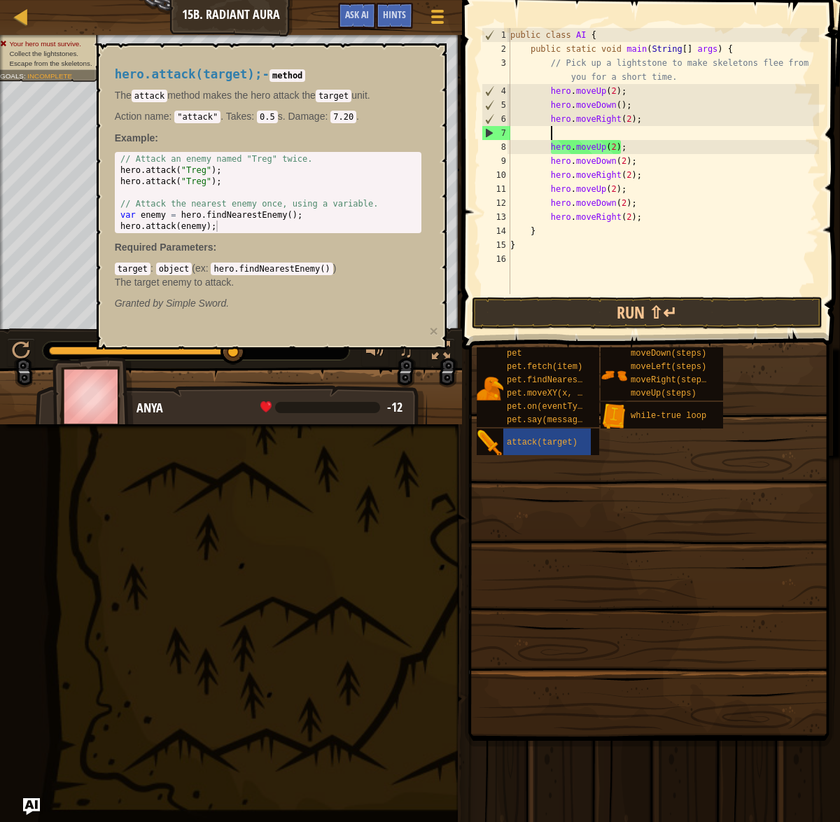
paste textarea "hero.findNearestEnemy()"
type textarea "hero.findNearestEnemy()"
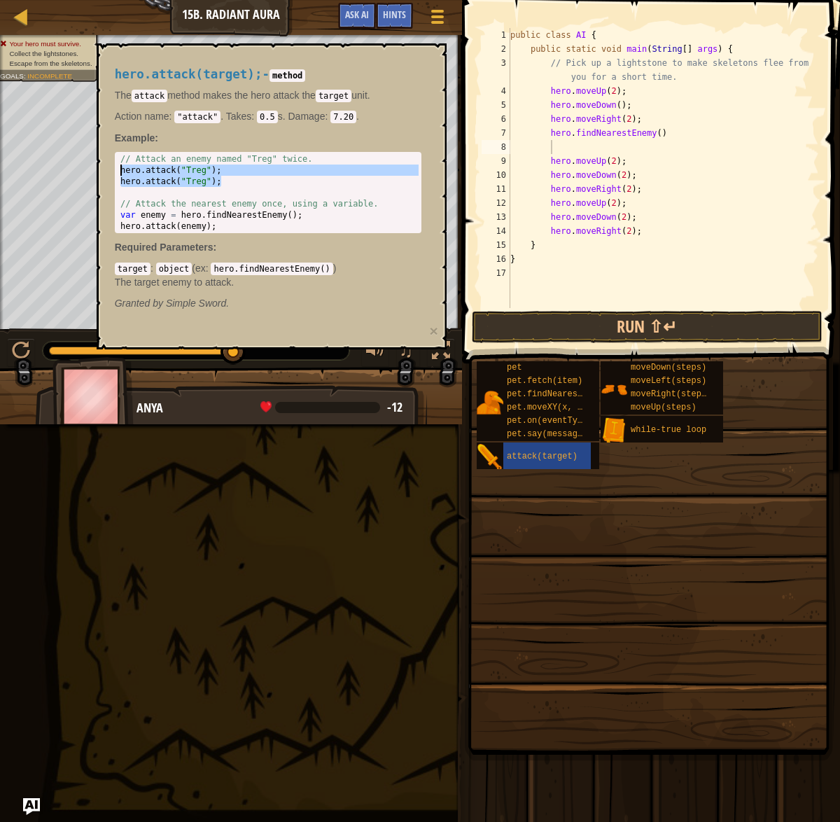
drag, startPoint x: 221, startPoint y: 179, endPoint x: 115, endPoint y: 169, distance: 106.2
click at [115, 169] on div "hero.attack("Treg"); 1 2 3 4 5 6 7 // Attack an enemy named "Treg" twice. hero …" at bounding box center [268, 192] width 307 height 81
type textarea "hero.attack("Treg"); hero.attack("Treg");"
drag, startPoint x: 547, startPoint y: 147, endPoint x: 556, endPoint y: 148, distance: 8.4
click at [549, 147] on div "public class AI { public static void main ( String [ ] args ) { // Pick up a li…" at bounding box center [662, 182] width 311 height 308
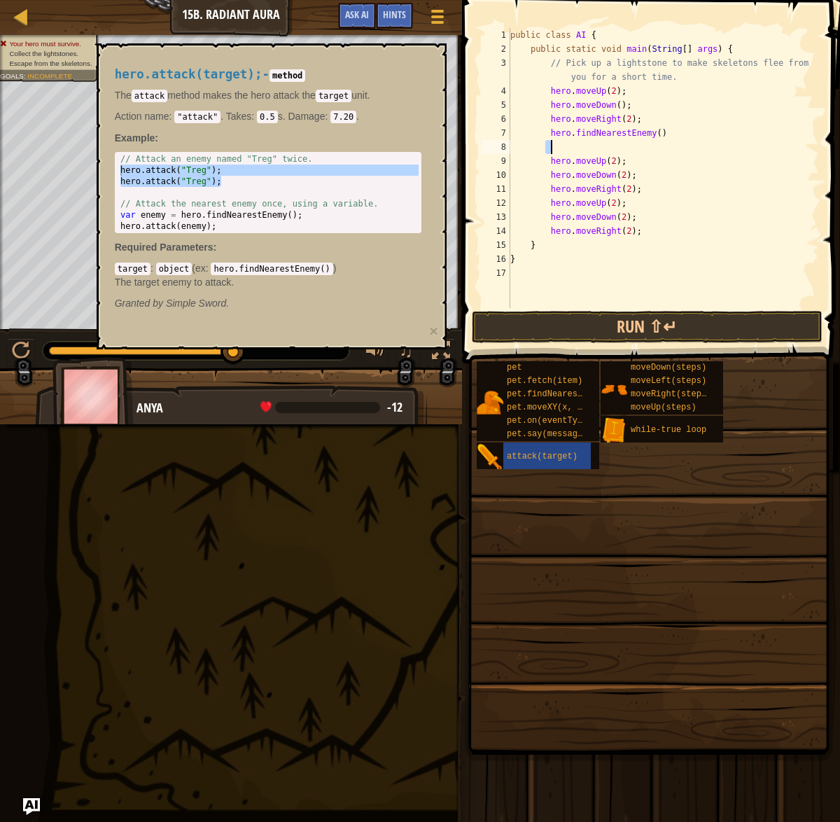
click at [561, 148] on div "public class AI { public static void main ( String [ ] args ) { // Pick up a li…" at bounding box center [662, 182] width 311 height 308
paste textarea "hero.attack("Treg");"
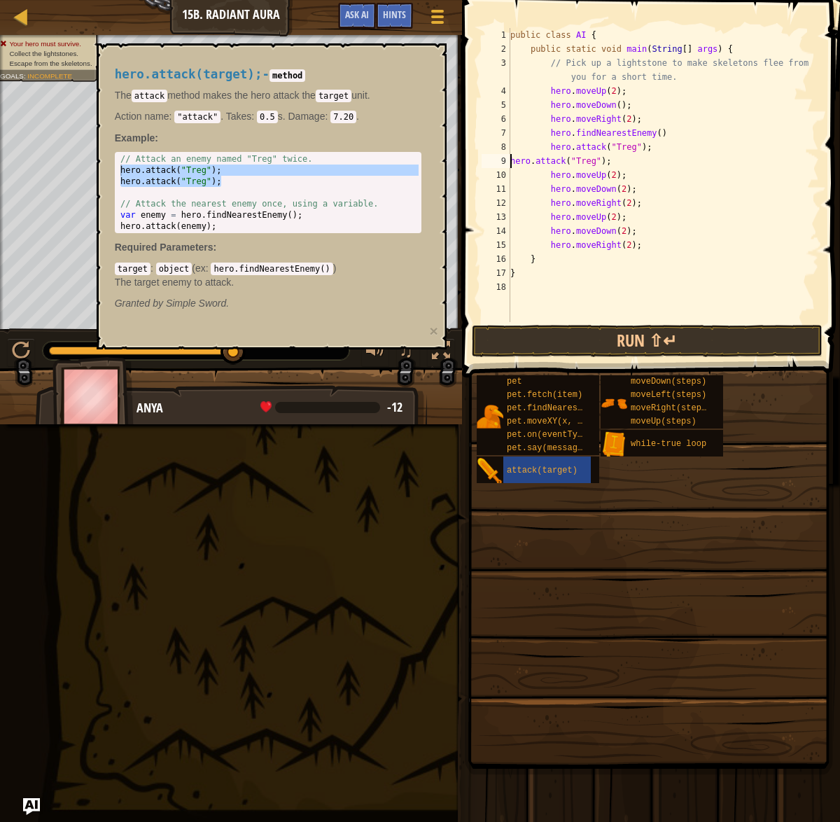
click at [511, 157] on div "public class AI { public static void main ( String [ ] args ) { // Pick up a li…" at bounding box center [662, 189] width 311 height 322
drag, startPoint x: 430, startPoint y: 332, endPoint x: 488, endPoint y: 295, distance: 68.6
click at [431, 330] on button "×" at bounding box center [433, 330] width 8 height 15
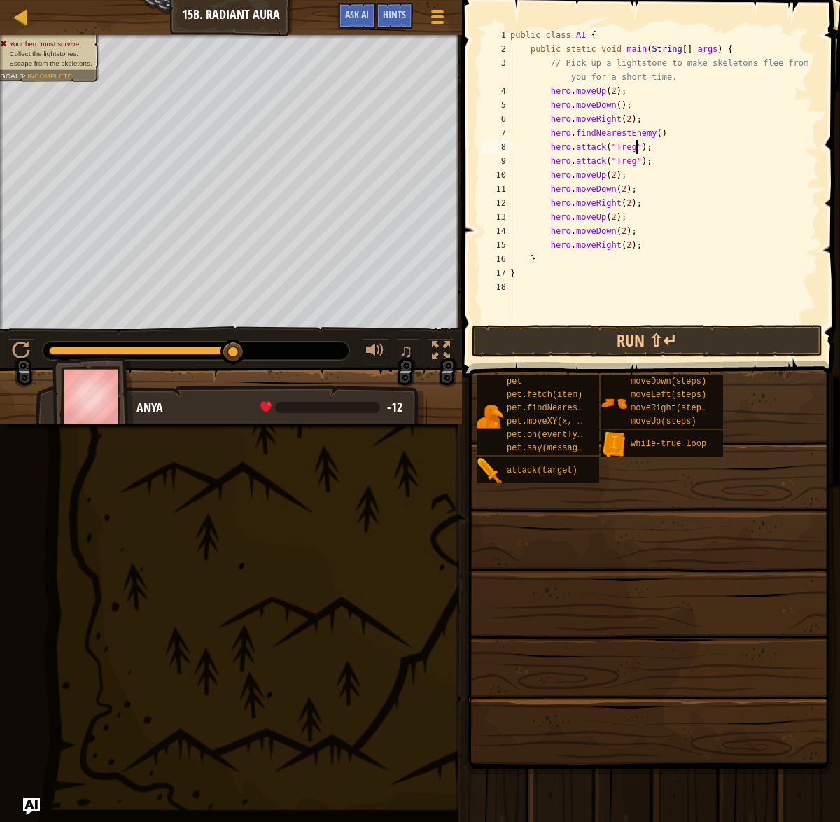
drag, startPoint x: 636, startPoint y: 147, endPoint x: 771, endPoint y: 180, distance: 139.0
click at [638, 147] on div "public class AI { public static void main ( String [ ] args ) { // Pick up a li…" at bounding box center [662, 189] width 311 height 322
drag, startPoint x: 637, startPoint y: 163, endPoint x: 622, endPoint y: 162, distance: 14.8
click at [619, 162] on div "public class AI { public static void main ( String [ ] args ) { // Pick up a li…" at bounding box center [662, 189] width 311 height 322
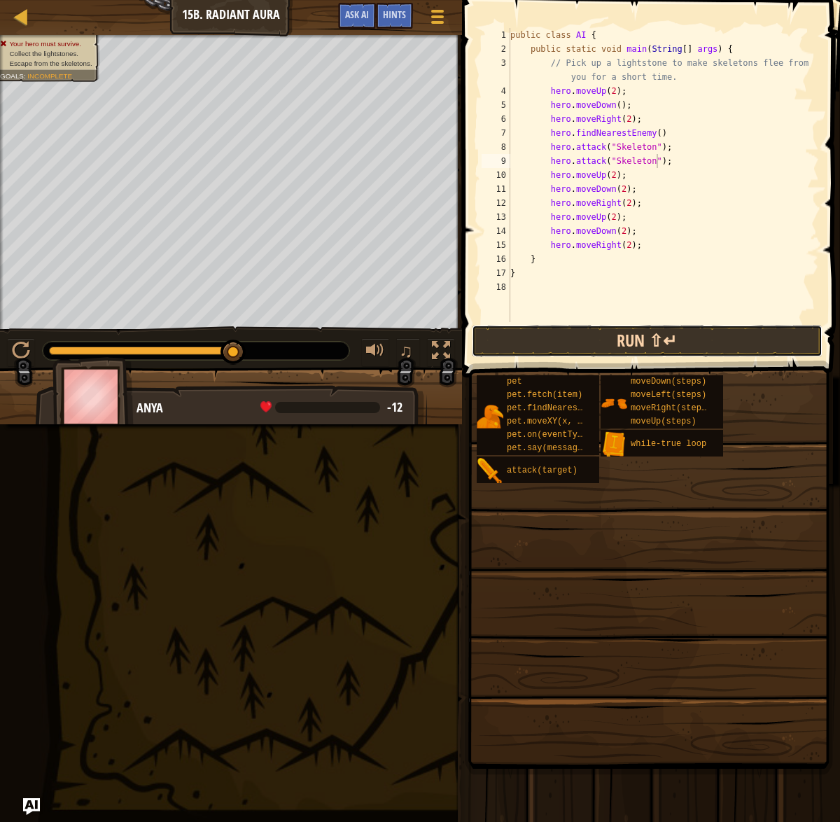
click at [762, 327] on button "Run ⇧↵" at bounding box center [647, 341] width 351 height 32
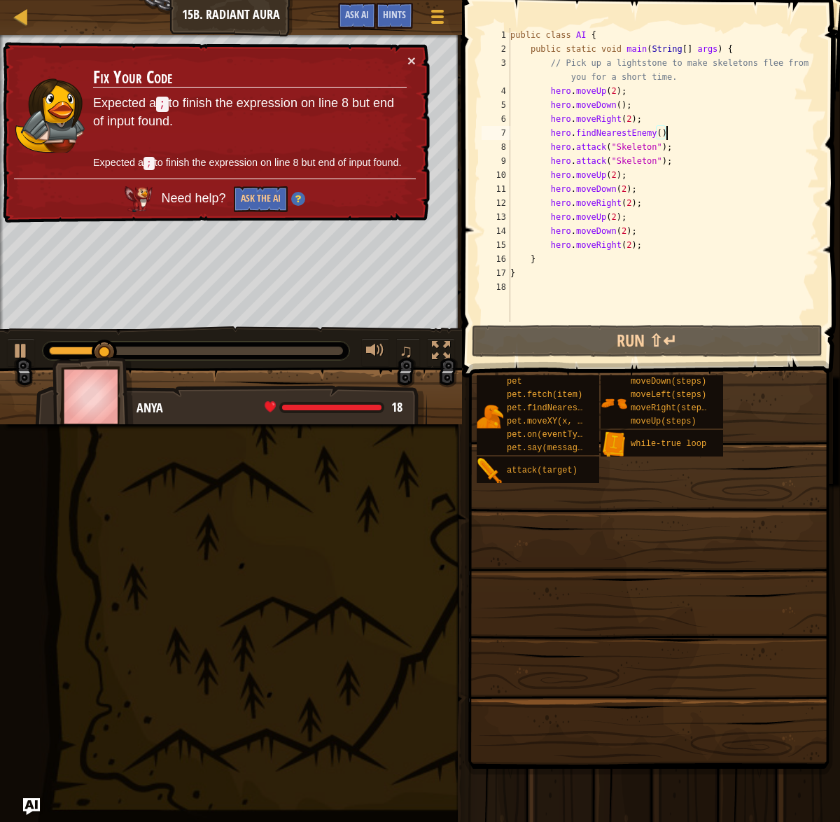
click at [671, 139] on div "public class AI { public static void main ( String [ ] args ) { // Pick up a li…" at bounding box center [662, 189] width 311 height 322
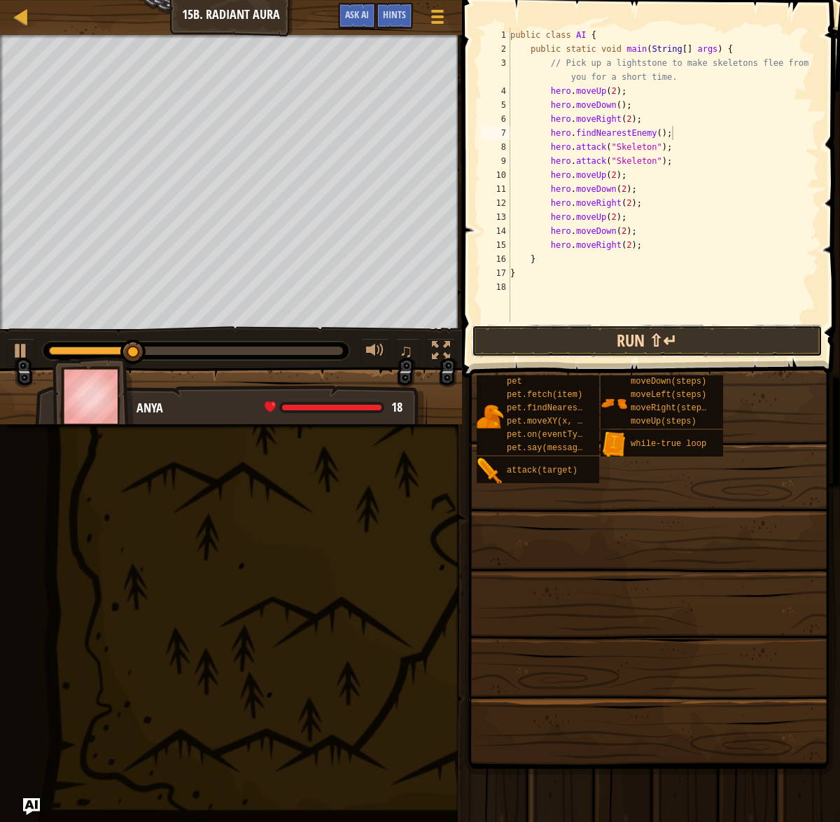
click at [737, 338] on button "Run ⇧↵" at bounding box center [647, 341] width 351 height 32
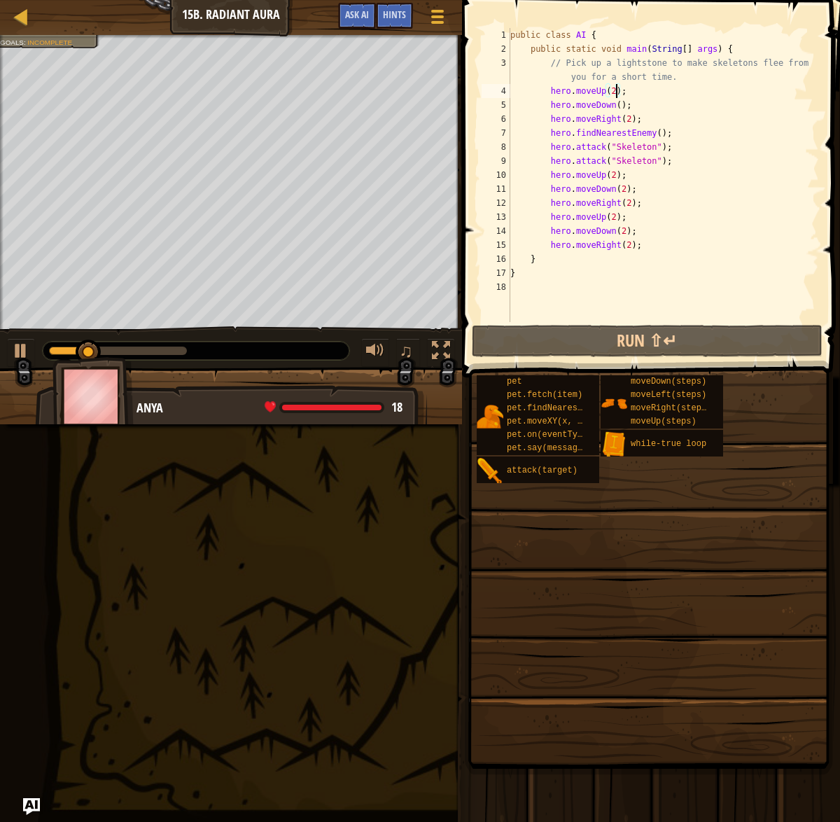
click at [617, 90] on div "public class AI { public static void main ( String [ ] args ) { // Pick up a li…" at bounding box center [662, 189] width 311 height 322
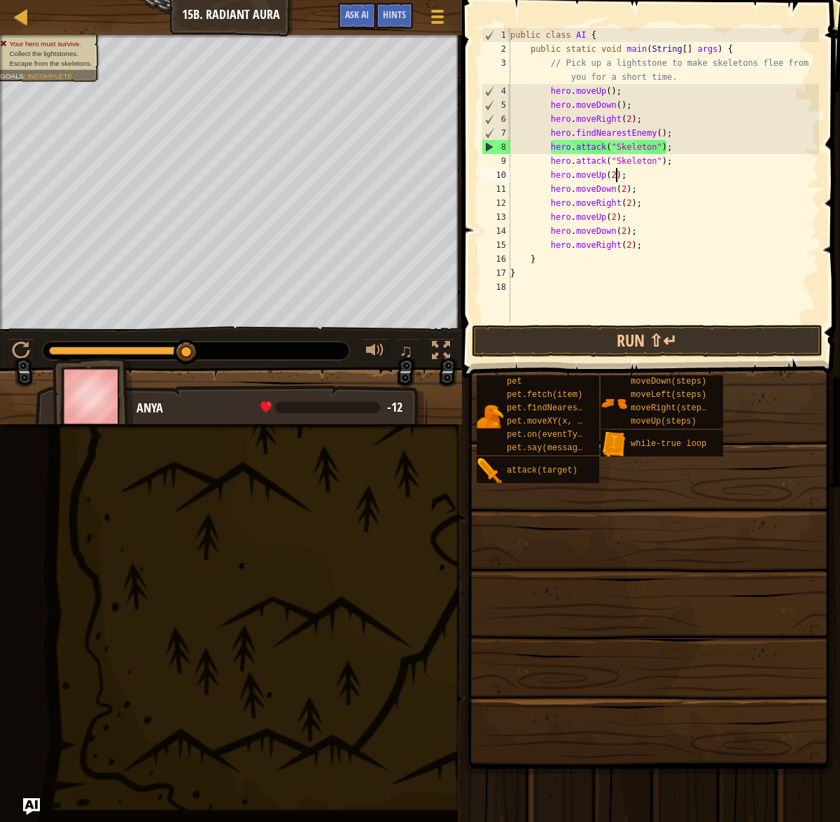
click at [617, 176] on div "public class AI { public static void main ( String [ ] args ) { // Pick up a li…" at bounding box center [662, 189] width 311 height 322
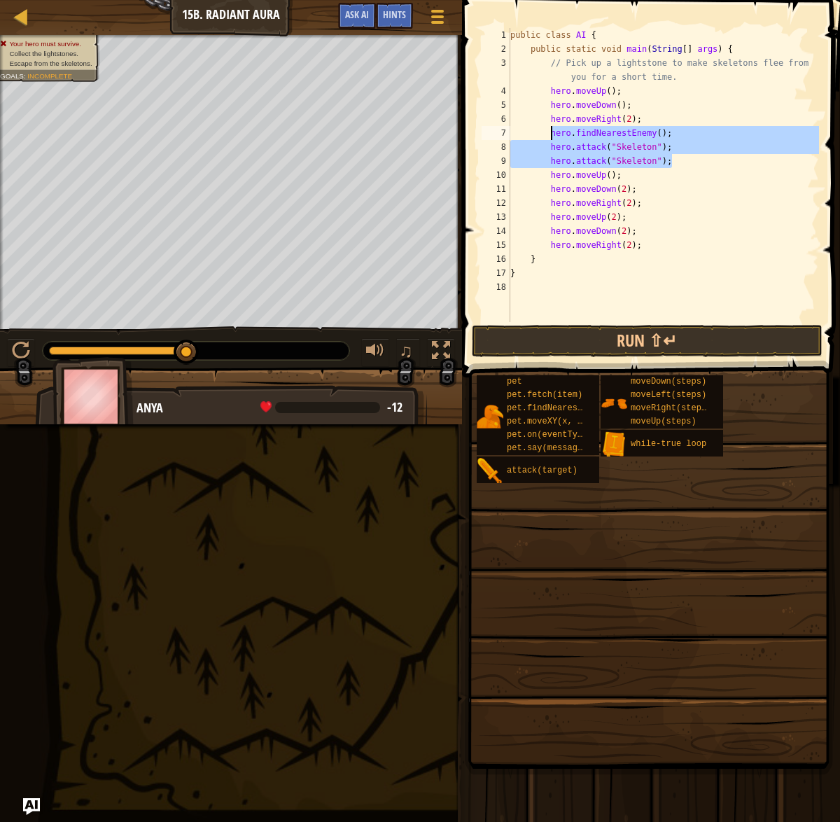
drag, startPoint x: 675, startPoint y: 160, endPoint x: 549, endPoint y: 136, distance: 127.5
click at [549, 136] on div "public class AI { public static void main ( String [ ] args ) { // Pick up a li…" at bounding box center [662, 189] width 311 height 322
type textarea "hero.findNearestEnemy(); hero.attack("Skeleton");"
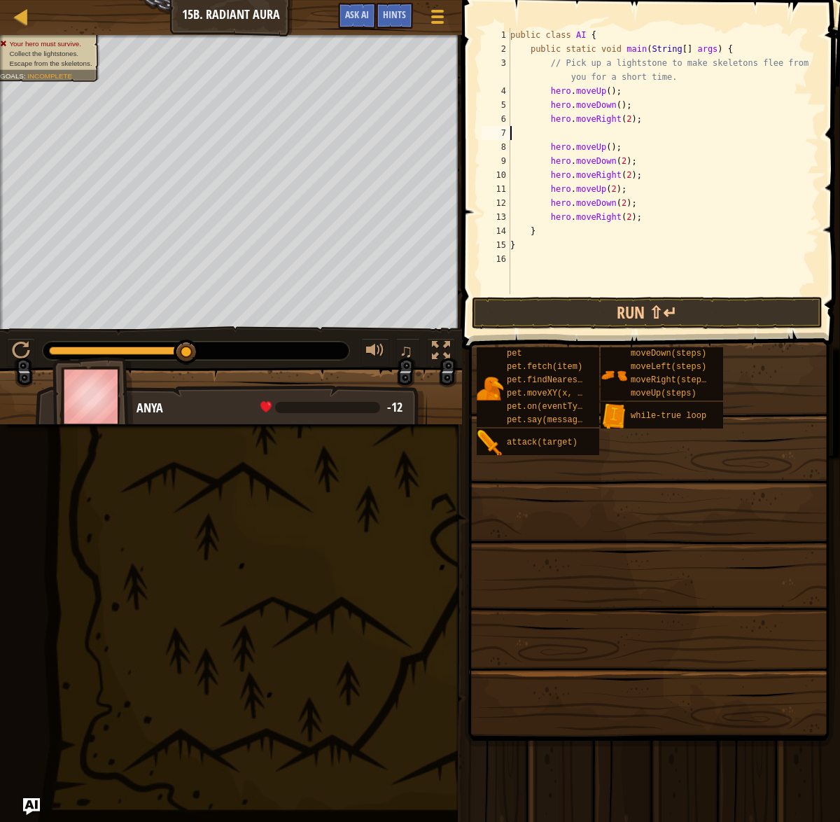
scroll to position [6, 0]
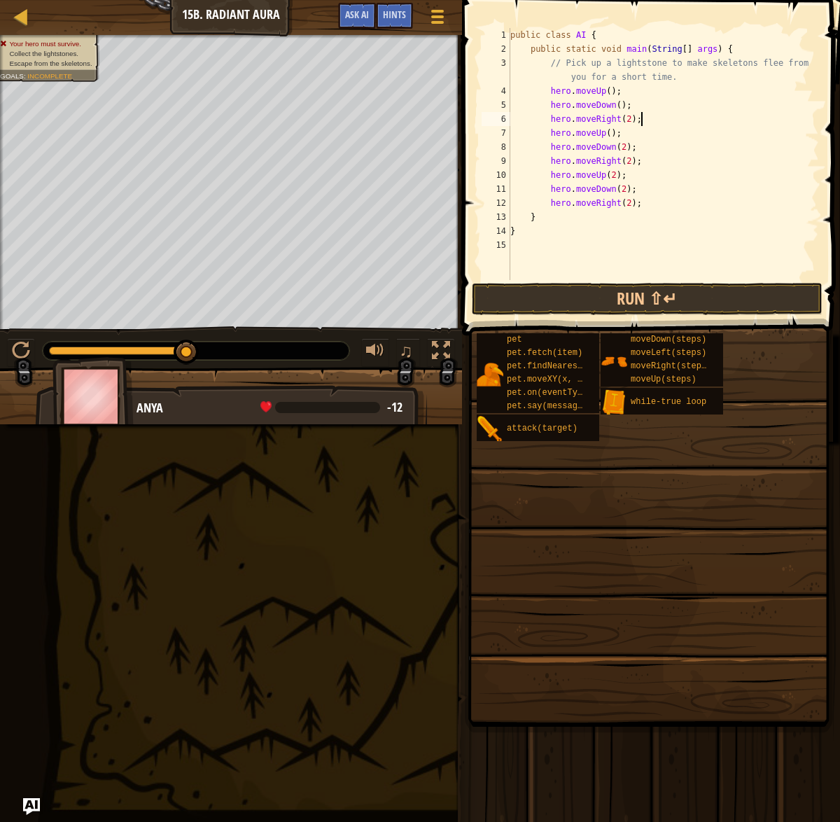
drag, startPoint x: 628, startPoint y: 149, endPoint x: 650, endPoint y: 156, distance: 22.8
click at [628, 150] on div "public class AI { public static void main ( String [ ] args ) { // Pick up a li…" at bounding box center [662, 168] width 311 height 280
click at [619, 177] on div "public class AI { public static void main ( String [ ] args ) { // Pick up a li…" at bounding box center [662, 168] width 311 height 280
click at [624, 183] on div "public class AI { public static void main ( String [ ] args ) { // Pick up a li…" at bounding box center [662, 168] width 311 height 280
type textarea "hero.moveDown();"
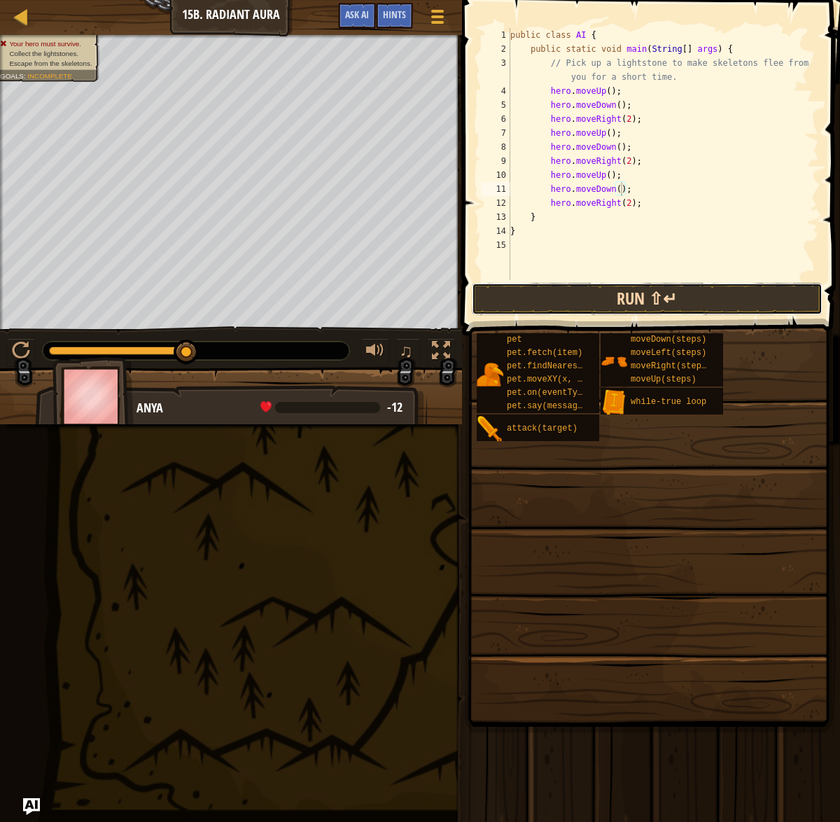
click at [581, 290] on button "Run ⇧↵" at bounding box center [647, 299] width 351 height 32
click at [641, 294] on button "Run ⇧↵" at bounding box center [647, 299] width 351 height 32
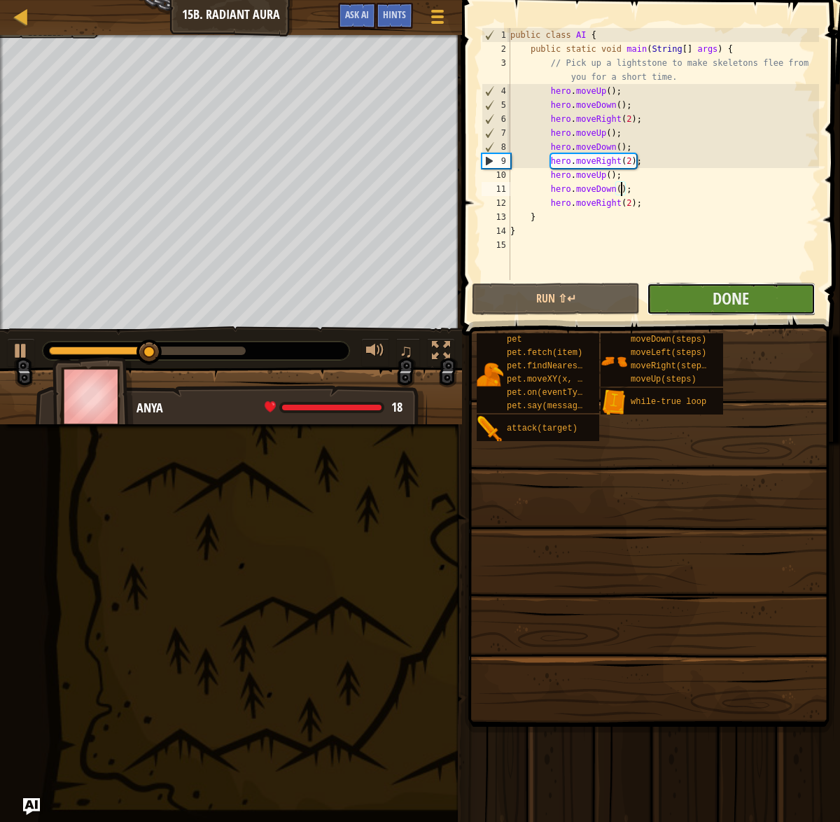
click at [769, 293] on button "Done" at bounding box center [731, 299] width 168 height 32
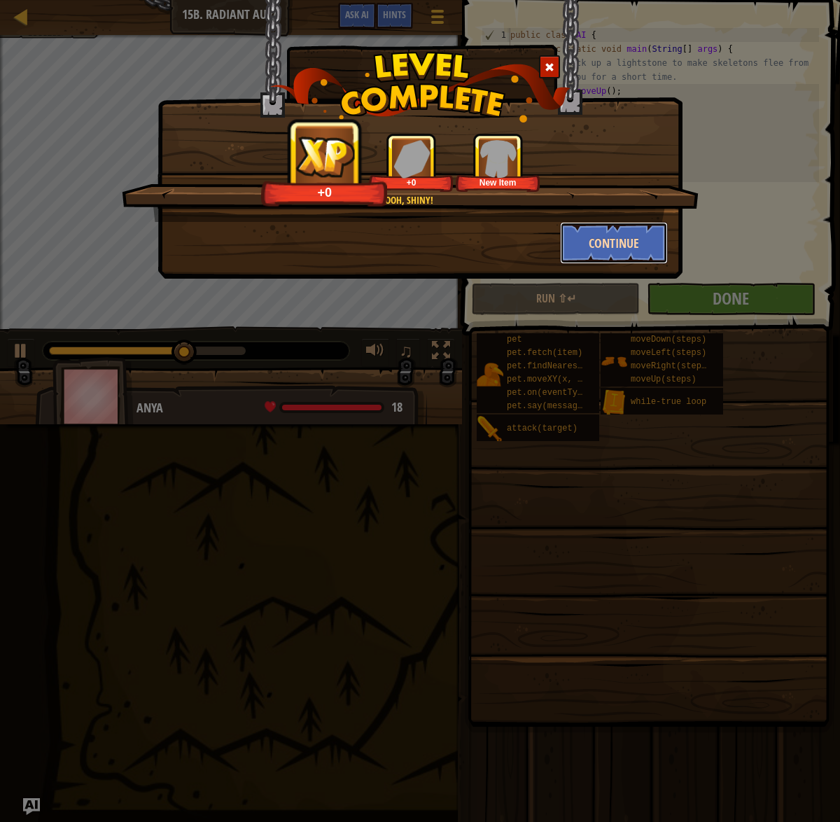
click at [636, 241] on button "Continue" at bounding box center [614, 243] width 108 height 42
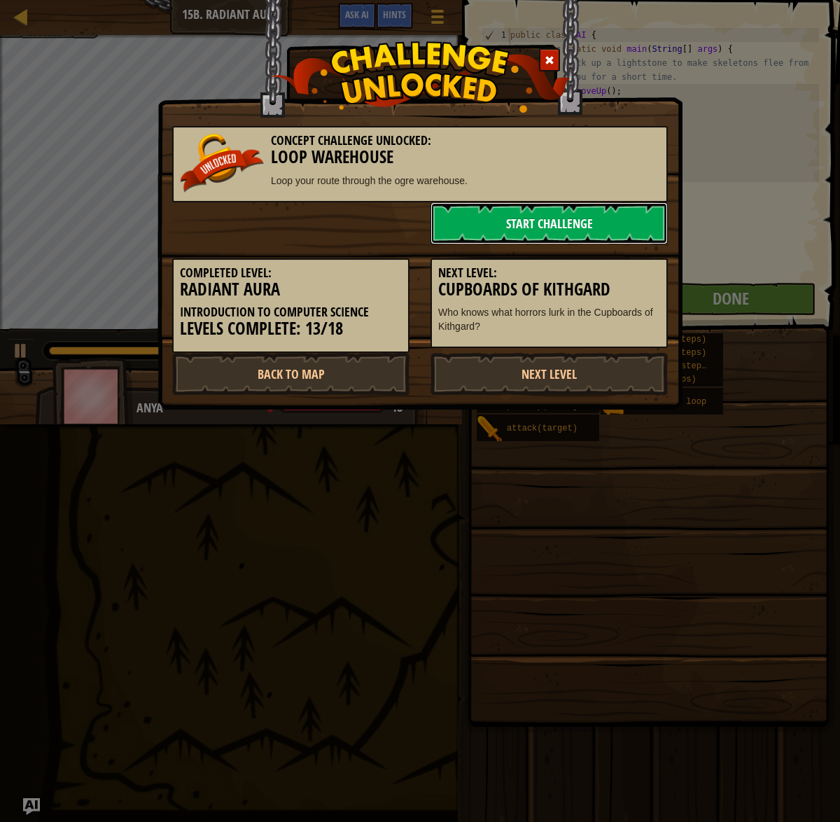
click at [547, 225] on link "Start Challenge" at bounding box center [548, 223] width 237 height 42
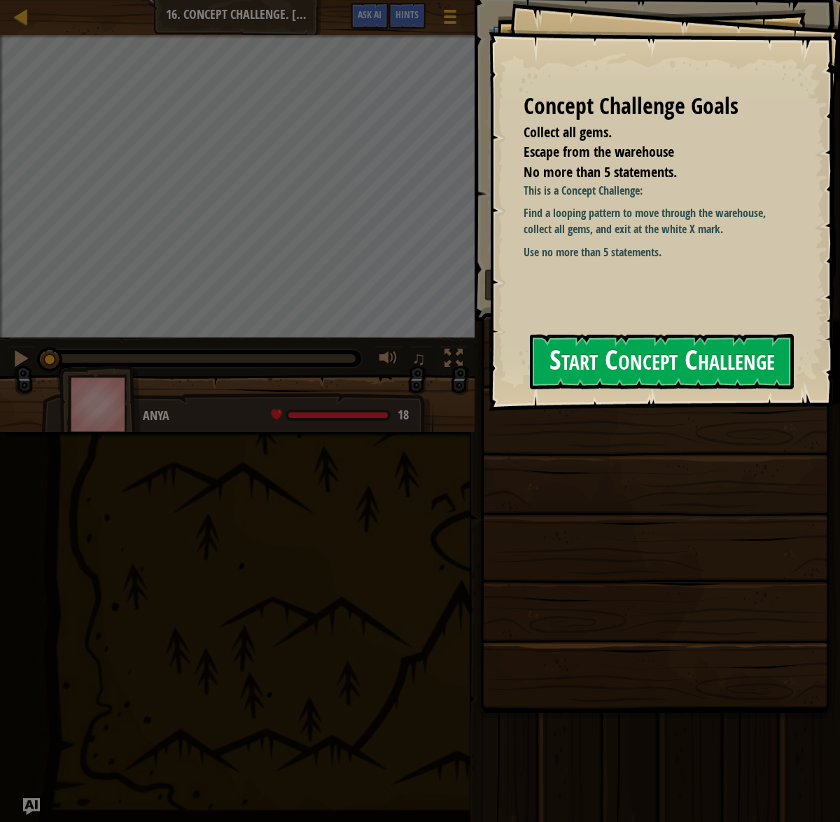
click at [589, 349] on button "Start Concept Challenge" at bounding box center [662, 361] width 264 height 55
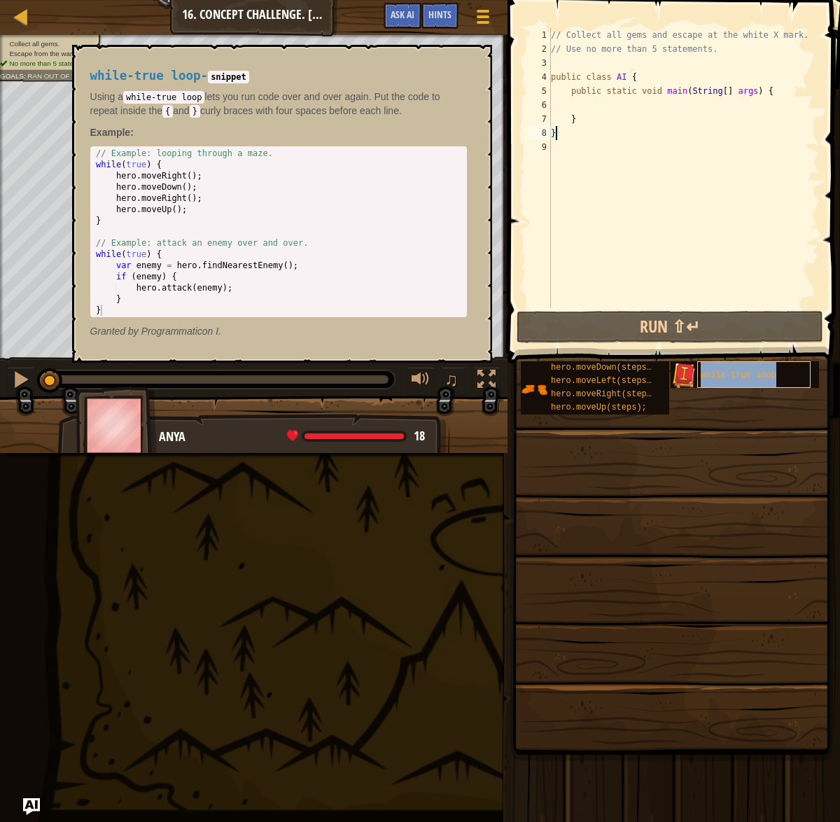
click at [708, 374] on span "while-true loop" at bounding box center [739, 375] width 76 height 10
click at [620, 102] on div "// Collect all gems and escape at the white X mark. // Use no more than 5 state…" at bounding box center [683, 182] width 271 height 308
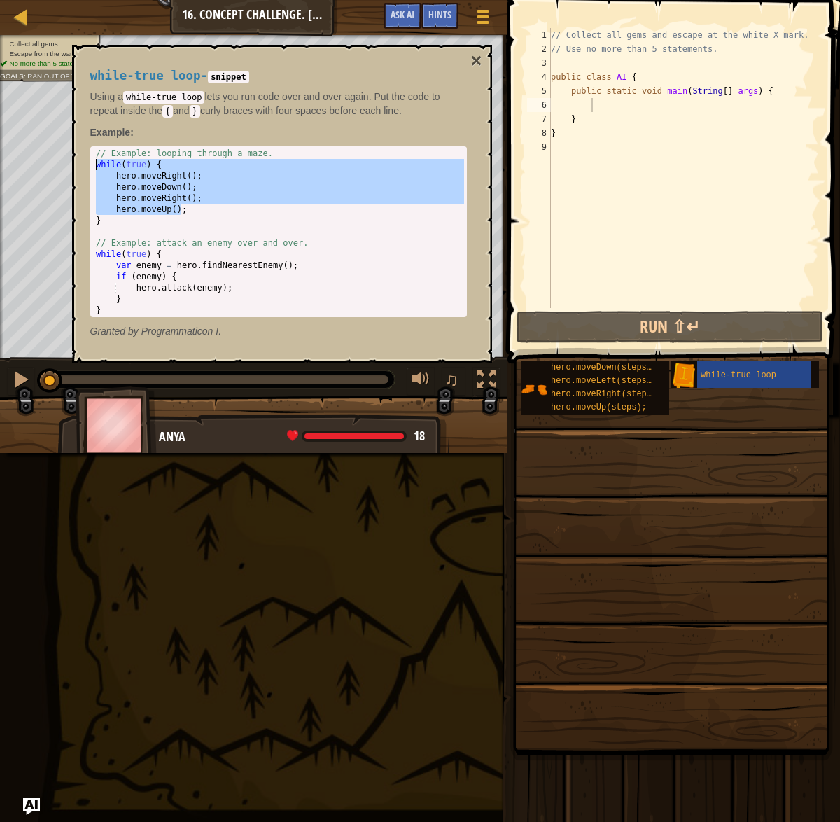
drag, startPoint x: 183, startPoint y: 212, endPoint x: 94, endPoint y: 162, distance: 101.8
click at [94, 162] on div "// Example: looping through a maze. while ( true ) { hero . moveRight ( ) ; her…" at bounding box center [278, 243] width 371 height 190
type textarea "while(true) { hero.moveRight();"
click at [622, 106] on div "// Collect all gems and escape at the white X mark. // Use no more than 5 state…" at bounding box center [683, 182] width 271 height 308
paste textarea "hero.moveUp()"
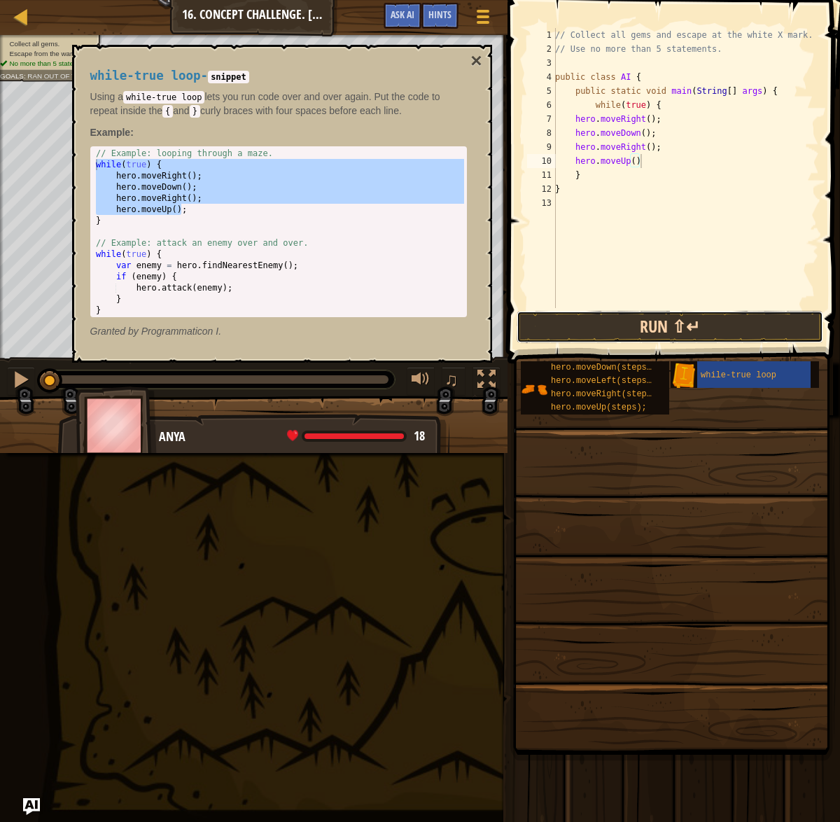
click at [631, 325] on button "Run ⇧↵" at bounding box center [670, 327] width 307 height 32
click at [476, 60] on button "×" at bounding box center [475, 61] width 11 height 20
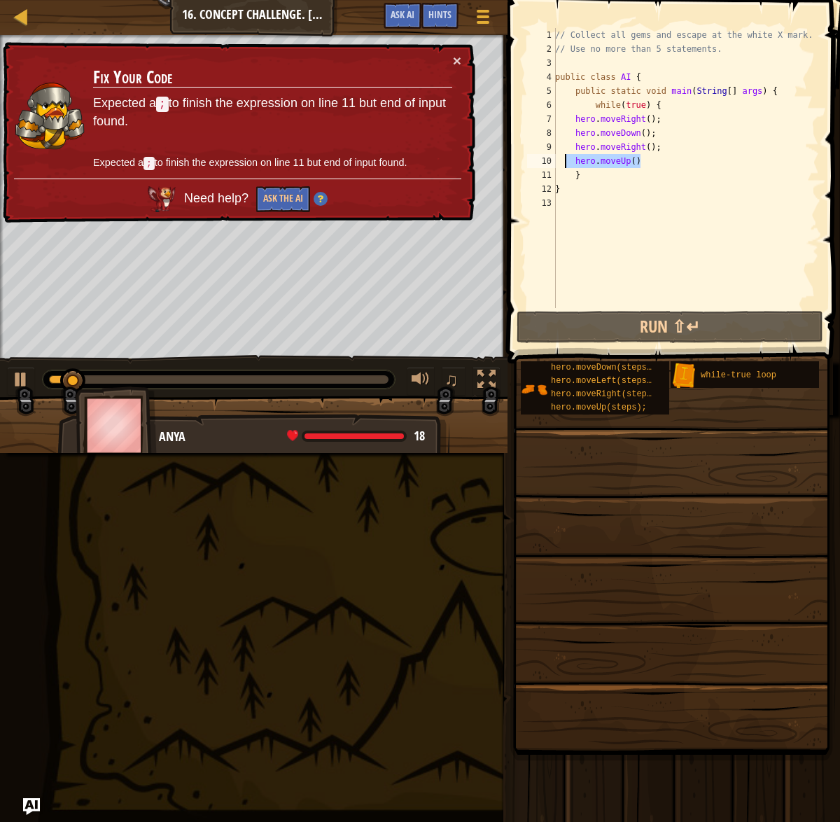
drag, startPoint x: 652, startPoint y: 167, endPoint x: 575, endPoint y: 156, distance: 77.8
click at [568, 156] on div "// Collect all gems and escape at the white X mark. // Use no more than 5 state…" at bounding box center [685, 182] width 267 height 308
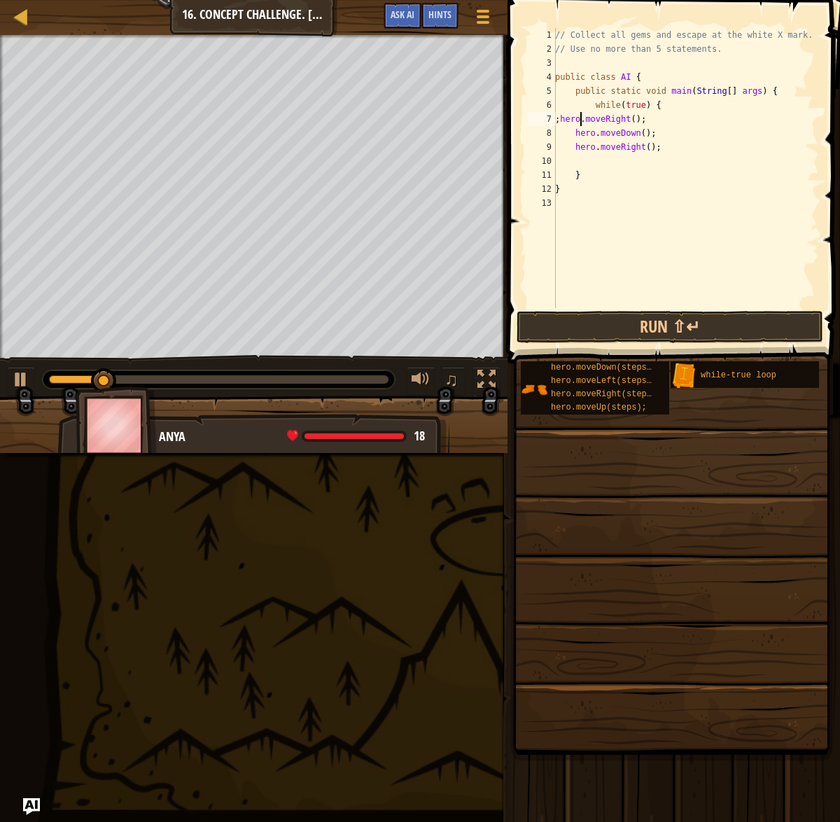
scroll to position [6, 2]
paste textarea "Up()hero.move"
drag, startPoint x: 574, startPoint y: 134, endPoint x: 598, endPoint y: 144, distance: 26.7
click at [575, 134] on div "// Collect all gems and escape at the white X mark. // Use no more than 5 state…" at bounding box center [685, 182] width 267 height 308
paste textarea "Up()hero.move"
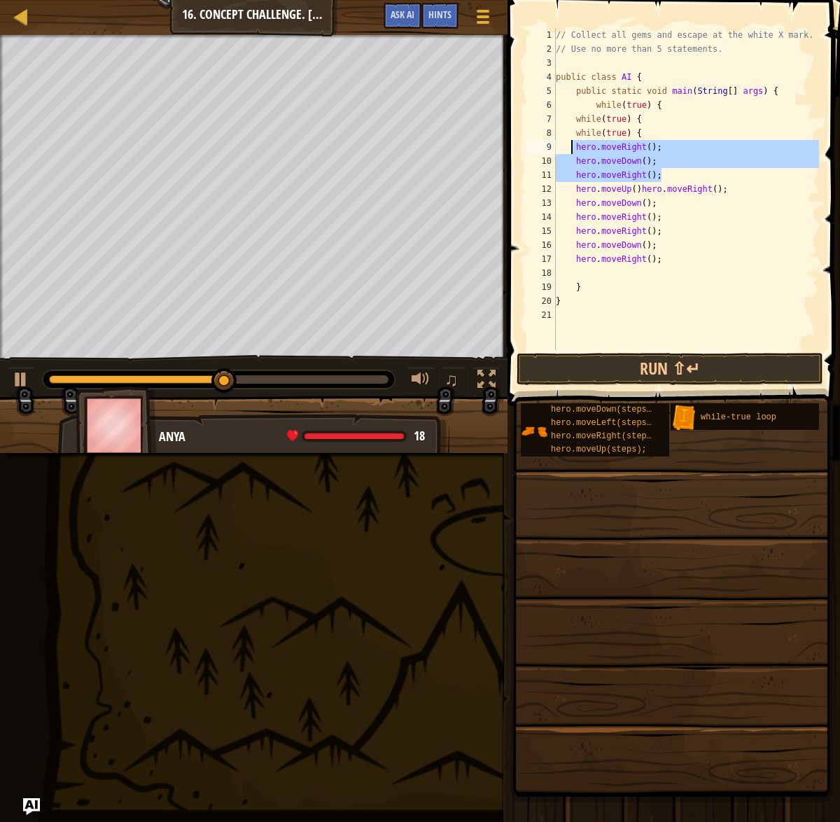
drag, startPoint x: 668, startPoint y: 174, endPoint x: 569, endPoint y: 150, distance: 102.4
click at [569, 150] on div "// Collect all gems and escape at the white X mark. // Use no more than 5 state…" at bounding box center [686, 203] width 266 height 350
type textarea "hero.moveRight(); hero.moveDown();"
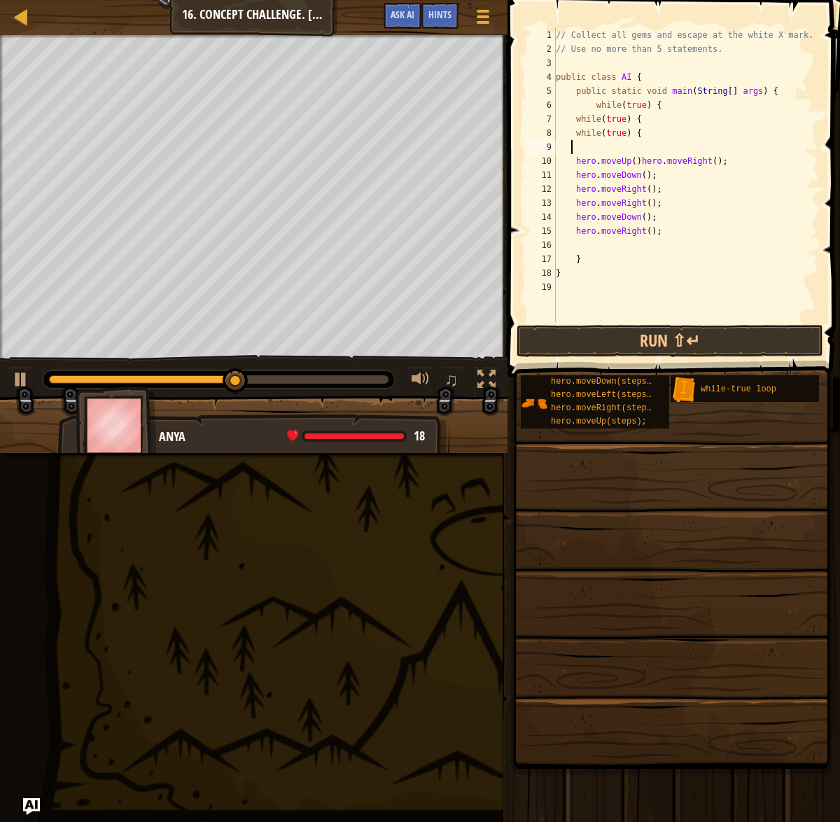
scroll to position [6, 0]
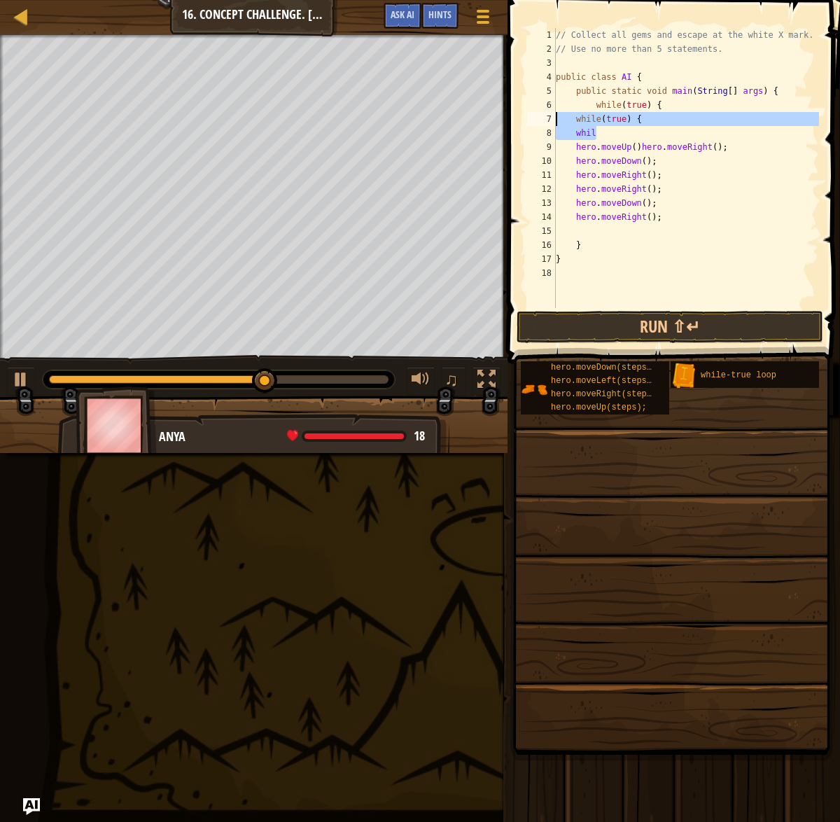
drag, startPoint x: 646, startPoint y: 127, endPoint x: 549, endPoint y: 120, distance: 97.6
click at [549, 120] on div "whil 1 2 3 4 5 6 7 8 9 10 11 12 13 14 15 16 17 18 // Collect all gems and escap…" at bounding box center [671, 168] width 295 height 280
type textarea "while(true) { whil"
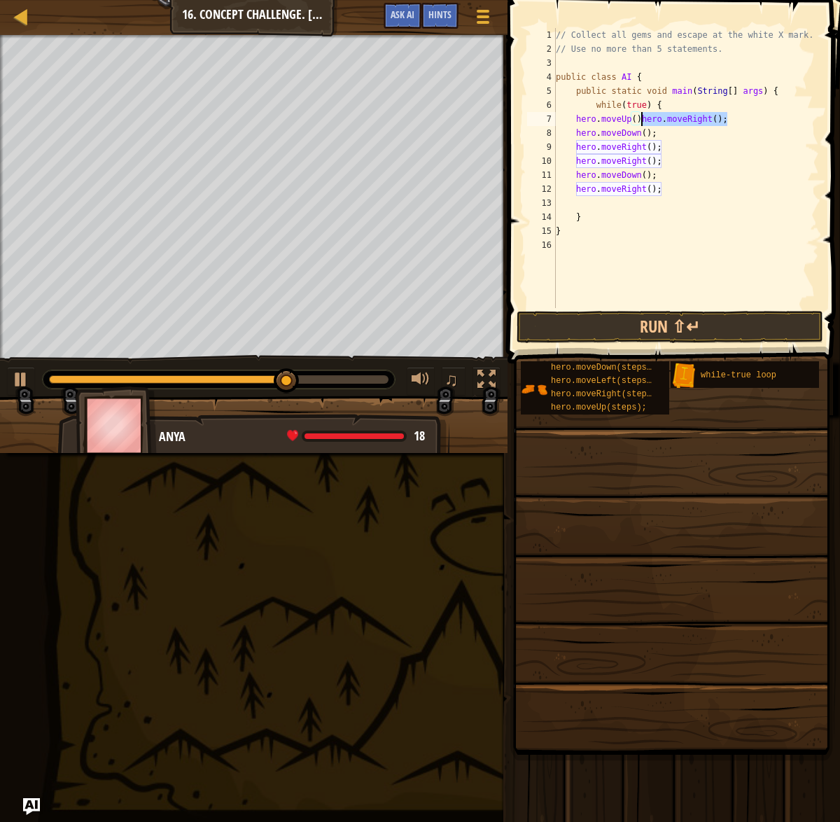
drag, startPoint x: 727, startPoint y: 117, endPoint x: 645, endPoint y: 118, distance: 81.9
click at [645, 118] on div "// Collect all gems and escape at the white X mark. // Use no more than 5 state…" at bounding box center [686, 182] width 266 height 308
drag, startPoint x: 643, startPoint y: 118, endPoint x: 680, endPoint y: 119, distance: 37.1
click at [643, 118] on div "// Collect all gems and escape at the white X mark. // Use no more than 5 state…" at bounding box center [686, 182] width 266 height 308
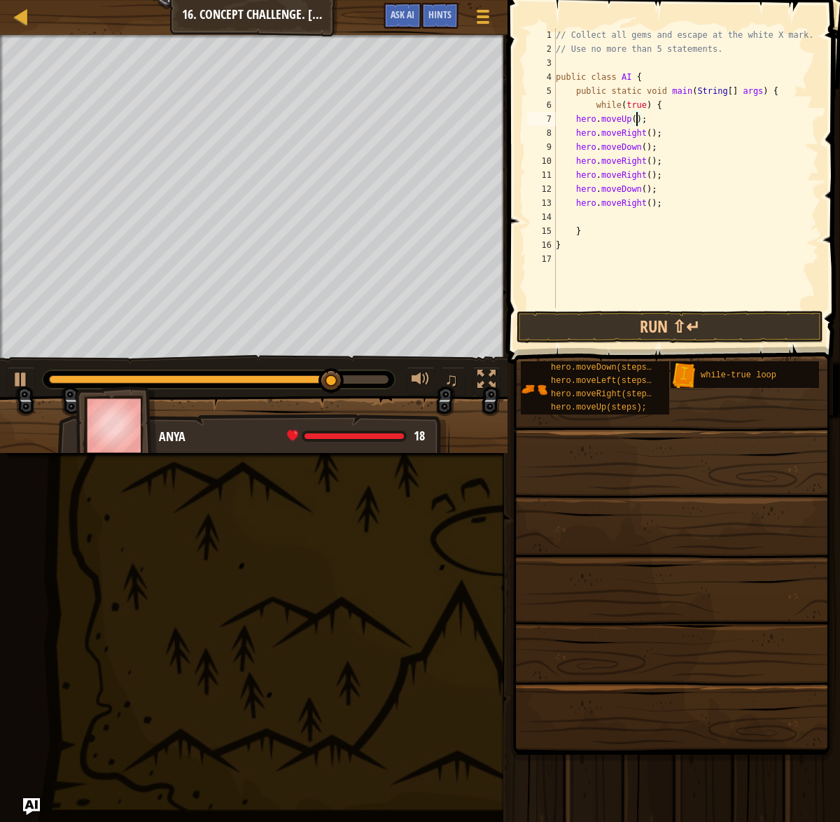
click at [638, 118] on div "// Collect all gems and escape at the white X mark. // Use no more than 5 state…" at bounding box center [686, 182] width 266 height 308
click at [653, 134] on div "// Collect all gems and escape at the white X mark. // Use no more than 5 state…" at bounding box center [686, 182] width 266 height 308
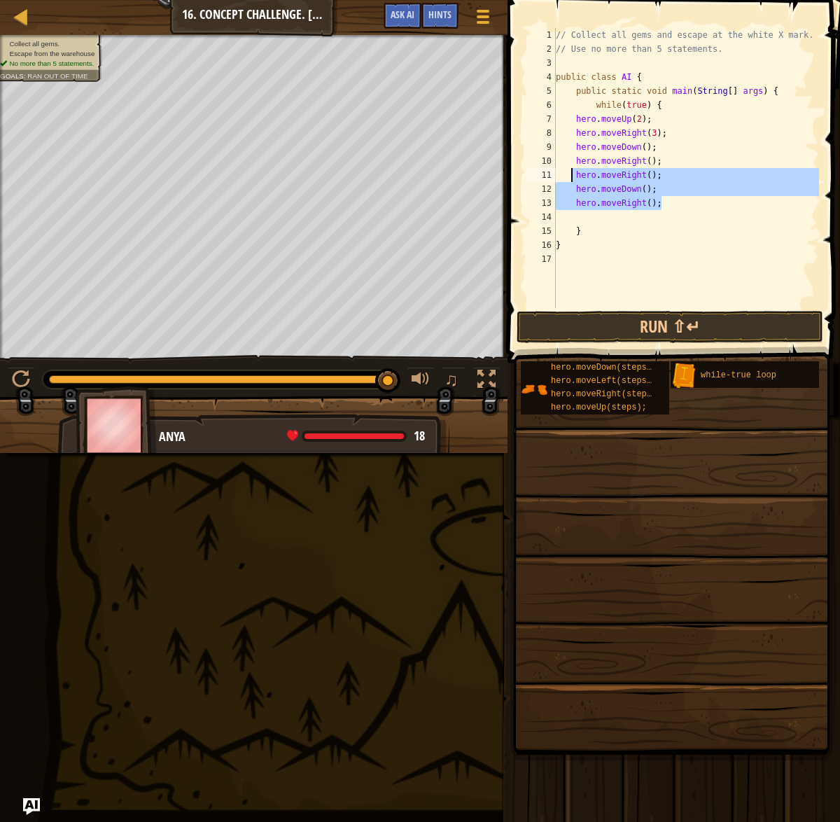
drag, startPoint x: 664, startPoint y: 203, endPoint x: 568, endPoint y: 174, distance: 100.3
click at [568, 174] on div "// Collect all gems and escape at the white X mark. // Use no more than 5 state…" at bounding box center [686, 182] width 266 height 308
type textarea "hero.moveRight(); hero.moveDown();"
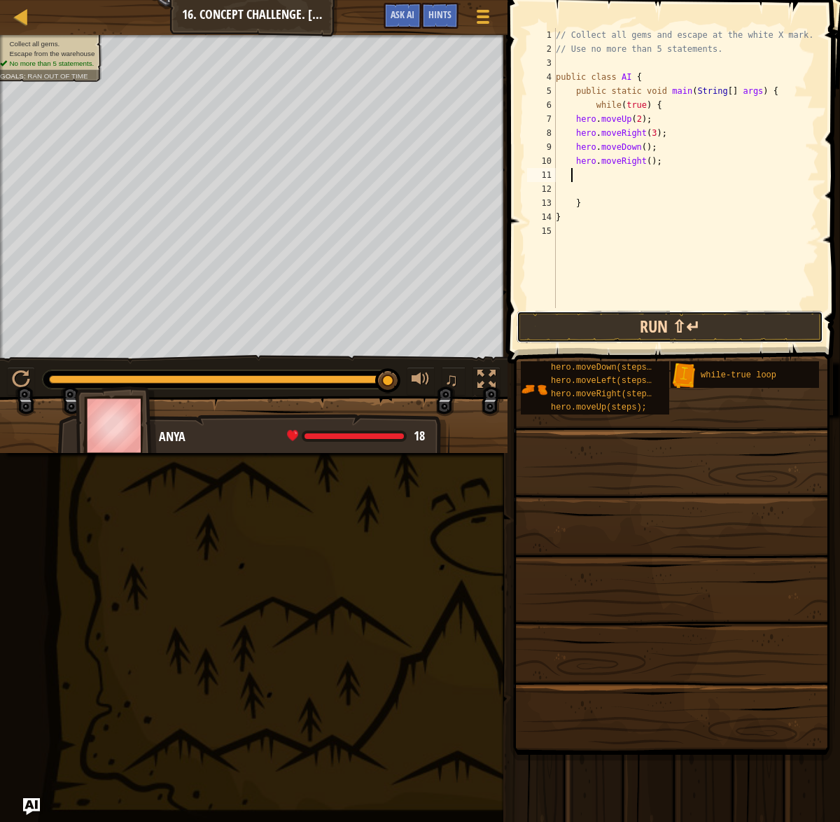
click at [609, 325] on button "Run ⇧↵" at bounding box center [670, 327] width 307 height 32
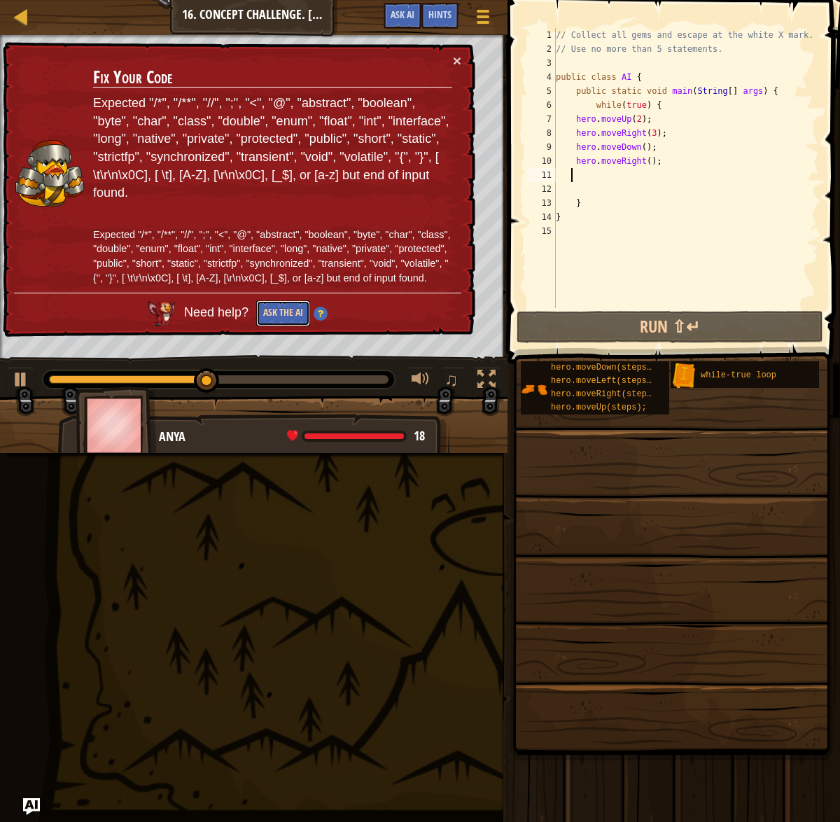
click at [289, 323] on button "Ask the AI" at bounding box center [283, 313] width 54 height 26
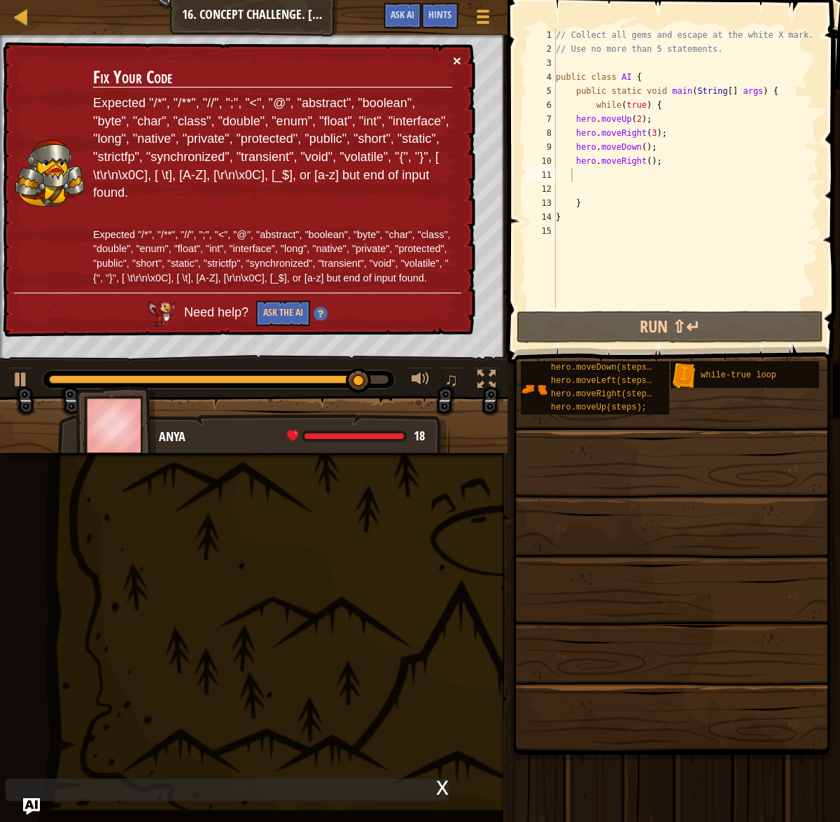
click at [458, 60] on button "×" at bounding box center [457, 60] width 8 height 15
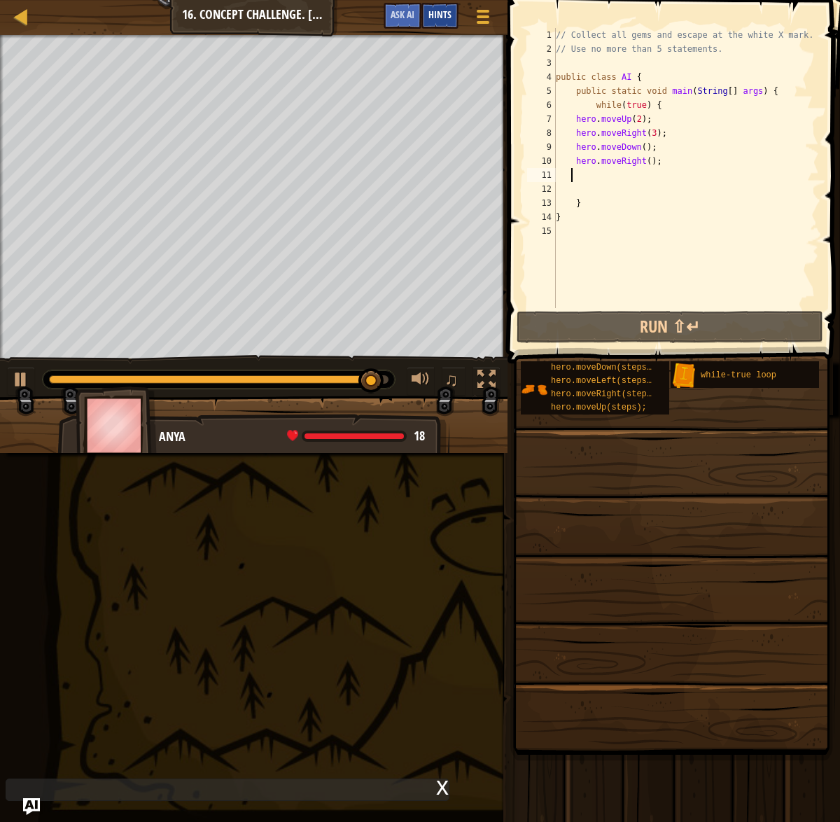
click at [430, 16] on span "Hints" at bounding box center [439, 14] width 23 height 13
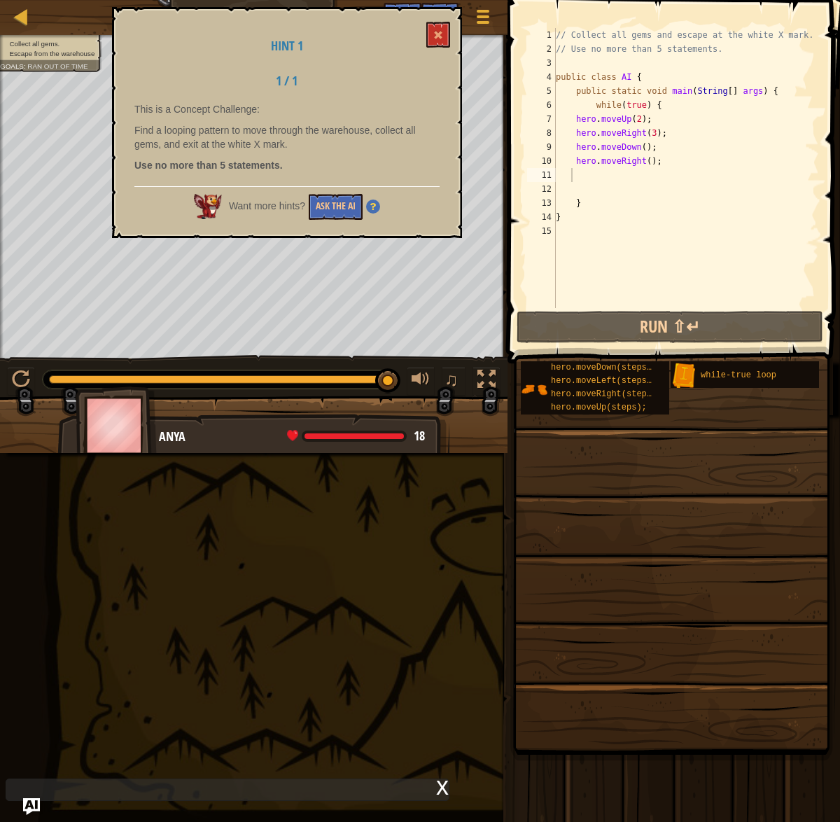
click at [289, 206] on span "Want more hints?" at bounding box center [267, 205] width 76 height 11
click at [437, 30] on button at bounding box center [438, 35] width 24 height 26
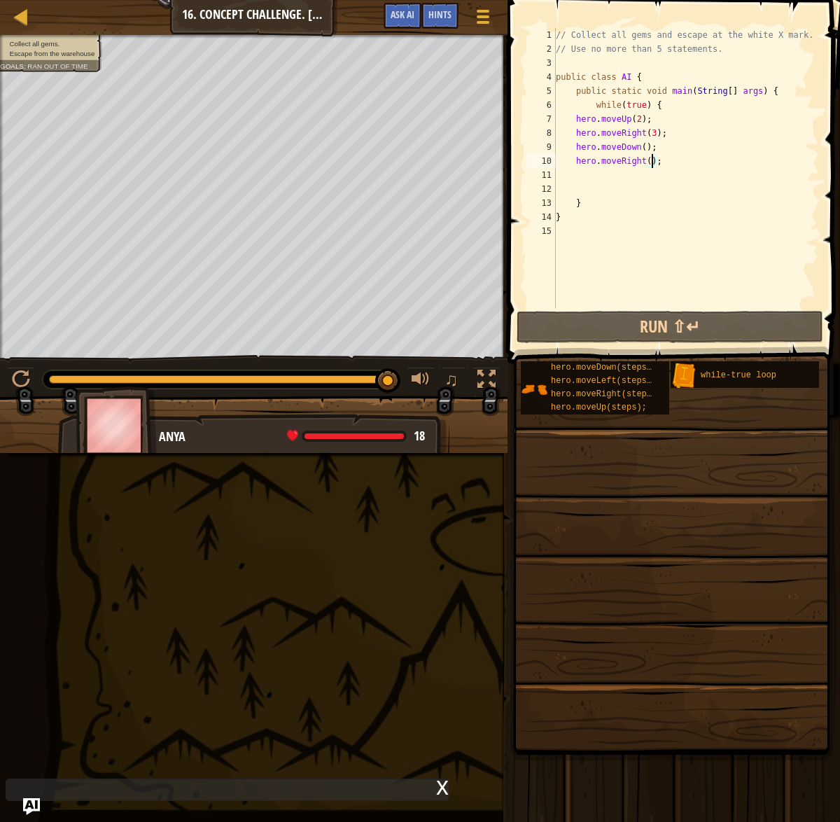
click at [649, 164] on div "// Collect all gems and escape at the white X mark. // Use no more than 5 state…" at bounding box center [686, 182] width 266 height 308
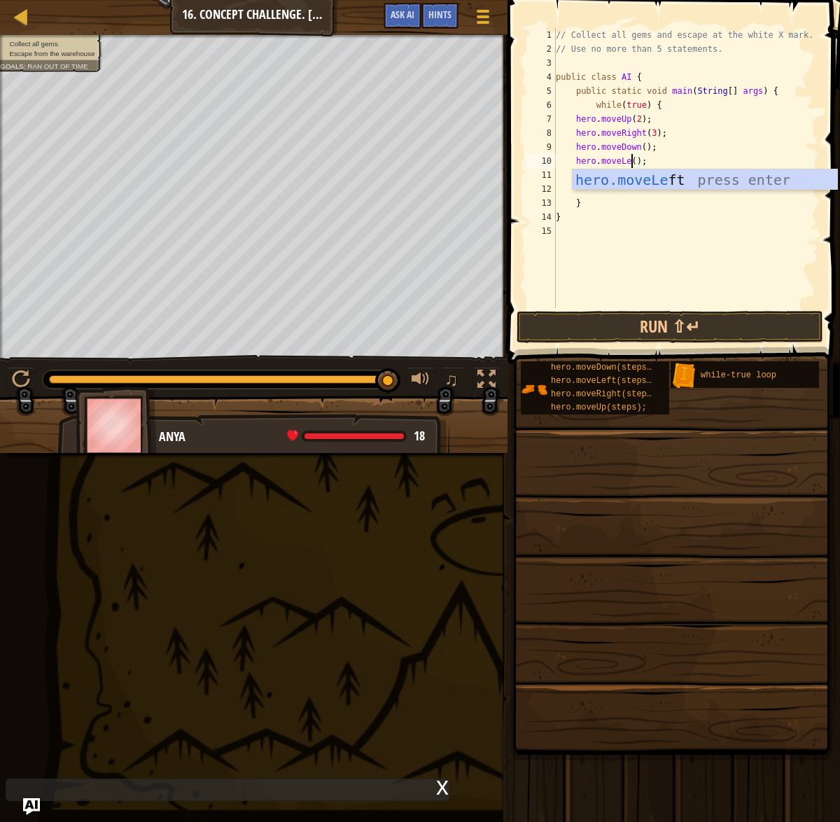
type textarea "hero.moveLeft();"
click at [612, 244] on div "// Collect all gems and escape at the white X mark. // Use no more than 5 state…" at bounding box center [686, 182] width 266 height 308
drag, startPoint x: 573, startPoint y: 199, endPoint x: 584, endPoint y: 197, distance: 11.5
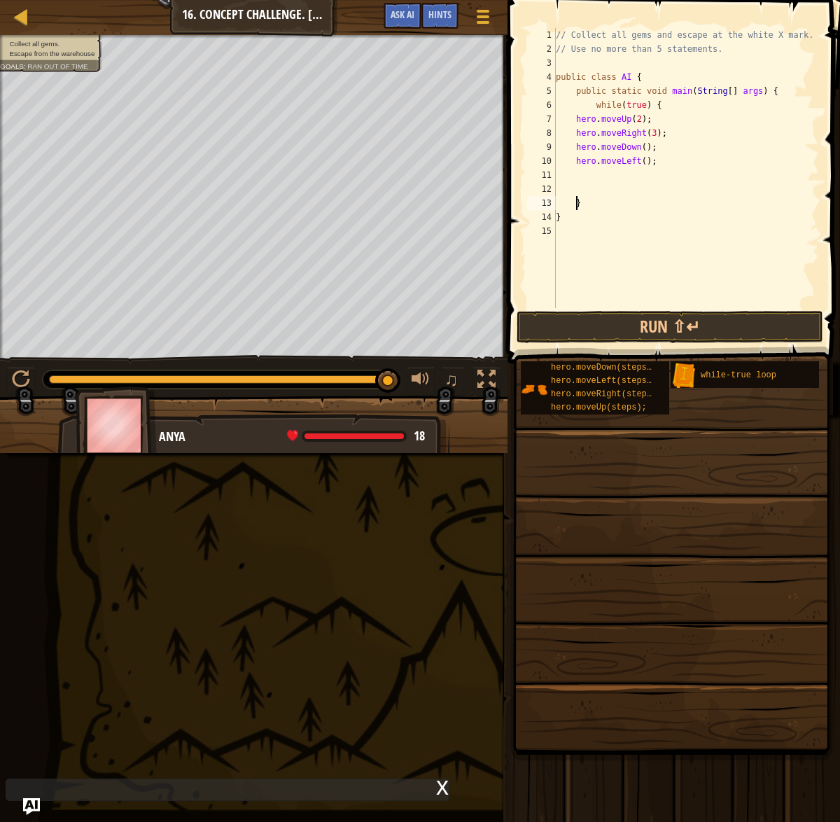
click at [573, 199] on div "// Collect all gems and escape at the white X mark. // Use no more than 5 state…" at bounding box center [686, 182] width 266 height 308
type textarea "}"
click at [580, 193] on div "// Collect all gems and escape at the white X mark. // Use no more than 5 state…" at bounding box center [686, 182] width 266 height 308
type textarea "hero.moveLeft();"
click at [654, 321] on button "Run ⇧↵" at bounding box center [670, 327] width 307 height 32
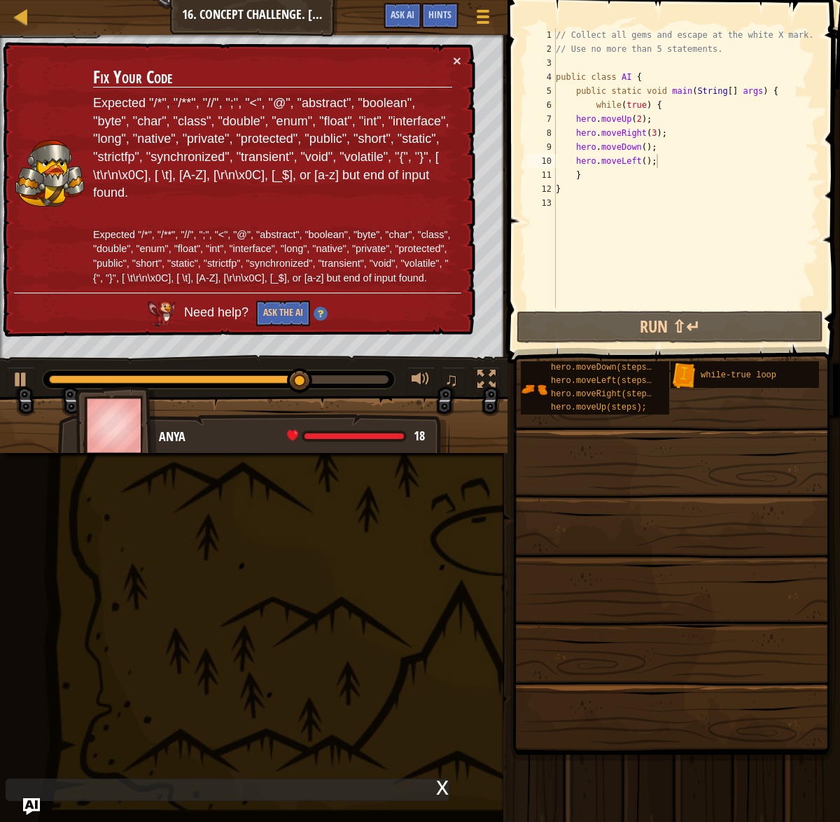
click at [451, 58] on td "Fix Your Code Expected "/*", "/**", "//", ";", "<", "@", "abstract", "boolean",…" at bounding box center [272, 172] width 360 height 239
click at [456, 57] on button "×" at bounding box center [457, 60] width 8 height 15
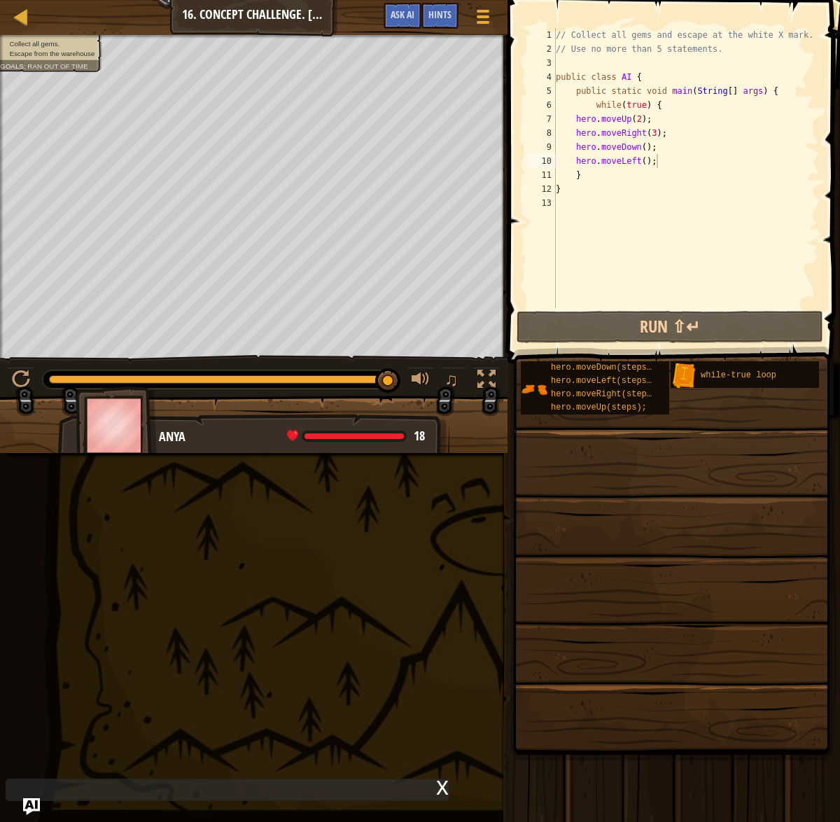
drag, startPoint x: 281, startPoint y: 404, endPoint x: 216, endPoint y: 471, distance: 93.6
click at [217, 470] on div "Map Introduction to Computer Science 16. Concept Challenge. Loop Warehouse Game…" at bounding box center [420, 411] width 840 height 822
